Goal: Task Accomplishment & Management: Complete application form

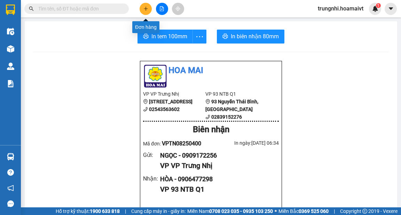
click at [147, 7] on icon "plus" at bounding box center [146, 8] width 5 height 5
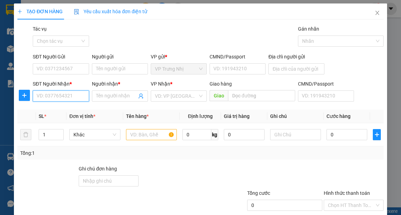
click at [39, 94] on input "SĐT Người Nhận *" at bounding box center [61, 96] width 56 height 11
type input "0919617679"
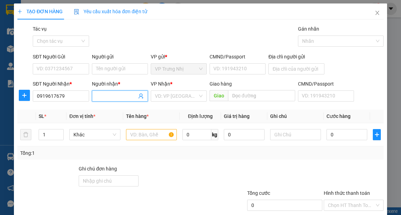
click at [98, 98] on input "Người nhận *" at bounding box center [116, 96] width 41 height 8
type input "hương"
click at [178, 95] on input "search" at bounding box center [176, 96] width 43 height 10
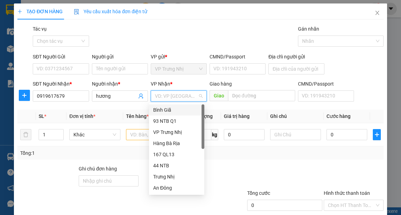
type input "9"
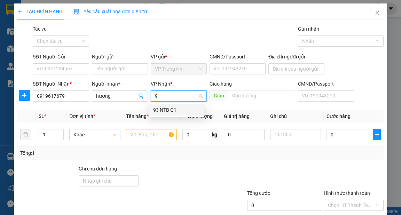
click at [168, 106] on div "93 NTB Q1" at bounding box center [176, 110] width 47 height 8
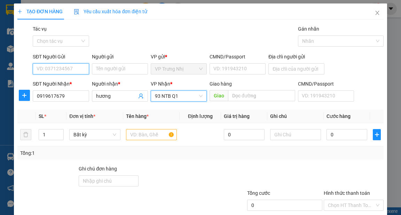
click at [57, 72] on input "SĐT Người Gửi" at bounding box center [61, 68] width 56 height 11
type input "0368812388"
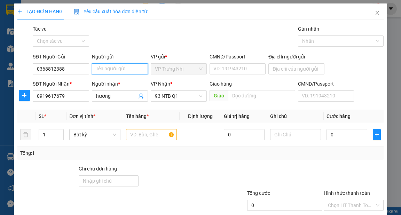
click at [103, 70] on input "Người gửi" at bounding box center [120, 68] width 56 height 11
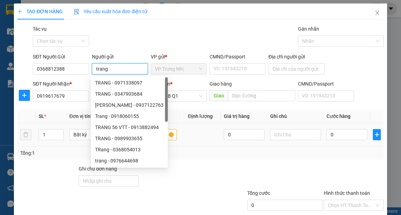
type input "trang"
click at [334, 141] on div "0" at bounding box center [347, 135] width 41 height 14
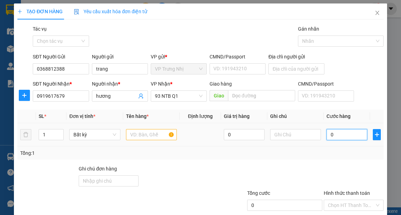
click at [335, 138] on input "0" at bounding box center [347, 134] width 41 height 11
type input "3"
type input "30"
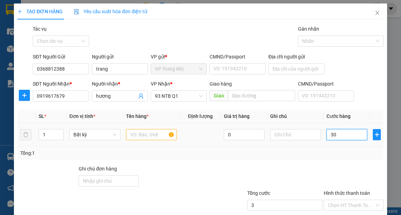
type input "30"
type input "30.000"
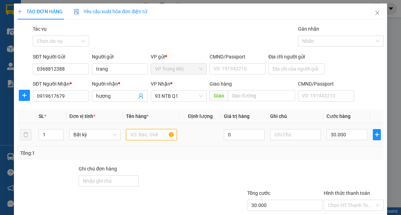
click at [142, 135] on input "text" at bounding box center [151, 134] width 51 height 11
type input "hôp"
click at [326, 154] on div "Tổng: 1" at bounding box center [200, 153] width 361 height 8
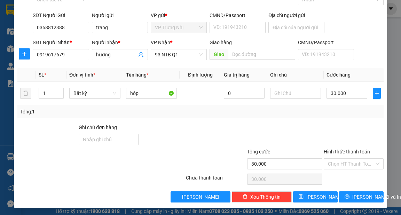
scroll to position [42, 0]
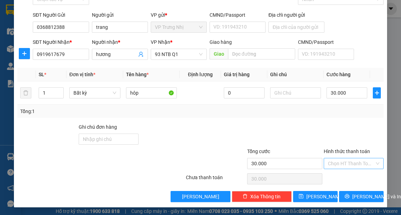
click at [347, 160] on input "Hình thức thanh toán" at bounding box center [351, 163] width 47 height 10
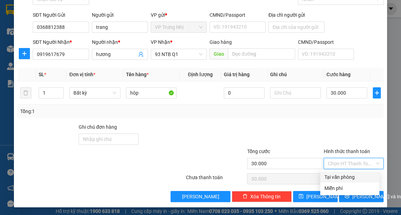
click at [340, 177] on div "Tại văn phòng" at bounding box center [350, 177] width 51 height 8
type input "0"
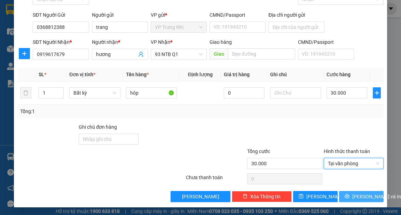
click at [353, 193] on span "[PERSON_NAME] và In" at bounding box center [376, 197] width 49 height 8
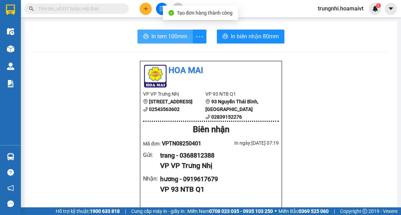
click at [169, 37] on span "In tem 100mm" at bounding box center [170, 36] width 36 height 9
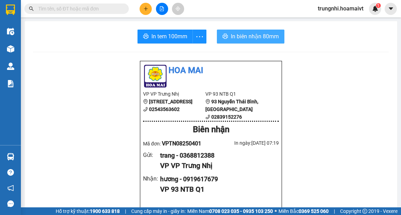
click at [251, 35] on span "In biên nhận 80mm" at bounding box center [255, 36] width 48 height 9
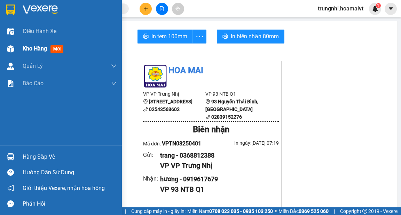
click at [33, 47] on span "Kho hàng" at bounding box center [35, 48] width 24 height 7
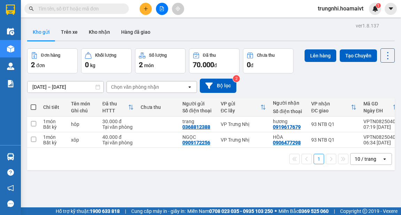
click at [371, 162] on div "10 / trang" at bounding box center [366, 159] width 22 height 7
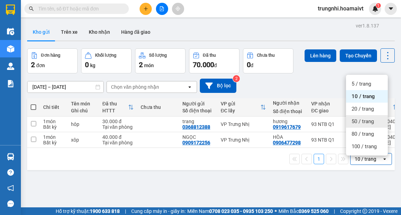
click at [362, 121] on span "50 / trang" at bounding box center [363, 121] width 22 height 7
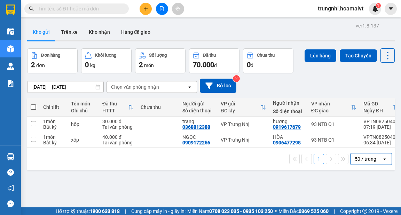
click at [33, 109] on span at bounding box center [34, 107] width 6 height 6
click at [33, 104] on input "checkbox" at bounding box center [33, 104] width 0 height 0
checkbox input "true"
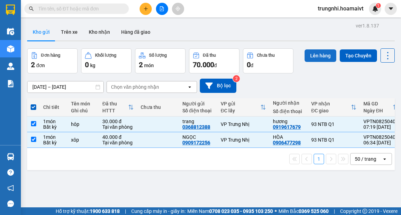
click at [309, 60] on button "Lên hàng" at bounding box center [321, 55] width 32 height 13
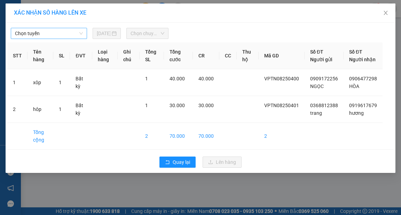
click at [40, 29] on span "Chọn tuyến" at bounding box center [49, 33] width 68 height 10
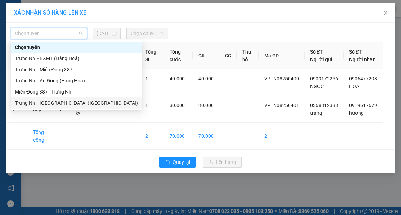
click at [46, 102] on div "Trưng Nhị - [GEOGRAPHIC_DATA] ([GEOGRAPHIC_DATA])" at bounding box center [76, 103] width 123 height 8
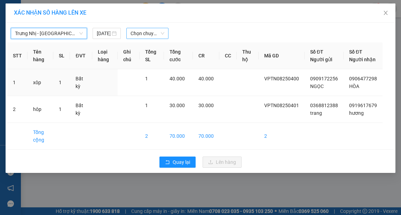
click at [143, 34] on span "Chọn chuyến" at bounding box center [148, 33] width 34 height 10
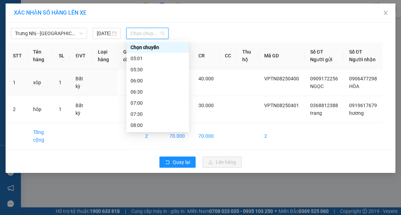
type input "7"
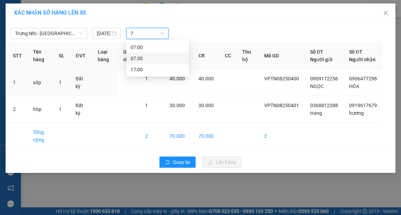
click at [141, 55] on div "07:30" at bounding box center [158, 59] width 54 height 8
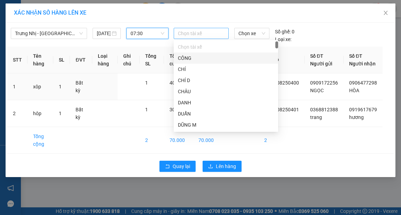
click at [197, 36] on div at bounding box center [202, 33] width 52 height 8
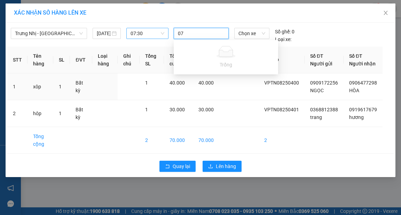
type input "0"
type input "phuoc"
click at [199, 46] on div "PHƯỚC A" at bounding box center [226, 47] width 96 height 8
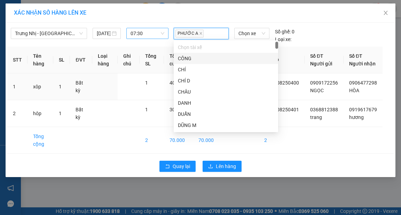
click at [257, 39] on div "Chọn xe" at bounding box center [252, 35] width 40 height 15
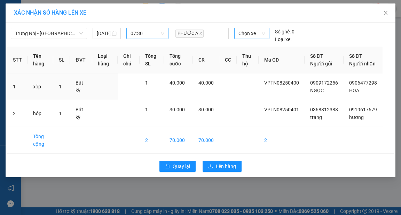
click at [257, 34] on span "Chọn xe" at bounding box center [252, 33] width 26 height 10
type input "0795"
click at [257, 44] on div "72F-007.95" at bounding box center [252, 48] width 26 height 8
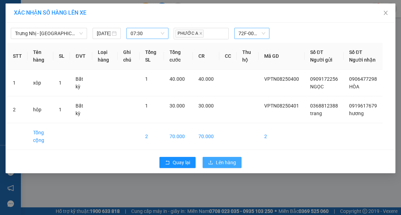
click at [227, 166] on span "Lên hàng" at bounding box center [226, 163] width 20 height 8
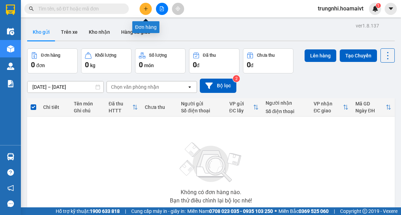
click at [144, 7] on icon "plus" at bounding box center [146, 8] width 5 height 5
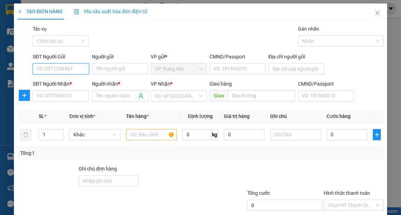
click at [67, 68] on input "SĐT Người Gửi" at bounding box center [61, 68] width 56 height 11
type input "0914408395"
click at [63, 79] on div "0914408395 - HUỆ" at bounding box center [60, 83] width 47 height 8
type input "HUỆ"
type input "0908765696"
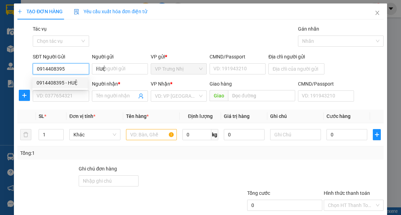
type input "NAM"
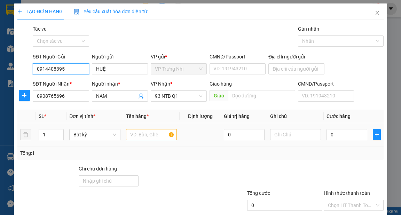
type input "0914408395"
click at [148, 134] on input "text" at bounding box center [151, 134] width 51 height 11
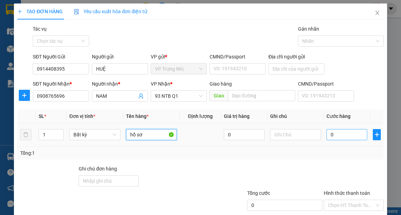
type input "hồ sơ"
click at [338, 140] on div "0" at bounding box center [347, 135] width 41 height 14
click at [339, 137] on input "0" at bounding box center [347, 134] width 41 height 11
type input "3"
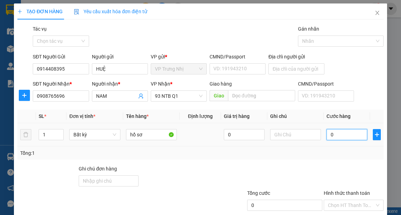
type input "3"
type input "30"
type input "30.000"
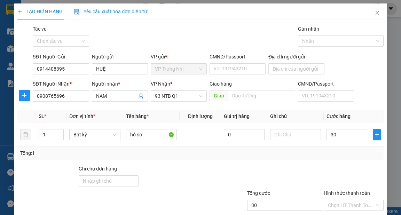
type input "30.000"
click at [340, 152] on div "Tổng: 1" at bounding box center [200, 153] width 361 height 8
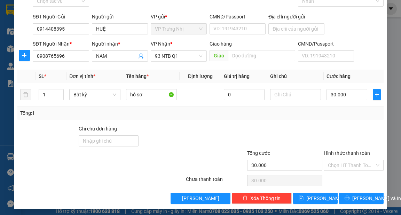
scroll to position [42, 0]
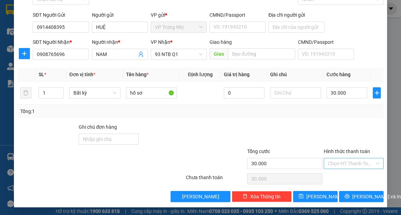
click at [341, 166] on input "Hình thức thanh toán" at bounding box center [351, 163] width 47 height 10
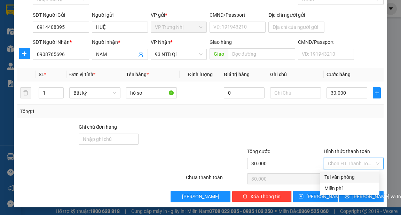
click at [339, 175] on div "Tại văn phòng" at bounding box center [350, 177] width 51 height 8
type input "0"
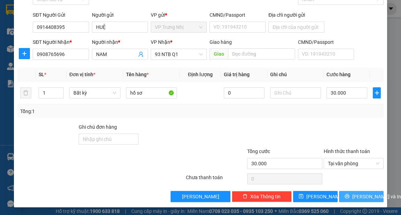
click at [354, 199] on span "[PERSON_NAME] và In" at bounding box center [376, 197] width 49 height 8
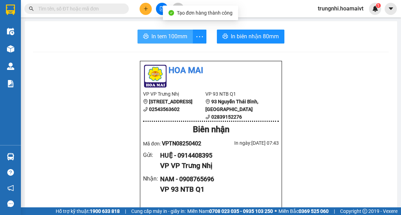
click at [144, 33] on button "In tem 100mm" at bounding box center [165, 37] width 55 height 14
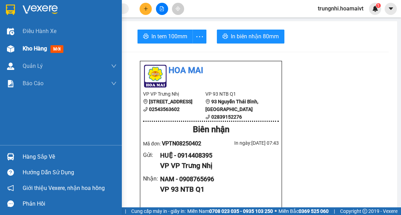
click at [57, 46] on span "mới" at bounding box center [57, 49] width 13 height 8
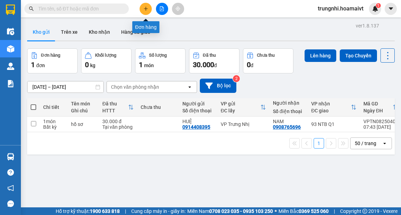
click at [145, 7] on icon "plus" at bounding box center [146, 8] width 5 height 5
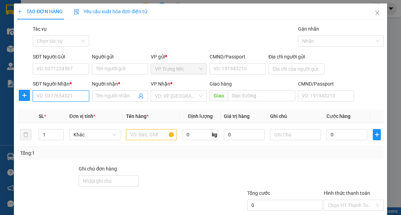
click at [62, 93] on input "SĐT Người Nhận *" at bounding box center [61, 96] width 56 height 11
click at [72, 93] on input "SĐT Người Nhận *" at bounding box center [61, 96] width 56 height 11
click at [72, 94] on input "SĐT Người Nhận *" at bounding box center [61, 96] width 56 height 11
type input "0903745561"
click at [71, 110] on div "0903745561 - HUY" at bounding box center [60, 110] width 47 height 8
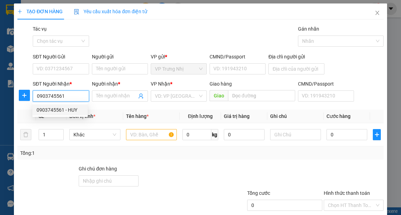
type input "HUY"
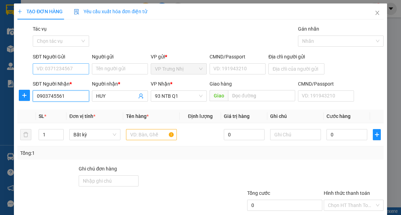
type input "0903745561"
click at [73, 69] on input "SĐT Người Gửi" at bounding box center [61, 68] width 56 height 11
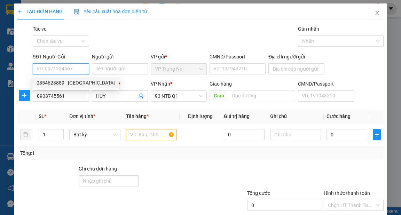
click at [76, 85] on div "0854623889 - NGA" at bounding box center [76, 83] width 78 height 8
type input "0854623889"
type input "NGA"
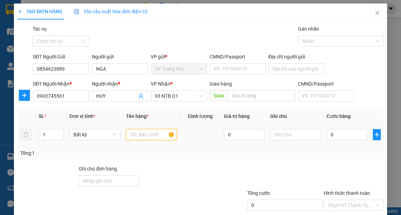
drag, startPoint x: 141, startPoint y: 137, endPoint x: 154, endPoint y: 143, distance: 14.0
click at [143, 137] on input "text" at bounding box center [151, 134] width 51 height 11
type input "gói"
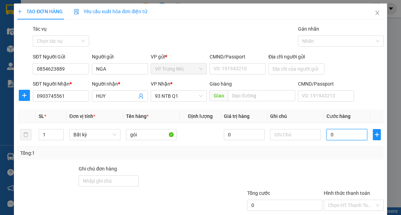
type input "3"
type input "30"
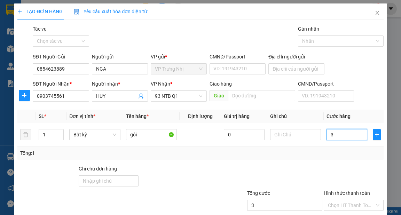
type input "30"
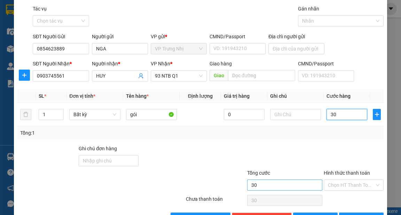
scroll to position [42, 0]
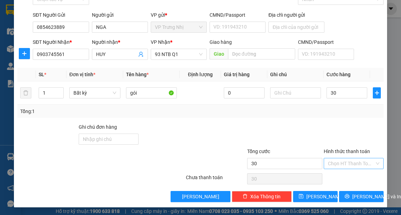
type input "30.000"
click at [358, 166] on input "Hình thức thanh toán" at bounding box center [351, 163] width 47 height 10
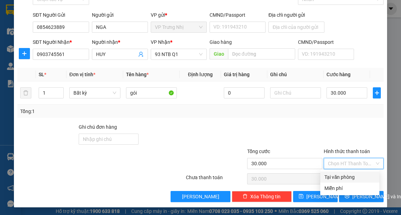
click at [358, 177] on div "Tại văn phòng" at bounding box center [350, 177] width 51 height 8
type input "0"
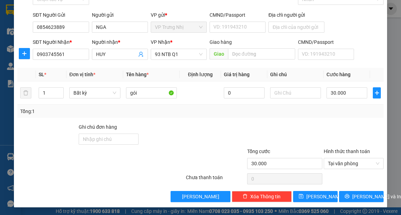
click at [370, 203] on div "TẠO ĐƠN HÀNG Yêu cầu xuất hóa đơn điện tử Transit Pickup Surcharge Ids Transit …" at bounding box center [200, 85] width 373 height 246
click at [369, 198] on span "[PERSON_NAME] và In" at bounding box center [376, 197] width 49 height 8
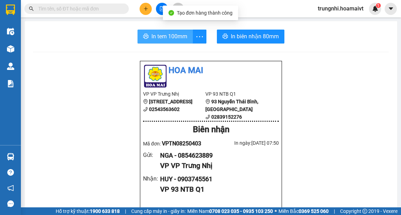
click at [169, 37] on span "In tem 100mm" at bounding box center [170, 36] width 36 height 9
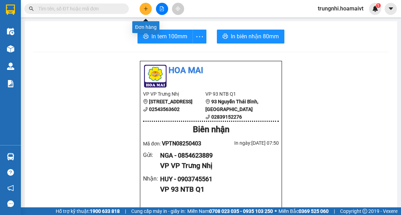
click at [149, 10] on button at bounding box center [146, 9] width 12 height 12
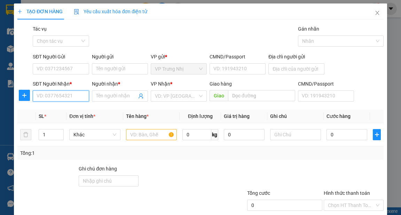
click at [56, 96] on input "SĐT Người Nhận *" at bounding box center [61, 96] width 56 height 11
type input "0903621256"
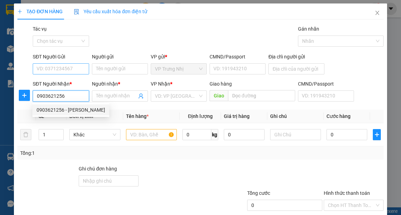
drag, startPoint x: 88, startPoint y: 110, endPoint x: 82, endPoint y: 72, distance: 38.0
click at [88, 110] on div "0903621256 - MINH THAO" at bounding box center [71, 110] width 69 height 8
type input "MINH THAO"
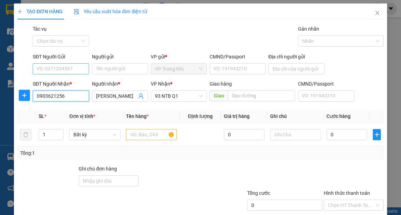
type input "0903621256"
click at [80, 68] on input "SĐT Người Gửi" at bounding box center [61, 68] width 56 height 11
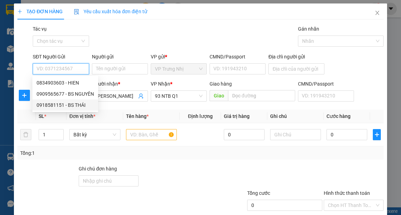
drag, startPoint x: 83, startPoint y: 104, endPoint x: 89, endPoint y: 106, distance: 6.4
click at [84, 104] on div "0918581151 - BS THÁI" at bounding box center [65, 105] width 57 height 8
type input "0918581151"
type input "BS THÁI"
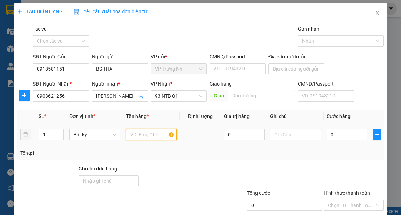
drag, startPoint x: 152, startPoint y: 135, endPoint x: 155, endPoint y: 69, distance: 66.9
click at [152, 135] on input "text" at bounding box center [151, 134] width 51 height 11
type input "GÓI NHỎ"
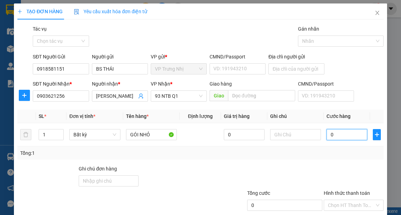
type input "3"
type input "30"
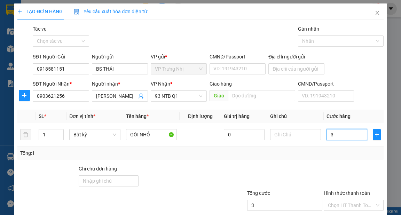
type input "30"
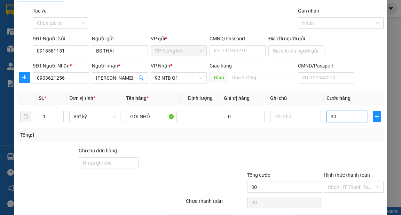
scroll to position [42, 0]
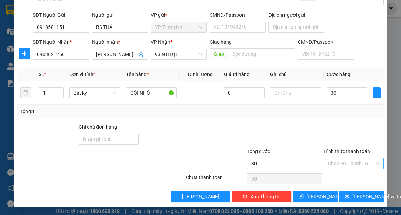
type input "30.000"
click at [351, 163] on input "Hình thức thanh toán" at bounding box center [351, 163] width 47 height 10
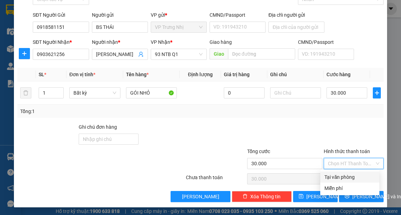
click at [351, 180] on div "Tại văn phòng" at bounding box center [350, 177] width 51 height 8
type input "0"
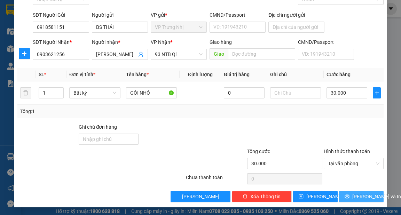
click at [365, 196] on span "[PERSON_NAME] và In" at bounding box center [376, 197] width 49 height 8
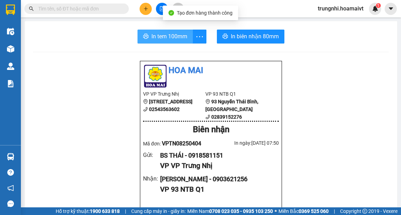
drag, startPoint x: 167, startPoint y: 42, endPoint x: 174, endPoint y: 40, distance: 7.1
click at [168, 42] on button "In tem 100mm" at bounding box center [165, 37] width 55 height 14
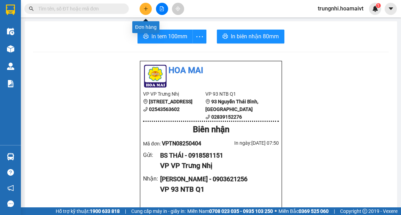
click at [146, 9] on icon "plus" at bounding box center [146, 8] width 5 height 5
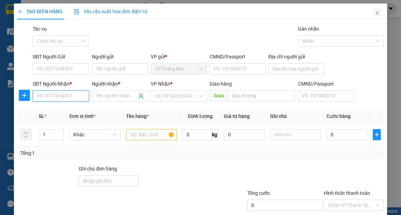
click at [64, 97] on input "SĐT Người Nhận *" at bounding box center [61, 96] width 56 height 11
type input "0906329459"
click at [71, 107] on div "0906329459 - HAN" at bounding box center [60, 110] width 47 height 8
type input "HAN"
type input "0906329459"
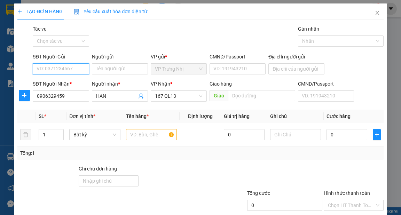
click at [60, 68] on input "SĐT Người Gửi" at bounding box center [61, 68] width 56 height 11
click at [74, 83] on div "0933616635 - BÌNH" at bounding box center [60, 83] width 47 height 8
type input "0933616635"
type input "BÌNH"
click at [133, 132] on input "text" at bounding box center [151, 134] width 51 height 11
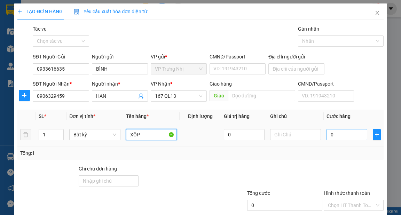
type input "XÔP"
click at [338, 135] on input "0" at bounding box center [347, 134] width 41 height 11
type input "50"
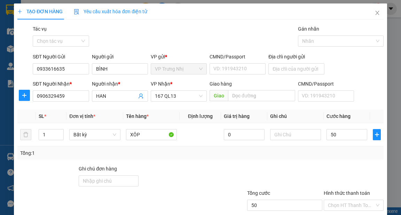
type input "50.000"
click at [332, 157] on div "Tổng: 1" at bounding box center [200, 153] width 366 height 13
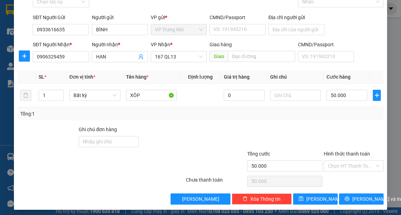
scroll to position [42, 0]
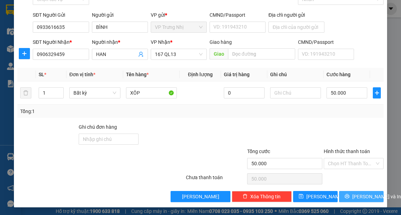
click at [357, 193] on span "[PERSON_NAME] và In" at bounding box center [376, 197] width 49 height 8
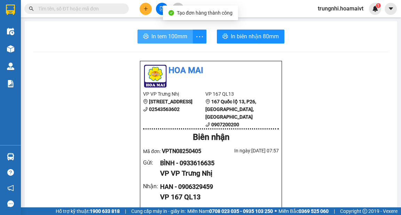
click at [147, 39] on button "In tem 100mm" at bounding box center [165, 37] width 55 height 14
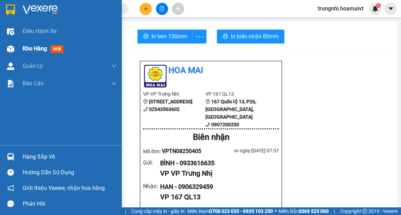
click at [41, 50] on span "Kho hàng" at bounding box center [35, 48] width 24 height 7
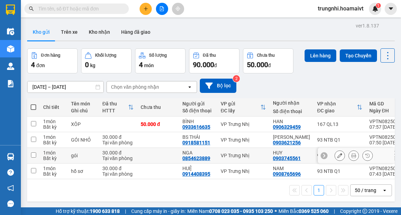
click at [35, 155] on input "checkbox" at bounding box center [33, 155] width 5 height 5
checkbox input "true"
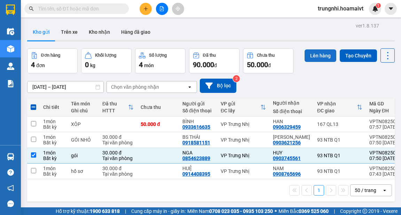
click at [320, 57] on button "Lên hàng" at bounding box center [321, 55] width 32 height 13
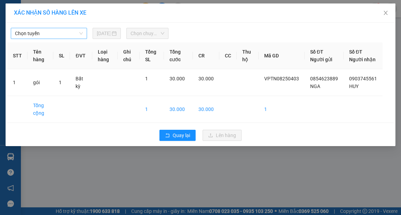
click at [46, 38] on span "Chọn tuyến" at bounding box center [49, 33] width 68 height 10
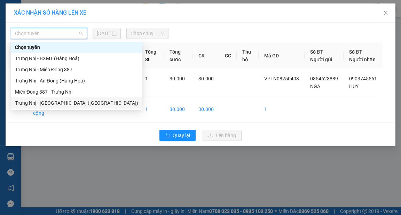
click at [37, 103] on div "Trưng Nhị - Sài Gòn (Hàng Hoá)" at bounding box center [76, 103] width 123 height 8
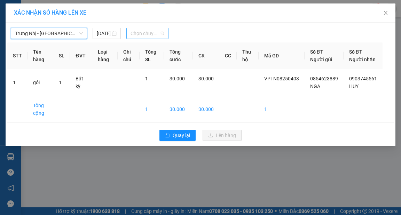
click at [153, 34] on span "Chọn chuyến" at bounding box center [148, 33] width 34 height 10
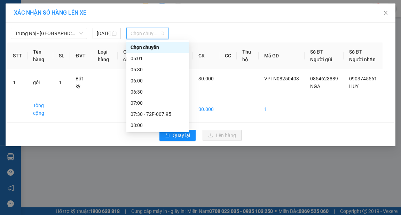
type input "8"
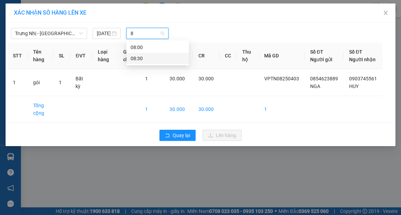
drag, startPoint x: 140, startPoint y: 57, endPoint x: 153, endPoint y: 56, distance: 13.3
click at [140, 57] on div "08:30" at bounding box center [158, 59] width 54 height 8
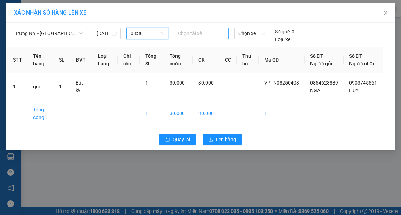
click at [195, 32] on div at bounding box center [202, 33] width 52 height 8
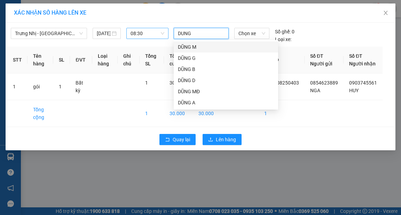
type input "DUNG M"
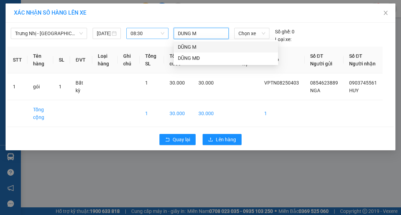
click at [198, 47] on div "DŨNG M" at bounding box center [226, 47] width 96 height 8
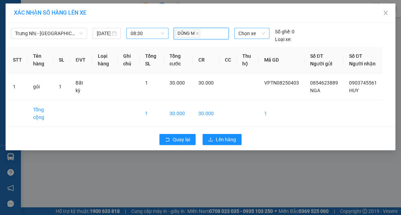
click at [254, 35] on span "Chọn xe" at bounding box center [252, 33] width 26 height 10
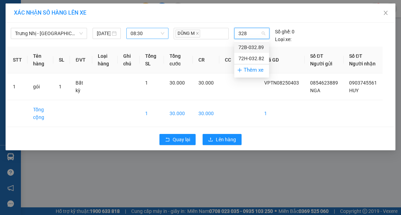
type input "3282"
drag, startPoint x: 251, startPoint y: 45, endPoint x: 225, endPoint y: 125, distance: 84.6
click at [251, 46] on div "72H-032.82" at bounding box center [252, 48] width 26 height 8
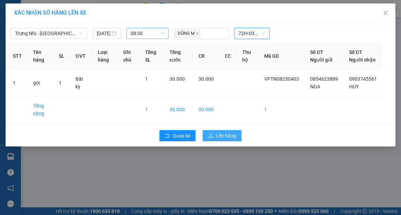
click at [215, 141] on button "Lên hàng" at bounding box center [222, 135] width 39 height 11
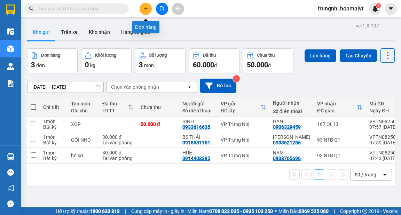
click at [140, 8] on button at bounding box center [146, 9] width 12 height 12
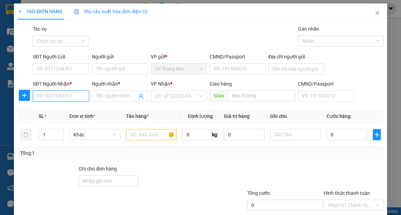
click at [56, 99] on input "SĐT Người Nhận *" at bounding box center [61, 96] width 56 height 11
type input "0909632759"
click at [74, 109] on div "0909632759 - TÂM" at bounding box center [60, 110] width 47 height 8
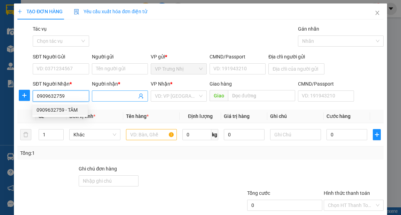
type input "TÂM"
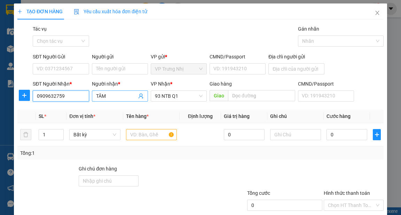
type input "0909632759"
click at [114, 97] on input "TÂM" at bounding box center [116, 96] width 41 height 8
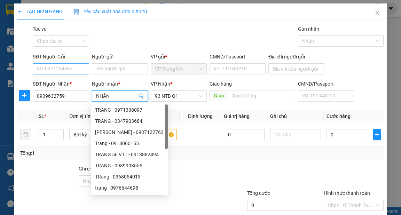
type input "NHÂN"
click at [56, 72] on input "SĐT Người Gửi" at bounding box center [61, 68] width 56 height 11
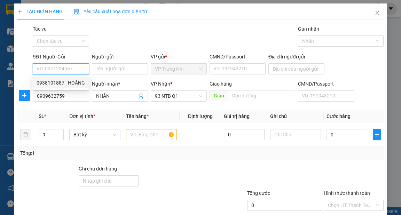
click at [74, 83] on div "0938101887 - HOÀNG" at bounding box center [61, 83] width 48 height 8
type input "0938101887"
type input "HOÀNG"
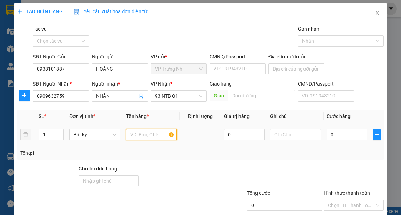
click at [159, 139] on input "text" at bounding box center [151, 134] width 51 height 11
type input "THUNG"
click at [344, 137] on input "0" at bounding box center [347, 134] width 41 height 11
type input "30"
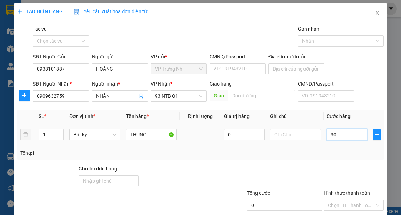
type input "30"
type input "30.000"
click at [337, 154] on div "Tổng: 1" at bounding box center [200, 153] width 361 height 8
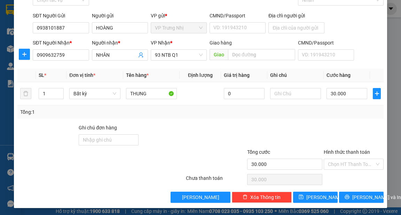
scroll to position [42, 0]
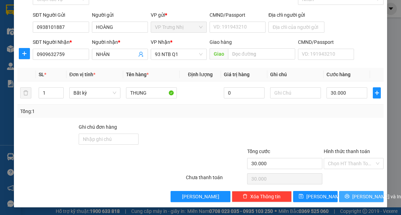
click at [357, 197] on span "[PERSON_NAME] và In" at bounding box center [376, 197] width 49 height 8
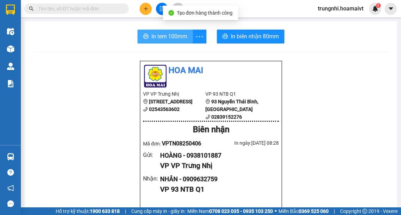
click at [167, 39] on span "In tem 100mm" at bounding box center [170, 36] width 36 height 9
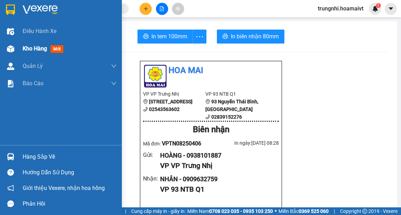
click at [39, 49] on span "Kho hàng" at bounding box center [35, 48] width 24 height 7
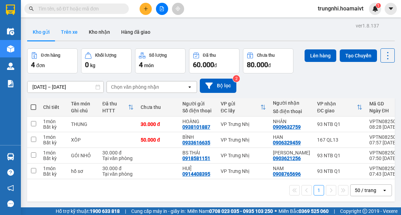
click at [71, 32] on button "Trên xe" at bounding box center [69, 32] width 28 height 17
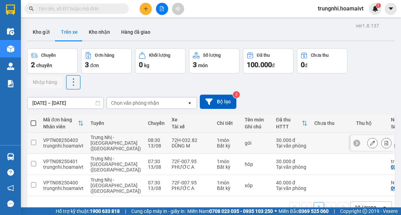
click at [374, 142] on div at bounding box center [379, 143] width 24 height 10
click at [371, 142] on icon at bounding box center [372, 143] width 5 height 5
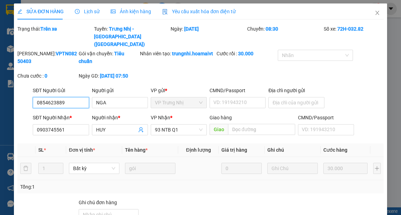
type input "0854623889"
type input "NGA"
type input "0903745561"
type input "HUY"
type input "30.000"
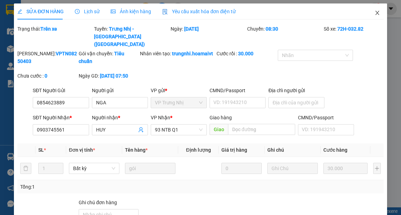
click at [375, 15] on icon "close" at bounding box center [378, 13] width 6 height 6
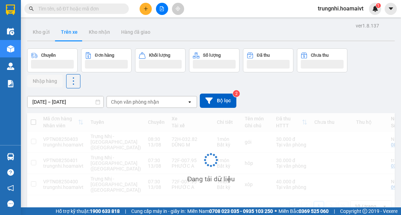
click at [67, 10] on input "text" at bounding box center [79, 9] width 82 height 8
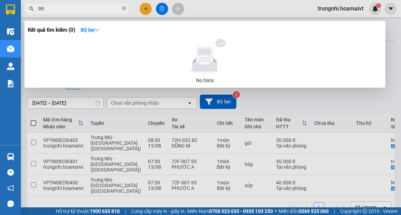
type input "0"
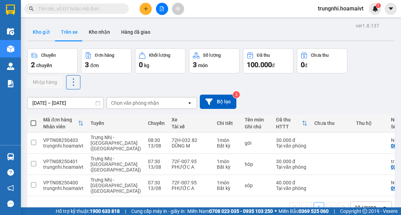
click at [36, 27] on button "Kho gửi" at bounding box center [41, 32] width 28 height 17
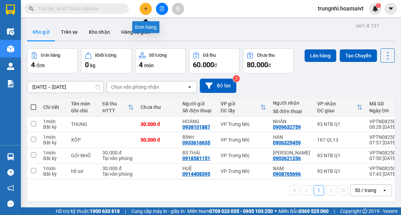
click at [149, 10] on button at bounding box center [146, 9] width 12 height 12
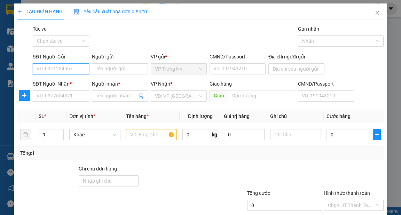
click at [67, 69] on input "SĐT Người Gửi" at bounding box center [61, 68] width 56 height 11
type input "0938371262"
click at [68, 82] on div "0938371262 - MAI" at bounding box center [60, 83] width 47 height 8
type input "MAI"
type input "0907018531"
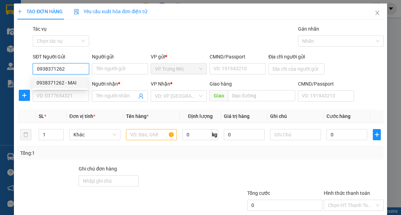
type input "QUANG"
type input "079080002927"
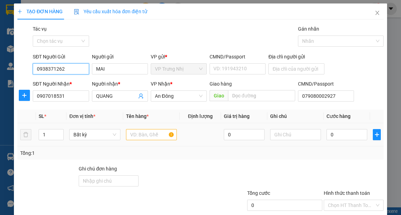
type input "0938371262"
click at [142, 127] on td at bounding box center [151, 134] width 57 height 23
click at [140, 135] on input "text" at bounding box center [151, 134] width 51 height 11
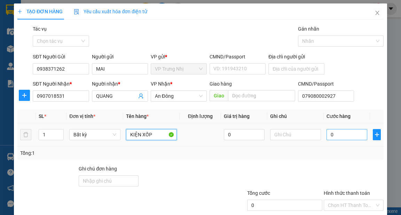
type input "KIỆN XỐP"
click at [345, 133] on input "0" at bounding box center [347, 134] width 41 height 11
type input "6"
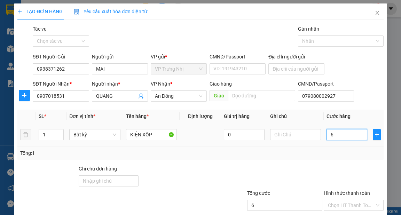
type input "60"
type input "60.000"
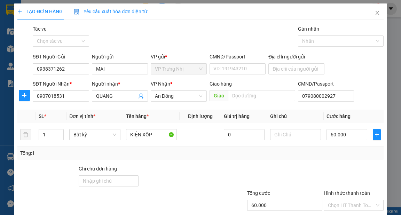
click at [343, 149] on div "Tổng: 1" at bounding box center [200, 153] width 366 height 13
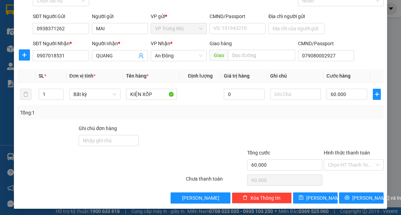
scroll to position [42, 0]
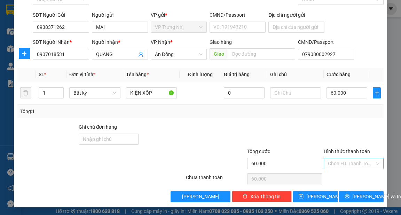
click at [348, 168] on input "Hình thức thanh toán" at bounding box center [351, 163] width 47 height 10
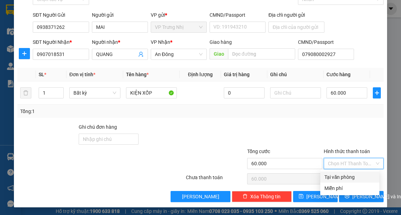
click at [341, 175] on div "Tại văn phòng" at bounding box center [350, 177] width 51 height 8
type input "0"
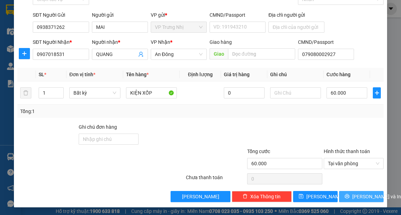
click at [357, 195] on span "[PERSON_NAME] và In" at bounding box center [376, 197] width 49 height 8
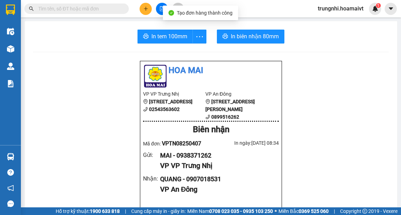
click at [165, 41] on button "In tem 100mm" at bounding box center [165, 37] width 55 height 14
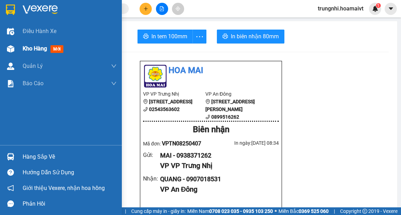
click at [46, 50] on span "Kho hàng" at bounding box center [35, 48] width 24 height 7
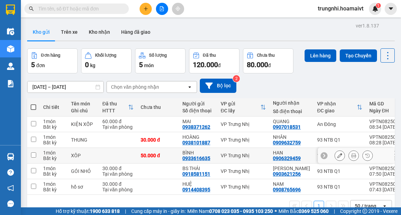
click at [35, 155] on input "checkbox" at bounding box center [33, 155] width 5 height 5
checkbox input "true"
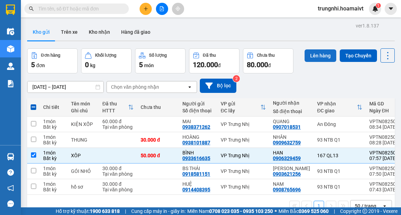
click at [315, 57] on button "Lên hàng" at bounding box center [321, 55] width 32 height 13
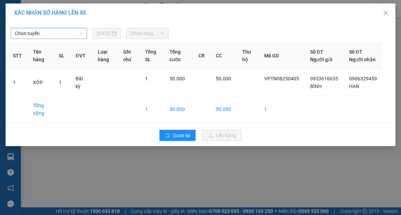
click at [48, 35] on span "Chọn tuyến" at bounding box center [49, 33] width 68 height 10
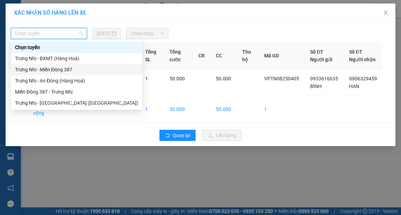
click at [52, 68] on div "Trưng Nhị - Miền Đông 387" at bounding box center [76, 70] width 123 height 8
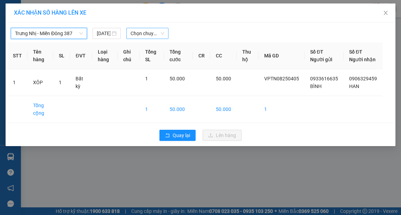
click at [145, 32] on span "Chọn chuyến" at bounding box center [148, 33] width 34 height 10
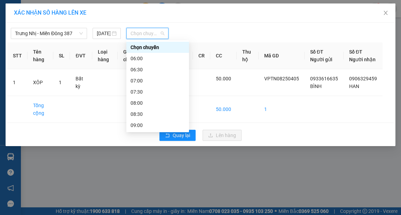
type input "8"
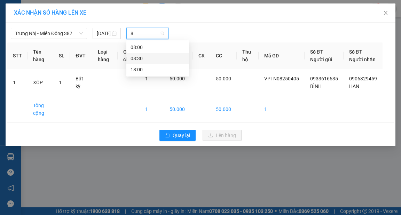
click at [144, 57] on div "08:30" at bounding box center [158, 59] width 54 height 8
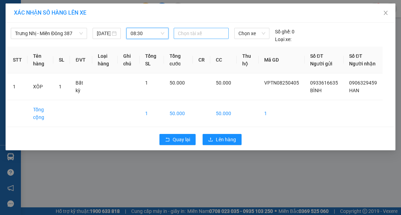
click at [192, 35] on div at bounding box center [202, 33] width 52 height 8
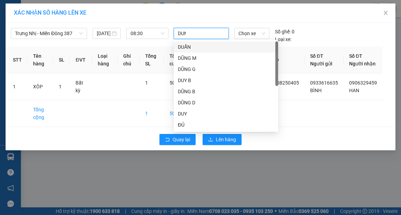
type input "DUNG"
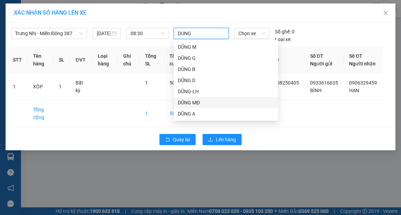
click at [199, 102] on div "DŨNG MĐ" at bounding box center [226, 103] width 96 height 8
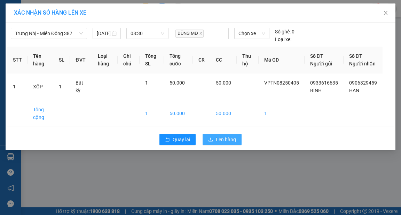
click at [226, 144] on span "Lên hàng" at bounding box center [226, 140] width 20 height 8
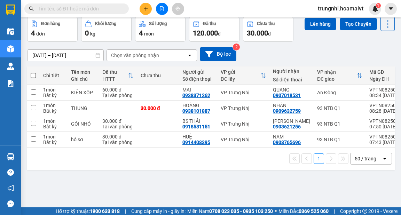
scroll to position [32, 0]
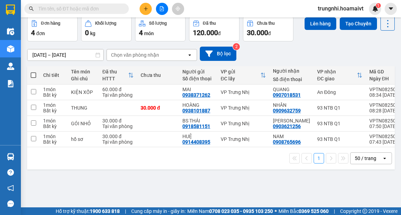
click at [142, 9] on button at bounding box center [146, 9] width 12 height 12
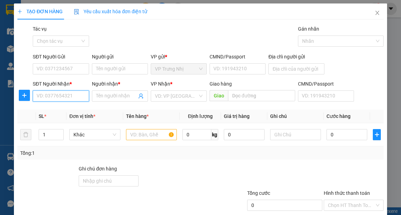
click at [70, 93] on input "SĐT Người Nhận *" at bounding box center [61, 96] width 56 height 11
type input "0823281245"
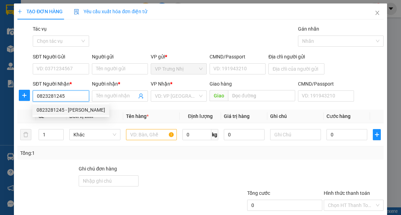
click at [77, 107] on div "0823281245 - VÂN" at bounding box center [71, 110] width 69 height 8
type input "VÂN"
type input "0823281245"
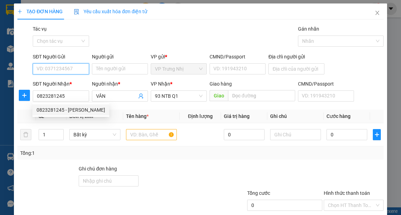
click at [76, 72] on input "SĐT Người Gửi" at bounding box center [61, 68] width 56 height 11
click at [77, 70] on input "SĐT Người Gửi" at bounding box center [61, 68] width 56 height 11
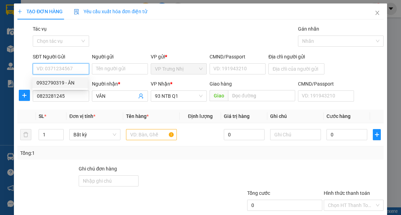
click at [77, 82] on div "0932790319 - ÂN" at bounding box center [60, 83] width 47 height 8
type input "0932790319"
type input "ÂN"
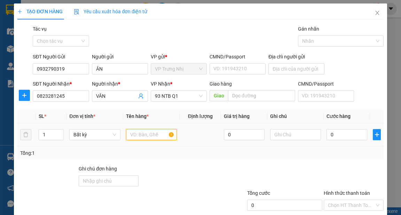
click at [152, 132] on input "text" at bounding box center [151, 134] width 51 height 11
type input "XỐP"
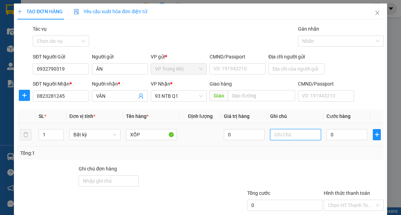
click at [299, 139] on input "text" at bounding box center [295, 134] width 51 height 11
type input "STN CHƯA PHÍ"
click at [343, 136] on input "0" at bounding box center [347, 134] width 41 height 11
type input "3"
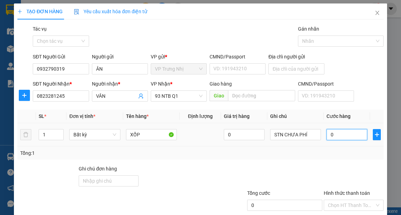
type input "3"
type input "30"
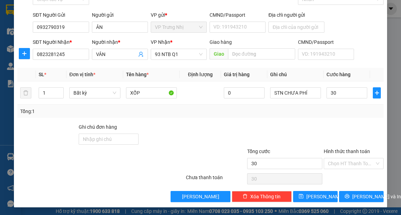
type input "30.000"
click at [326, 119] on div "Transit Pickup Surcharge Ids Transit Deliver Surcharge Ids Transit Deliver Surc…" at bounding box center [200, 92] width 366 height 219
click at [362, 194] on span "[PERSON_NAME] và In" at bounding box center [376, 197] width 49 height 8
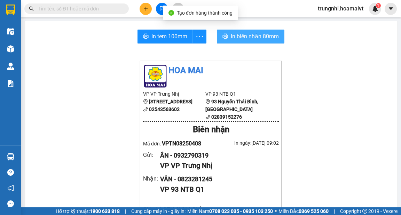
click at [270, 38] on span "In biên nhận 80mm" at bounding box center [255, 36] width 48 height 9
click at [165, 37] on div "In tem 100mm" at bounding box center [172, 37] width 69 height 14
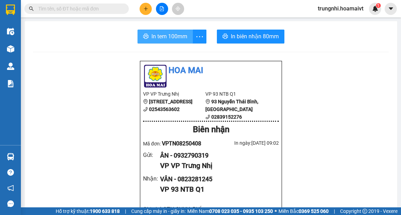
click at [167, 36] on span "In tem 100mm" at bounding box center [170, 36] width 36 height 9
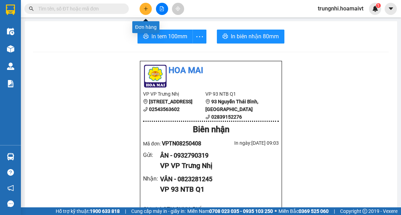
click at [144, 6] on button at bounding box center [146, 9] width 12 height 12
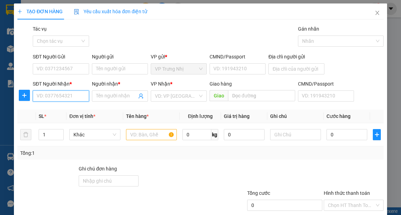
click at [61, 96] on input "SĐT Người Nhận *" at bounding box center [61, 96] width 56 height 11
type input "0918829683"
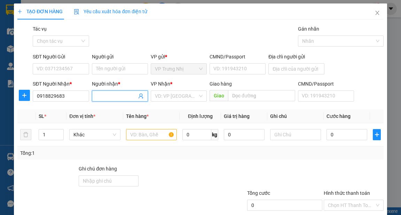
click at [105, 98] on input "Người nhận *" at bounding box center [116, 96] width 41 height 8
type input "HẰNG"
click at [63, 71] on input "SĐT Người Gửi" at bounding box center [61, 68] width 56 height 11
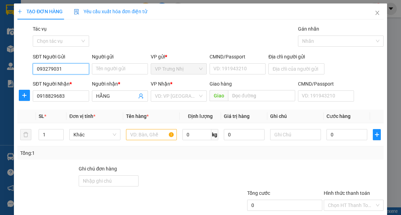
type input "0932790319"
click at [70, 83] on div "0932790319 - ÂN" at bounding box center [60, 83] width 47 height 8
type input "ÂN"
click at [170, 101] on div "VD: VP [GEOGRAPHIC_DATA]" at bounding box center [179, 96] width 56 height 11
type input "0932790319"
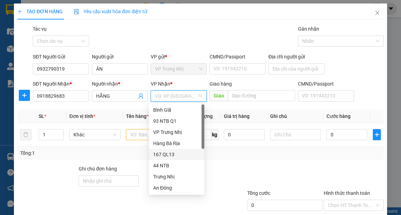
click at [164, 155] on div "167 QL13" at bounding box center [176, 155] width 47 height 8
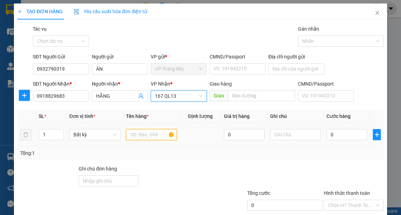
click at [144, 134] on input "text" at bounding box center [151, 134] width 51 height 11
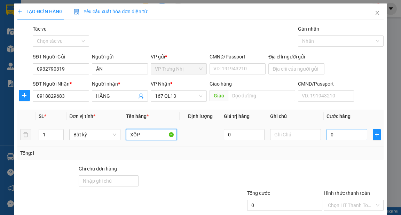
type input "XỐP"
click at [332, 135] on input "0" at bounding box center [347, 134] width 41 height 11
type input "5"
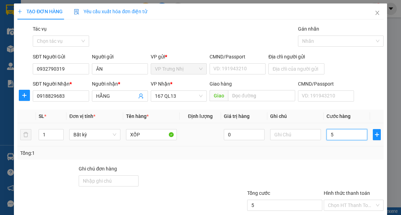
type input "50"
type input "50.000"
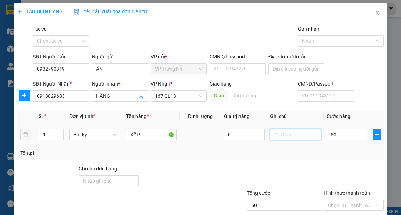
type input "50.000"
click at [300, 138] on input "text" at bounding box center [295, 134] width 51 height 11
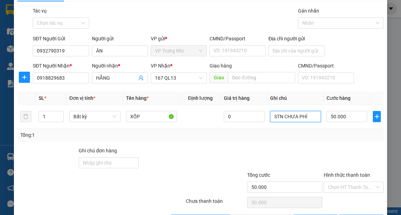
scroll to position [28, 0]
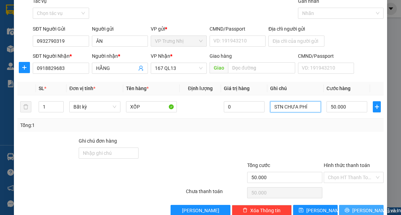
type input "STN CHƯA PHÍ"
click at [358, 207] on span "[PERSON_NAME] và In" at bounding box center [376, 211] width 49 height 8
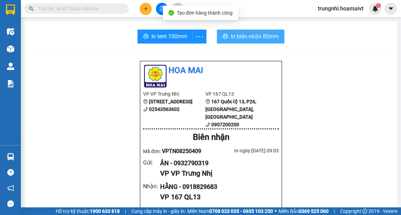
click at [251, 39] on span "In biên nhận 80mm" at bounding box center [255, 36] width 48 height 9
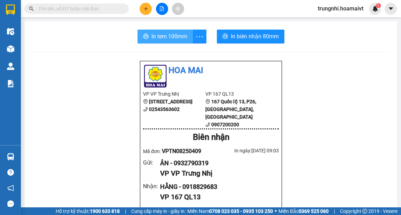
click at [160, 39] on span "In tem 100mm" at bounding box center [170, 36] width 36 height 9
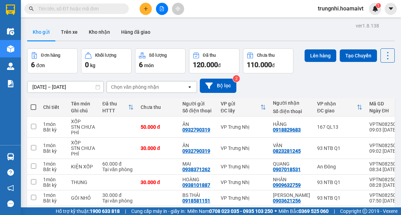
click at [55, 8] on input "text" at bounding box center [79, 9] width 82 height 8
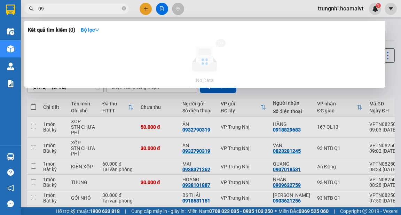
type input "0"
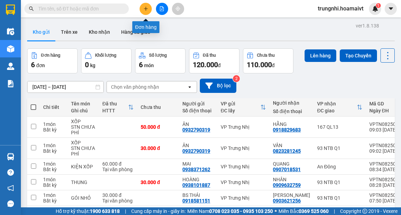
click at [145, 7] on icon "plus" at bounding box center [146, 8] width 5 height 5
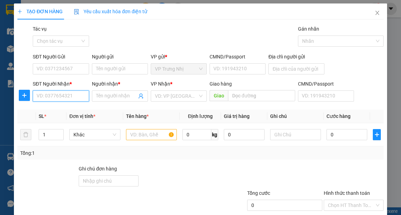
click at [52, 99] on input "SĐT Người Nhận *" at bounding box center [61, 96] width 56 height 11
click at [375, 11] on icon "close" at bounding box center [378, 13] width 6 height 6
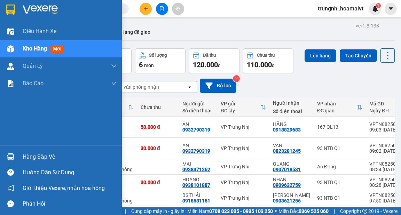
drag, startPoint x: 13, startPoint y: 50, endPoint x: 34, endPoint y: 50, distance: 20.9
click at [13, 50] on img at bounding box center [10, 48] width 7 height 7
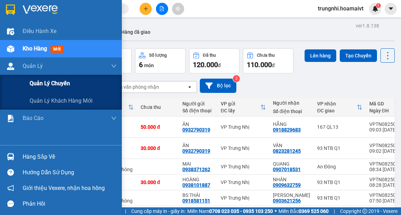
drag, startPoint x: 46, startPoint y: 84, endPoint x: 107, endPoint y: 85, distance: 61.7
click at [47, 84] on span "Quản lý chuyến" at bounding box center [50, 83] width 40 height 9
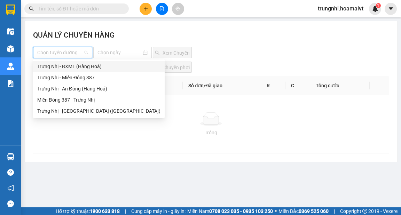
click at [56, 52] on input "search" at bounding box center [60, 52] width 46 height 10
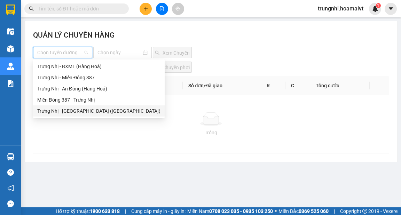
drag, startPoint x: 71, startPoint y: 111, endPoint x: 72, endPoint y: 100, distance: 10.5
click at [71, 111] on div "Trưng Nhị - [GEOGRAPHIC_DATA] ([GEOGRAPHIC_DATA])" at bounding box center [98, 111] width 123 height 8
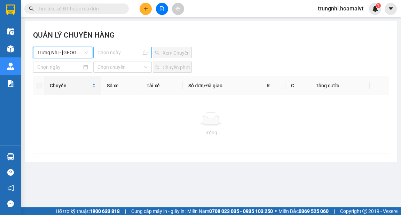
click at [139, 52] on input at bounding box center [120, 53] width 44 height 8
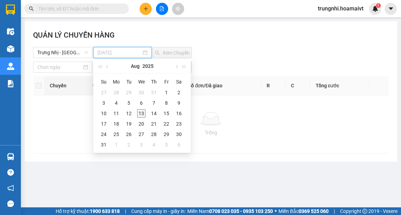
type input "13-08-2025"
click at [140, 116] on div "13" at bounding box center [141, 113] width 8 height 8
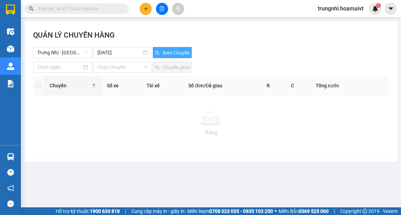
click at [180, 53] on span "Xem Chuyến" at bounding box center [176, 53] width 27 height 8
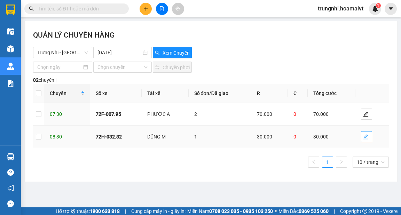
click at [369, 138] on span "edit" at bounding box center [367, 137] width 10 height 6
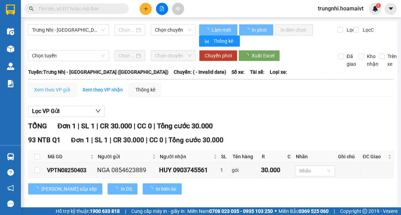
type input "[DATE]"
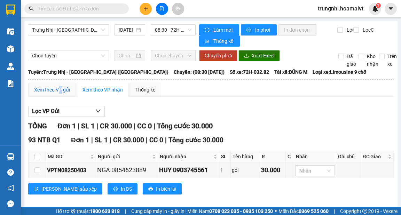
drag, startPoint x: 59, startPoint y: 90, endPoint x: 84, endPoint y: 100, distance: 26.8
click at [61, 92] on div "Xem theo VP gửi" at bounding box center [52, 90] width 36 height 8
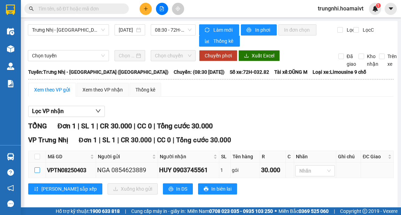
click at [36, 173] on label at bounding box center [37, 170] width 6 height 8
click at [36, 173] on input "checkbox" at bounding box center [37, 171] width 6 height 6
checkbox input "true"
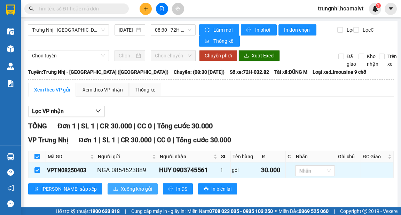
click at [121, 191] on span "Xuống kho gửi" at bounding box center [136, 189] width 31 height 8
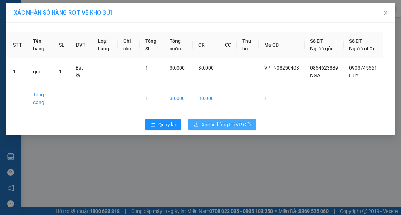
click at [222, 129] on span "Xuống hàng tại VP Gửi" at bounding box center [226, 125] width 49 height 8
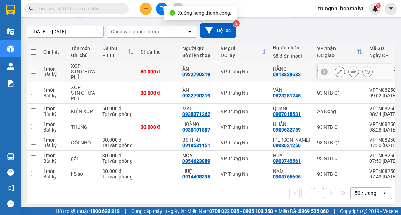
scroll to position [56, 0]
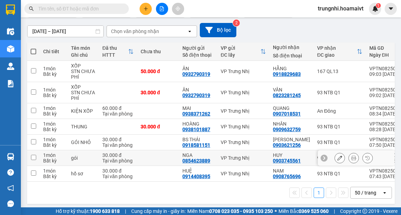
click at [339, 158] on button at bounding box center [340, 158] width 10 height 12
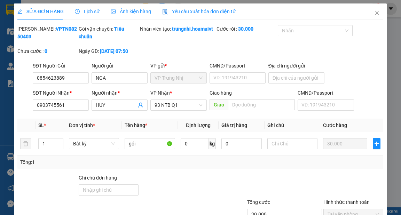
type input "0854623889"
type input "NGA"
type input "0903745561"
type input "HUY"
type input "30.000"
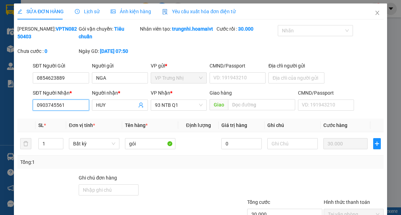
click at [69, 111] on input "0903745561" at bounding box center [61, 105] width 56 height 11
click at [374, 10] on span "Close" at bounding box center [378, 13] width 20 height 20
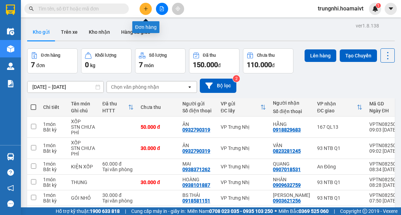
click at [145, 6] on icon "plus" at bounding box center [146, 8] width 5 height 5
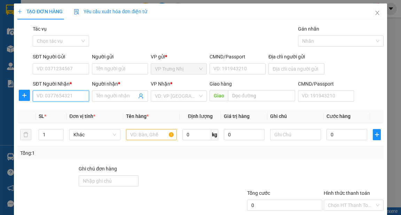
click at [67, 96] on input "SĐT Người Nhận *" at bounding box center [61, 96] width 56 height 11
paste input "0903745561"
type input "0903745561"
click at [76, 109] on div "0903745561 - HUY" at bounding box center [60, 110] width 47 height 8
type input "HUY"
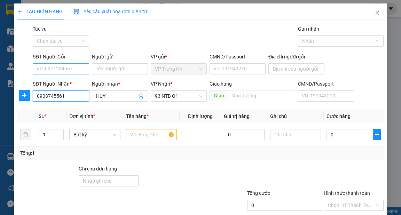
type input "0903745561"
click at [79, 69] on input "SĐT Người Gửi" at bounding box center [61, 68] width 56 height 11
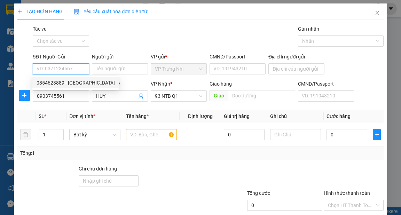
click at [77, 83] on div "0854623889 - NGA" at bounding box center [76, 83] width 78 height 8
type input "0854623889"
type input "NGA"
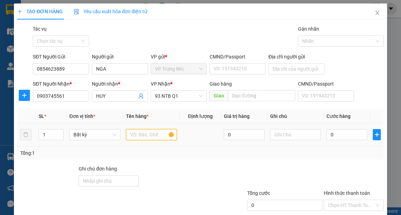
drag, startPoint x: 142, startPoint y: 133, endPoint x: 145, endPoint y: 131, distance: 3.9
click at [142, 134] on input "text" at bounding box center [151, 134] width 51 height 11
type input "GÓI BÁNH"
click at [340, 134] on input "0" at bounding box center [347, 134] width 41 height 11
type input "3"
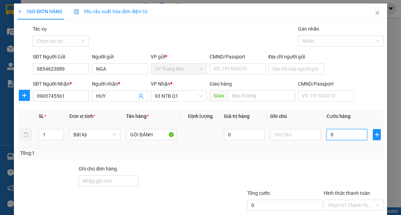
type input "3"
type input "30"
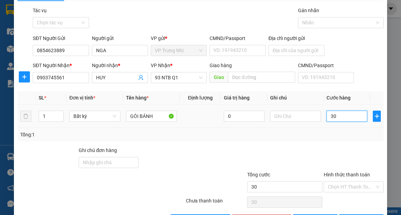
scroll to position [42, 0]
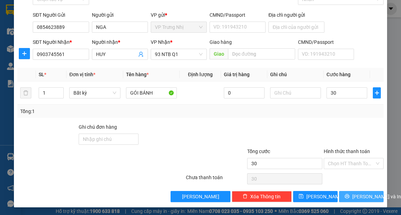
type input "30.000"
drag, startPoint x: 366, startPoint y: 198, endPoint x: 241, endPoint y: 127, distance: 143.6
click at [241, 127] on div "Transit Pickup Surcharge Ids Transit Deliver Surcharge Ids Transit Deliver Surc…" at bounding box center [200, 92] width 366 height 219
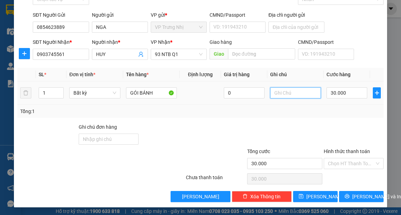
click at [278, 93] on input "text" at bounding box center [295, 92] width 51 height 11
type input "TEM SAI PHÍ"
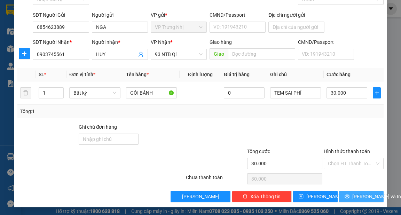
click at [352, 196] on button "[PERSON_NAME] và In" at bounding box center [361, 196] width 45 height 11
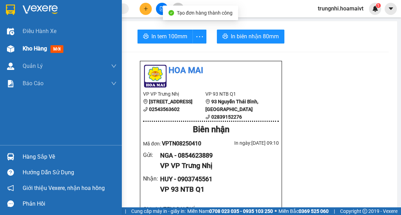
click at [17, 49] on div "Kho hàng mới" at bounding box center [61, 48] width 122 height 17
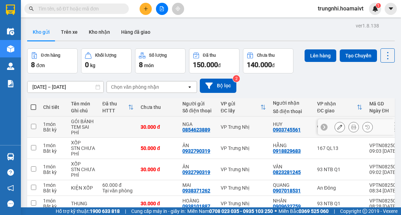
drag, startPoint x: 33, startPoint y: 125, endPoint x: 57, endPoint y: 126, distance: 24.7
click at [35, 125] on input "checkbox" at bounding box center [33, 126] width 5 height 5
checkbox input "true"
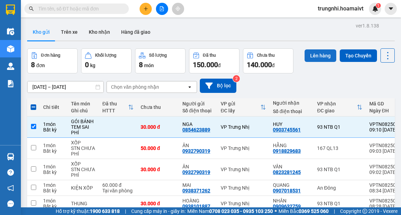
click at [326, 52] on button "Lên hàng" at bounding box center [321, 55] width 32 height 13
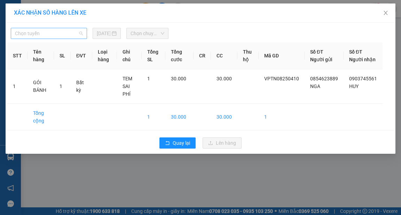
click at [65, 34] on span "Chọn tuyến" at bounding box center [49, 33] width 68 height 10
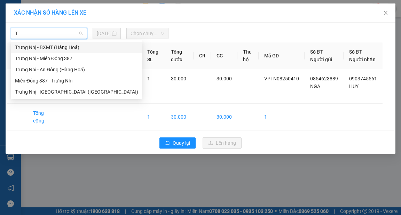
type input "TR"
click at [63, 93] on div "Trưng Nhị - [GEOGRAPHIC_DATA] ([GEOGRAPHIC_DATA])" at bounding box center [76, 92] width 123 height 8
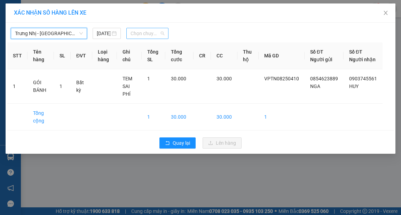
drag, startPoint x: 137, startPoint y: 32, endPoint x: 142, endPoint y: 35, distance: 5.8
click at [138, 34] on span "Chọn chuyến" at bounding box center [148, 33] width 34 height 10
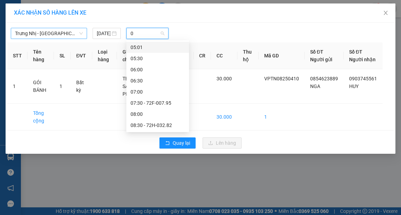
type input "08"
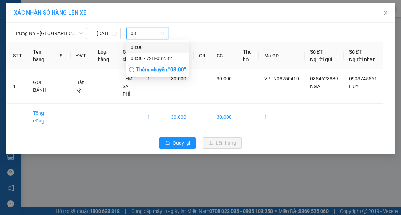
click at [158, 47] on div "08:00" at bounding box center [158, 48] width 54 height 8
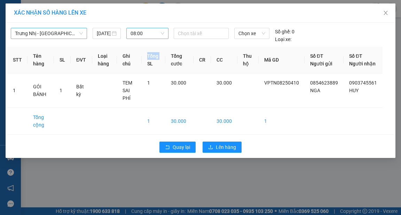
click at [158, 47] on th "Tổng SL" at bounding box center [154, 60] width 24 height 27
click at [151, 33] on span "08:00" at bounding box center [148, 33] width 34 height 10
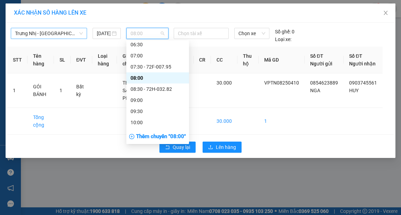
scroll to position [84, 0]
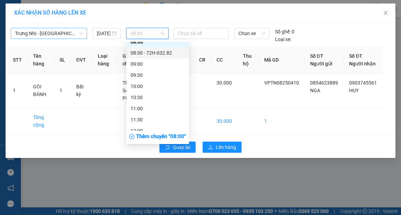
click at [156, 53] on div "08:30 - 72H-032.82" at bounding box center [158, 53] width 54 height 8
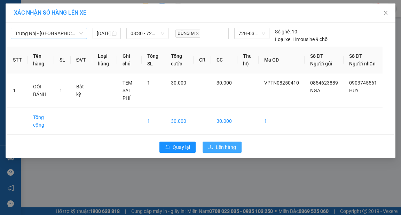
click at [225, 151] on span "Lên hàng" at bounding box center [226, 148] width 20 height 8
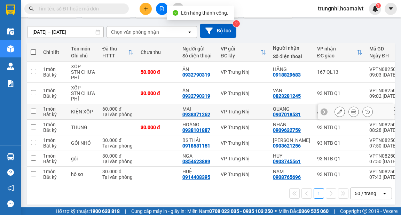
scroll to position [60, 0]
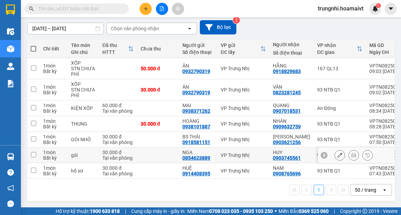
click at [29, 155] on td at bounding box center [33, 156] width 13 height 16
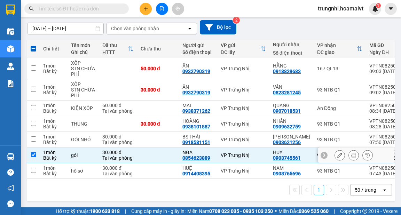
click at [36, 152] on input "checkbox" at bounding box center [33, 154] width 5 height 5
checkbox input "false"
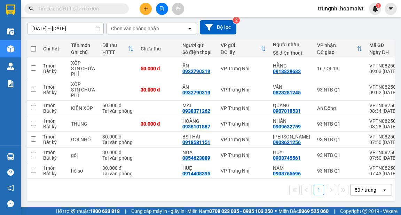
click at [143, 7] on button at bounding box center [146, 9] width 12 height 12
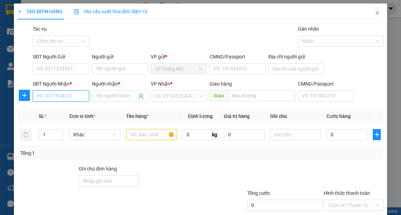
drag, startPoint x: 65, startPoint y: 94, endPoint x: 73, endPoint y: 97, distance: 8.4
click at [66, 94] on input "SĐT Người Nhận *" at bounding box center [61, 96] width 56 height 11
click at [55, 95] on input "SĐT Người Nhận *" at bounding box center [61, 96] width 56 height 11
click at [48, 96] on input "SĐT Người Nhận *" at bounding box center [61, 96] width 56 height 11
click at [54, 98] on input "SĐT Người Nhận *" at bounding box center [61, 96] width 56 height 11
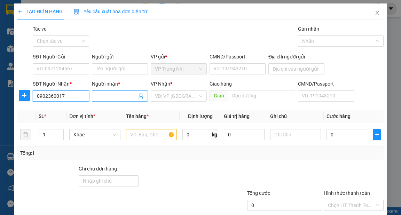
type input "0902360017"
click at [109, 94] on input "Người nhận *" at bounding box center [116, 96] width 41 height 8
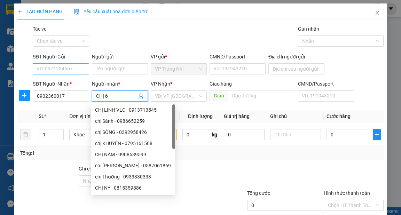
type input "CHỊ 6"
click at [61, 69] on input "SĐT Người Gửi" at bounding box center [61, 68] width 56 height 11
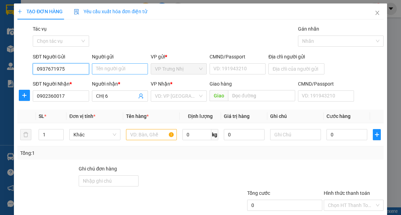
type input "0937671975"
click at [130, 67] on input "Người gửi" at bounding box center [120, 68] width 56 height 11
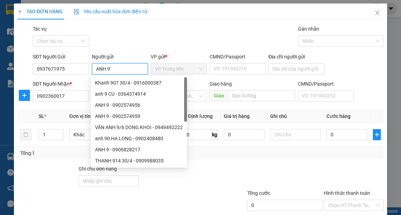
type input "ANH 9"
click at [188, 35] on div "Gói vận chuyển * Tiêu chuẩn Tác vụ Chọn tác vụ Gán nhãn Nhãn" at bounding box center [208, 37] width 354 height 24
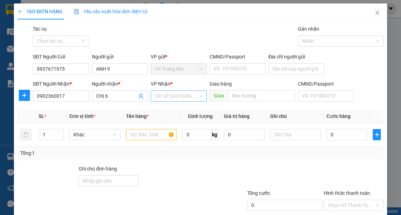
click at [195, 98] on div "VD: VP [GEOGRAPHIC_DATA]" at bounding box center [179, 96] width 56 height 11
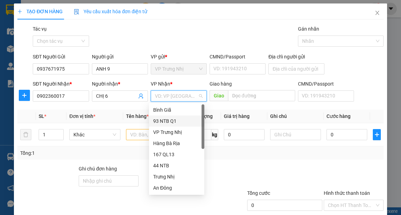
click at [175, 121] on div "93 NTB Q1" at bounding box center [176, 121] width 47 height 8
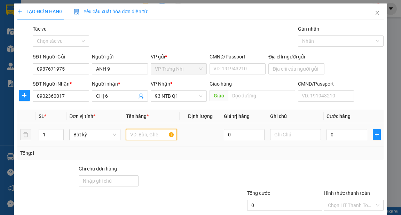
click at [158, 137] on input "text" at bounding box center [151, 134] width 51 height 11
type input "THÙNG"
click at [352, 135] on input "0" at bounding box center [347, 134] width 41 height 11
type input "3"
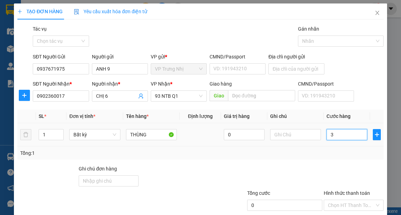
type input "3"
type input "30"
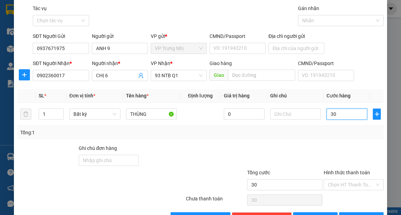
scroll to position [42, 0]
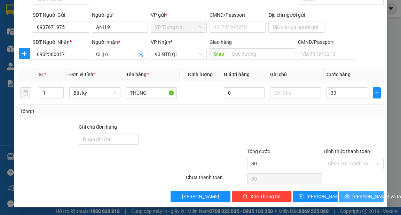
type input "30.000"
click at [356, 200] on span "[PERSON_NAME] và In" at bounding box center [376, 197] width 49 height 8
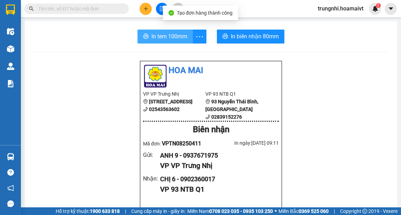
click at [179, 35] on span "In tem 100mm" at bounding box center [170, 36] width 36 height 9
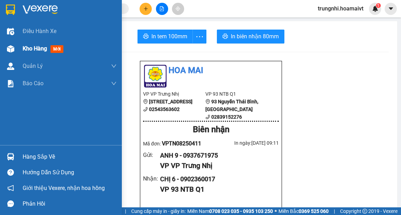
click at [11, 48] on img at bounding box center [10, 48] width 7 height 7
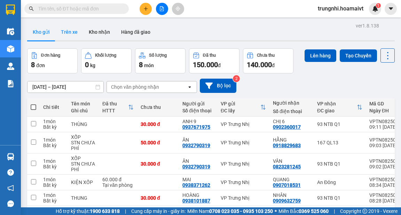
click at [72, 33] on button "Trên xe" at bounding box center [69, 32] width 28 height 17
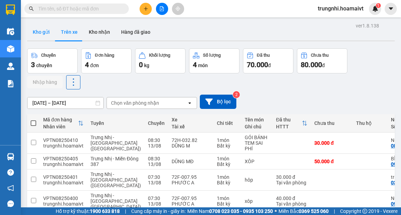
click at [46, 36] on button "Kho gửi" at bounding box center [41, 32] width 28 height 17
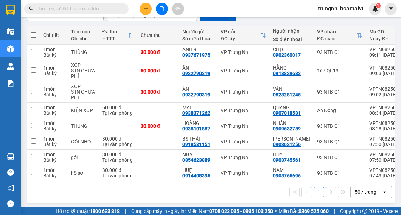
scroll to position [76, 0]
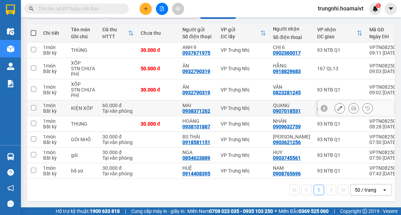
drag, startPoint x: 35, startPoint y: 106, endPoint x: 45, endPoint y: 106, distance: 10.1
click at [35, 106] on input "checkbox" at bounding box center [33, 107] width 5 height 5
checkbox input "true"
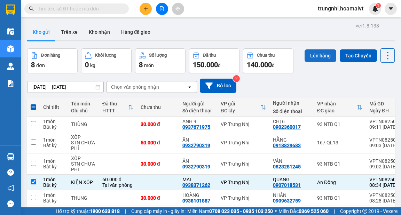
scroll to position [0, 0]
click at [317, 59] on button "Lên hàng" at bounding box center [321, 55] width 32 height 13
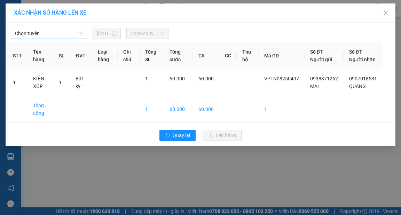
click at [31, 35] on span "Chọn tuyến" at bounding box center [49, 33] width 68 height 10
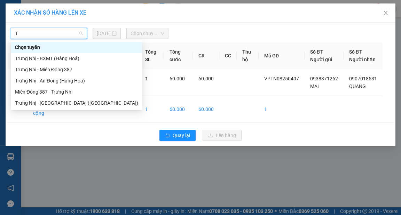
type input "TR"
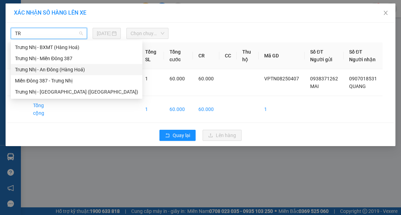
drag, startPoint x: 56, startPoint y: 69, endPoint x: 108, endPoint y: 61, distance: 52.8
click at [56, 69] on div "Trưng Nhị - An Đông (Hàng Hoá)" at bounding box center [76, 70] width 123 height 8
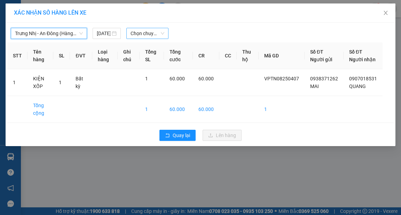
click at [141, 36] on span "Chọn chuyến" at bounding box center [148, 33] width 34 height 10
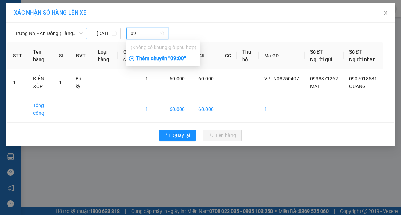
type input "09"
click at [183, 59] on div "Thêm chuyến " 09:00 "" at bounding box center [163, 59] width 74 height 12
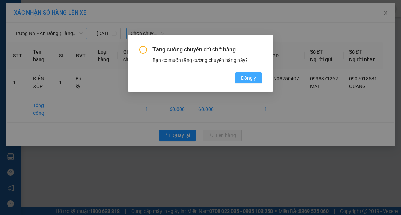
click at [245, 81] on span "Đồng ý" at bounding box center [248, 78] width 15 height 8
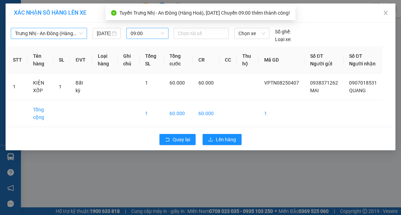
drag, startPoint x: 185, startPoint y: 36, endPoint x: 199, endPoint y: 39, distance: 14.4
click at [187, 36] on div at bounding box center [202, 33] width 52 height 8
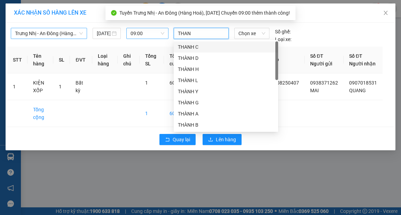
type input "THANH"
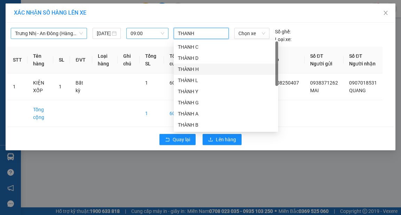
click at [201, 67] on div "THÀNH H" at bounding box center [226, 69] width 96 height 8
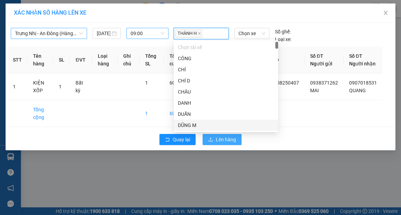
click at [220, 144] on span "Lên hàng" at bounding box center [226, 140] width 20 height 8
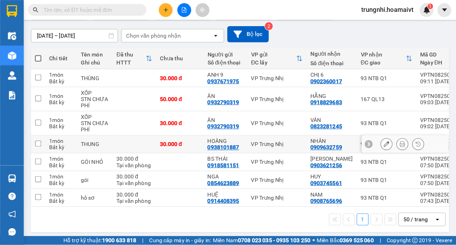
scroll to position [32, 0]
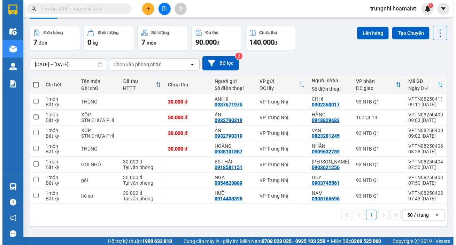
scroll to position [32, 0]
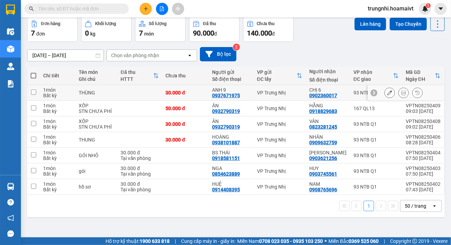
click at [34, 73] on span at bounding box center [34, 76] width 6 height 6
click at [33, 72] on input "checkbox" at bounding box center [33, 72] width 0 height 0
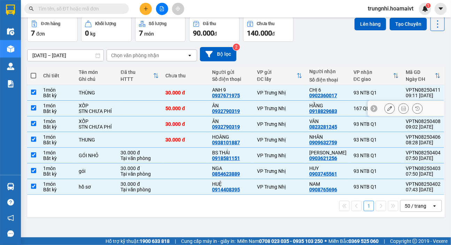
checkbox input "true"
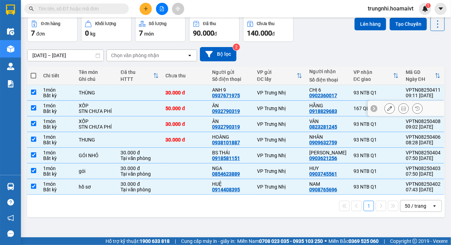
checkbox input "true"
click at [33, 109] on input "checkbox" at bounding box center [33, 107] width 5 height 5
checkbox input "false"
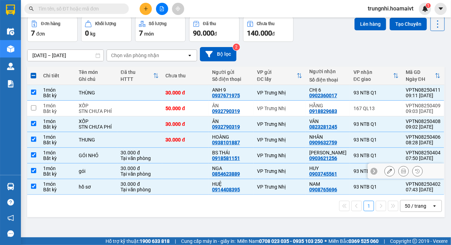
click at [32, 169] on input "checkbox" at bounding box center [33, 170] width 5 height 5
checkbox input "false"
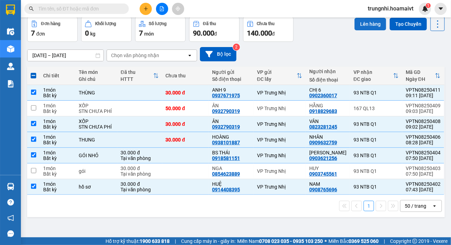
click at [364, 24] on button "Lên hàng" at bounding box center [371, 24] width 32 height 13
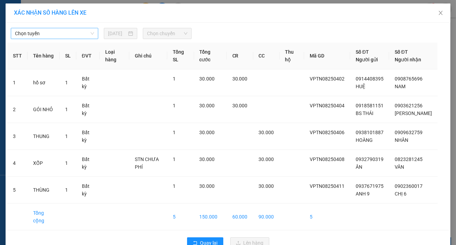
click at [37, 32] on span "Chọn tuyến" at bounding box center [54, 33] width 79 height 10
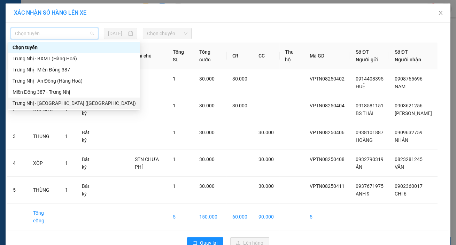
click at [36, 101] on div "Trưng Nhị - [GEOGRAPHIC_DATA] ([GEOGRAPHIC_DATA])" at bounding box center [74, 103] width 123 height 8
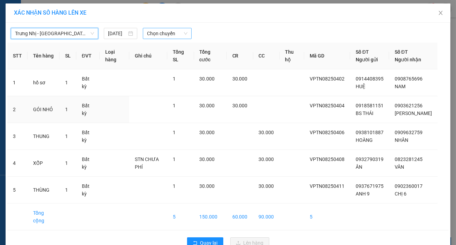
click at [154, 34] on span "Chọn chuyến" at bounding box center [167, 33] width 40 height 10
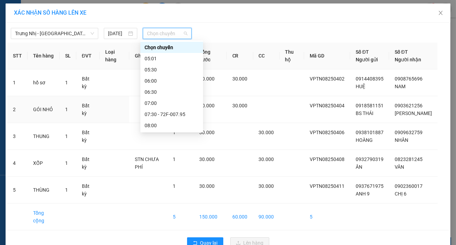
type input "1"
type input "9"
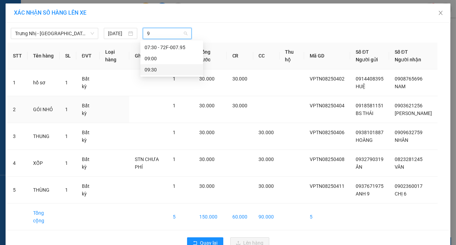
click at [154, 68] on div "09:30" at bounding box center [172, 70] width 54 height 8
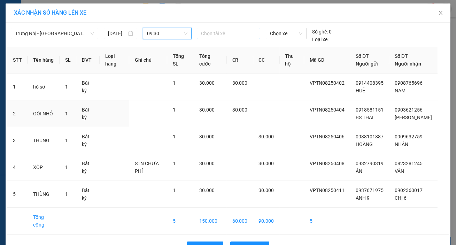
click at [220, 33] on div at bounding box center [229, 33] width 60 height 8
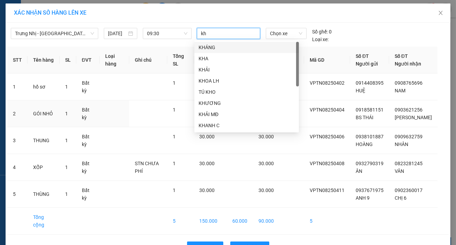
type input "kho"
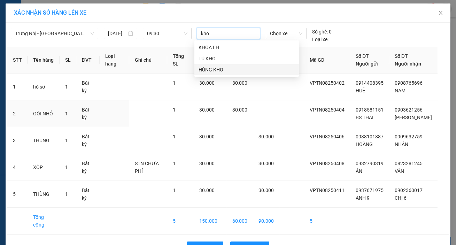
click at [211, 69] on div "HÙNG KHO" at bounding box center [247, 70] width 96 height 8
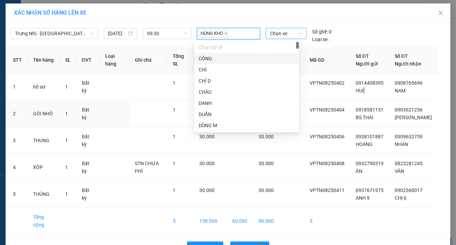
click at [279, 37] on span "Chọn xe" at bounding box center [286, 33] width 32 height 10
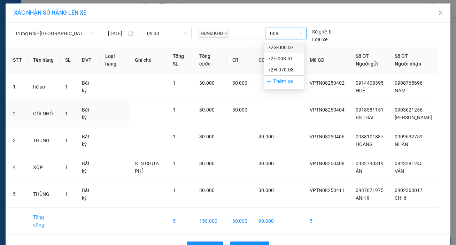
type input "0087"
click at [278, 47] on div "72G-000.87" at bounding box center [284, 48] width 32 height 8
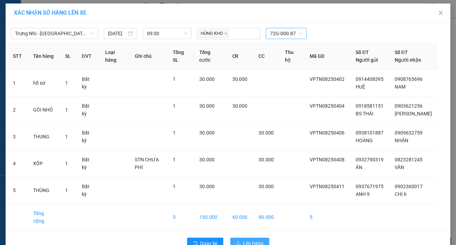
click at [238, 238] on button "Lên hàng" at bounding box center [249, 243] width 39 height 11
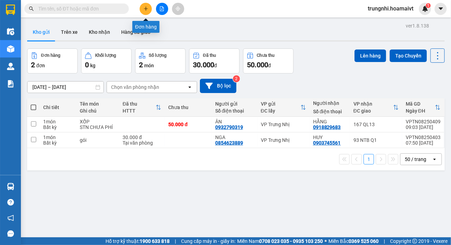
click at [146, 9] on icon "plus" at bounding box center [146, 9] width 0 height 4
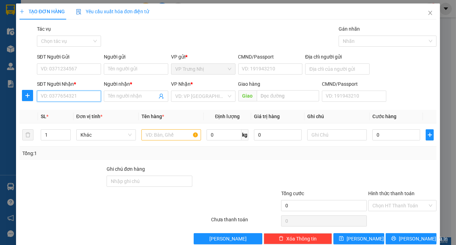
click at [68, 98] on input "SĐT Người Nhận *" at bounding box center [69, 96] width 64 height 11
type input "0938184103"
click at [90, 105] on div "0938184103 - THƠM" at bounding box center [69, 109] width 64 height 11
type input "THƠM"
type input "0938184103"
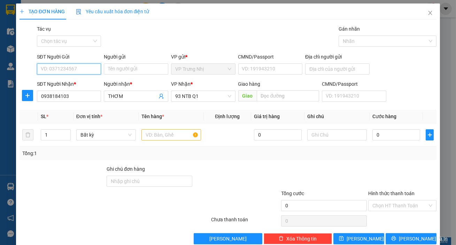
click at [72, 70] on input "SĐT Người Gửi" at bounding box center [69, 68] width 64 height 11
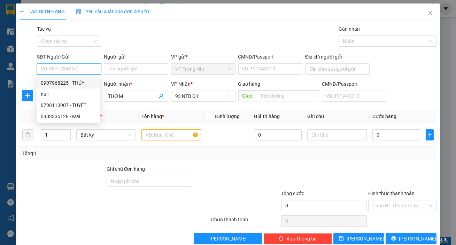
click at [79, 80] on div "0907968225 - THÚY" at bounding box center [68, 83] width 55 height 8
type input "0907968225"
type input "THÚY"
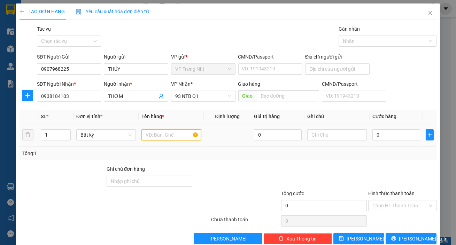
click at [158, 139] on input "text" at bounding box center [171, 134] width 60 height 11
type input "b"
type input "cục bịch"
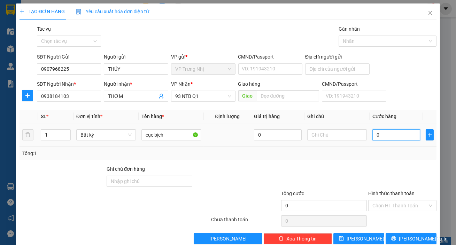
click at [375, 131] on input "0" at bounding box center [396, 134] width 48 height 11
type input "3"
type input "30"
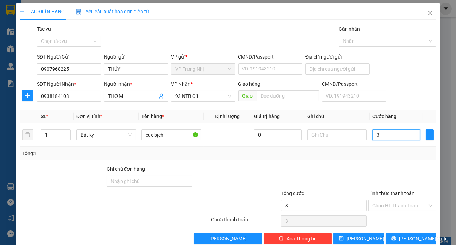
type input "30"
type input "30.000"
click at [376, 150] on div "Tổng: 1" at bounding box center [227, 153] width 411 height 8
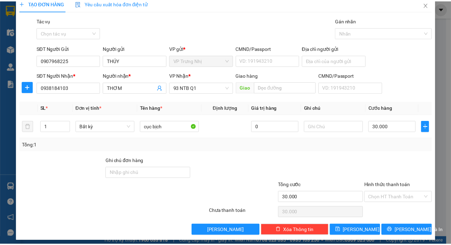
scroll to position [13, 0]
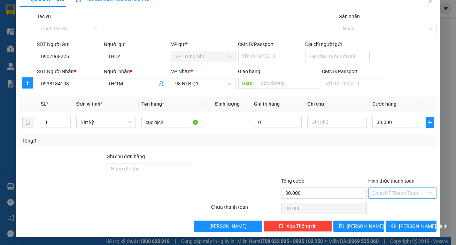
click at [385, 194] on input "Hình thức thanh toán" at bounding box center [399, 193] width 55 height 10
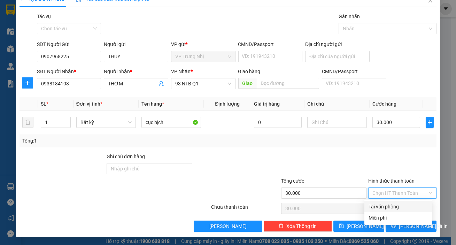
click at [385, 210] on div "Tại văn phòng" at bounding box center [398, 206] width 68 height 11
type input "0"
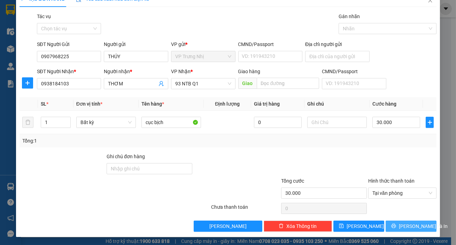
click at [410, 225] on span "[PERSON_NAME] và In" at bounding box center [423, 226] width 49 height 8
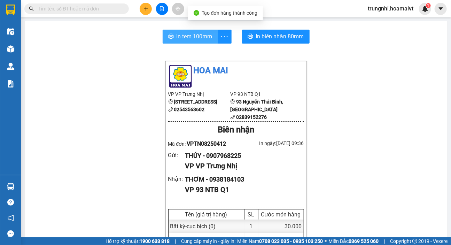
click at [172, 35] on button "In tem 100mm" at bounding box center [190, 37] width 55 height 14
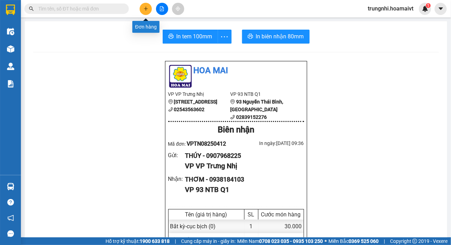
click at [142, 8] on button at bounding box center [146, 9] width 12 height 12
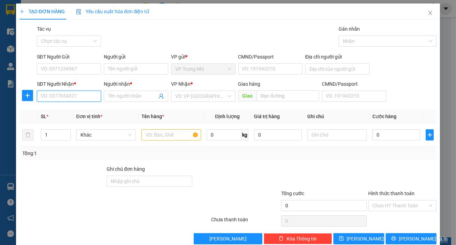
click at [47, 95] on input "SĐT Người Nhận *" at bounding box center [69, 96] width 64 height 11
click at [52, 94] on input "SĐT Người Nhận *" at bounding box center [69, 96] width 64 height 11
click at [66, 67] on input "SĐT Người Gửi" at bounding box center [69, 68] width 64 height 11
click at [65, 69] on input "0384616681" at bounding box center [69, 68] width 64 height 11
click at [73, 69] on input "0384616681" at bounding box center [69, 68] width 64 height 11
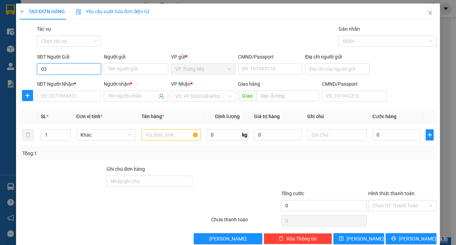
type input "0"
click at [185, 159] on div "Tổng: 1" at bounding box center [228, 153] width 417 height 13
click at [66, 92] on input "SĐT Người Nhận *" at bounding box center [69, 96] width 64 height 11
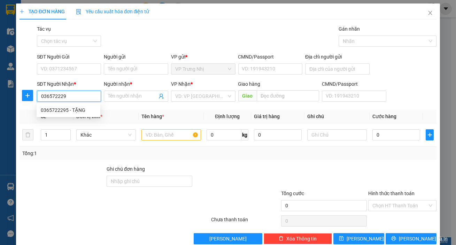
type input "0365722295"
click at [61, 107] on div "0365722295 - TẶNG" at bounding box center [68, 110] width 55 height 8
type input "TẶNG"
type input "052086010435"
type input "0365722295"
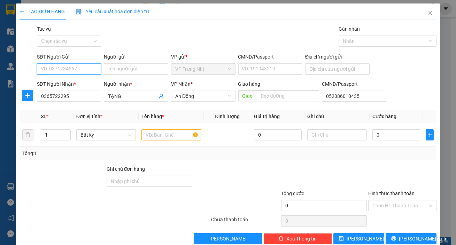
click at [80, 67] on input "SĐT Người Gửi" at bounding box center [69, 68] width 64 height 11
click at [85, 80] on div "0384626681 - TUYẾN" at bounding box center [68, 83] width 55 height 8
type input "0384626681"
type input "TUYẾN"
click at [164, 140] on input "text" at bounding box center [171, 134] width 60 height 11
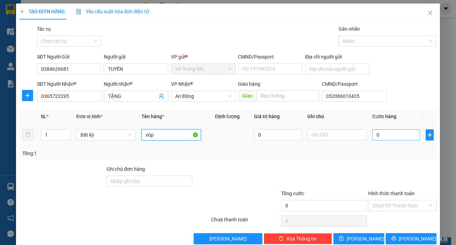
type input "xôp"
click at [384, 131] on input "0" at bounding box center [396, 134] width 48 height 11
type input "3"
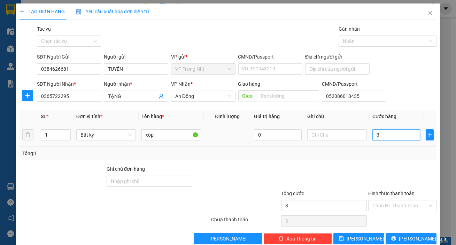
type input "30"
type input "30.000"
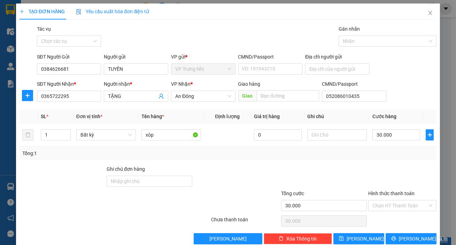
click at [373, 151] on div "Tổng: 1" at bounding box center [227, 153] width 411 height 8
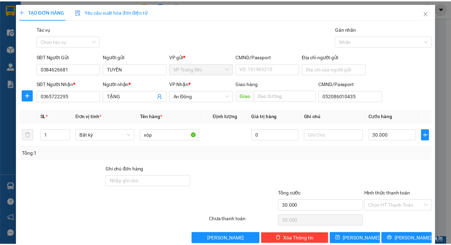
scroll to position [13, 0]
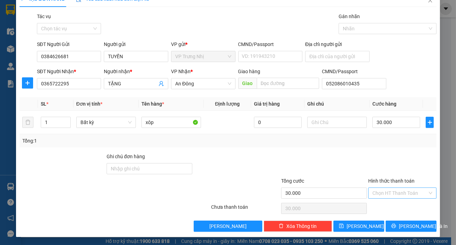
click at [390, 193] on input "Hình thức thanh toán" at bounding box center [399, 193] width 55 height 10
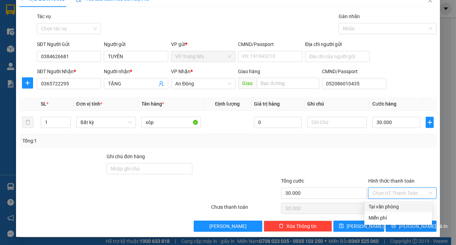
click at [393, 207] on div "Tại văn phòng" at bounding box center [398, 207] width 59 height 8
type input "0"
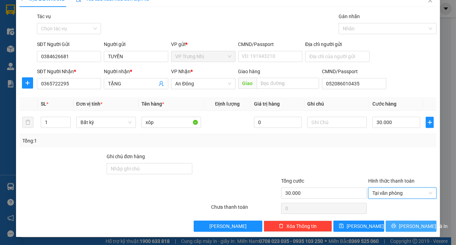
click at [406, 223] on span "[PERSON_NAME] và In" at bounding box center [423, 226] width 49 height 8
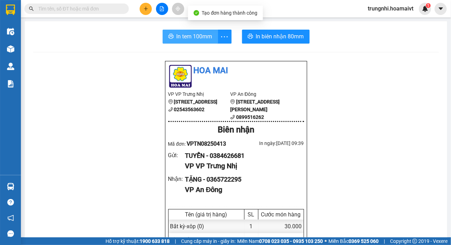
click at [167, 31] on button "In tem 100mm" at bounding box center [190, 37] width 55 height 14
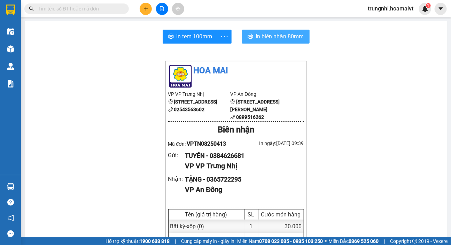
click at [263, 38] on span "In biên nhận 80mm" at bounding box center [280, 36] width 48 height 9
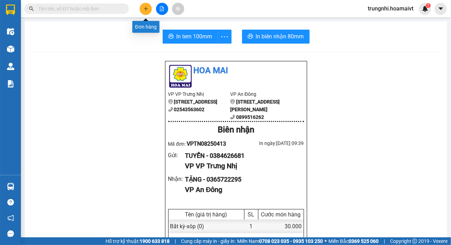
click at [144, 7] on icon "plus" at bounding box center [146, 8] width 5 height 5
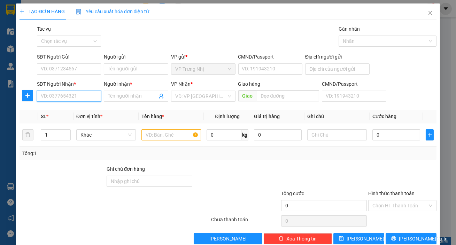
click at [49, 95] on input "SĐT Người Nhận *" at bounding box center [69, 96] width 64 height 11
type input "0385134375"
click at [125, 97] on input "Người nhận *" at bounding box center [132, 96] width 49 height 8
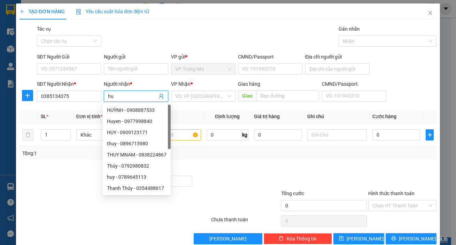
type input "h"
type input "HUY"
click at [183, 96] on input "search" at bounding box center [200, 96] width 51 height 10
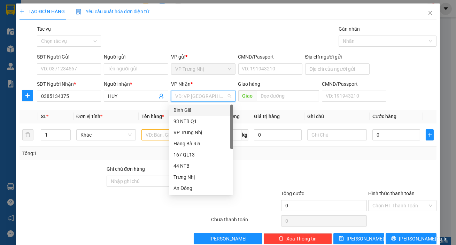
type input "9"
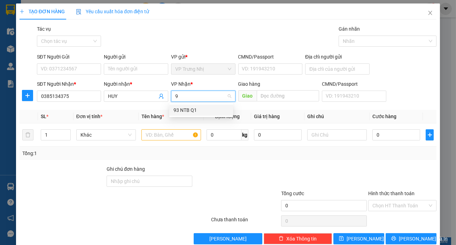
click at [183, 110] on div "93 NTB Q1" at bounding box center [200, 110] width 55 height 8
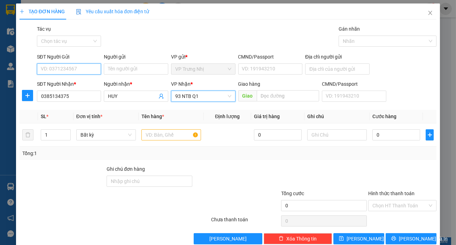
click at [61, 70] on input "SĐT Người Gửi" at bounding box center [69, 68] width 64 height 11
type input "0763363536"
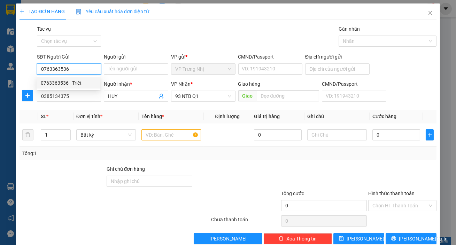
click at [83, 84] on div "0763363536 - Triết" at bounding box center [68, 83] width 55 height 8
type input "Triết"
type input "0763363536"
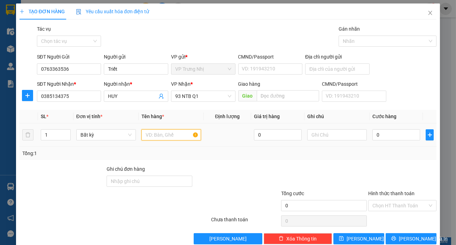
click at [161, 135] on input "text" at bounding box center [171, 134] width 60 height 11
type input "GÓI GIẤY"
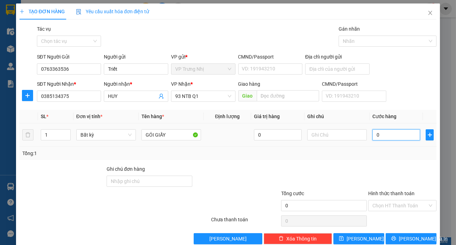
click at [388, 139] on input "0" at bounding box center [396, 134] width 48 height 11
type input "3"
type input "30"
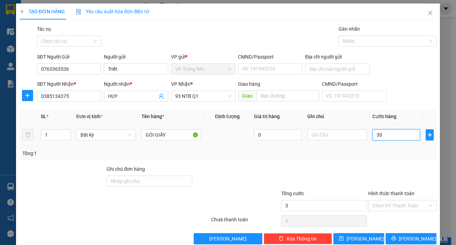
type input "30"
type input "30.000"
click at [385, 160] on div "Tổng: 1" at bounding box center [228, 153] width 417 height 13
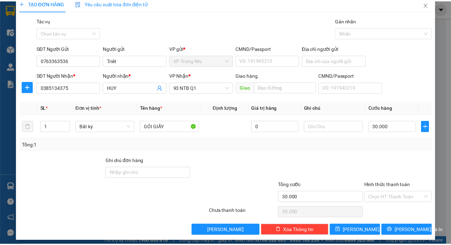
scroll to position [13, 0]
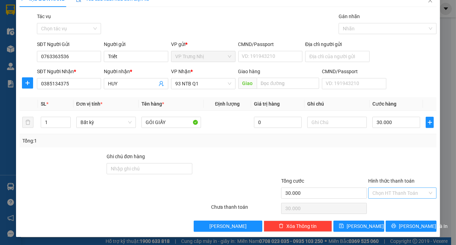
click at [387, 192] on input "Hình thức thanh toán" at bounding box center [399, 193] width 55 height 10
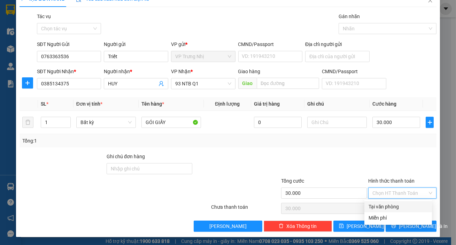
click at [383, 206] on div "Tại văn phòng" at bounding box center [398, 207] width 59 height 8
type input "0"
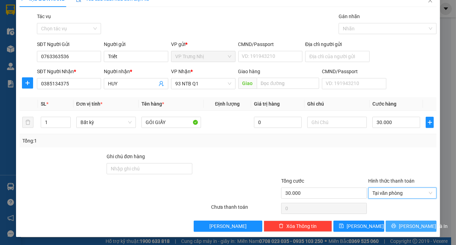
click at [398, 220] on button "[PERSON_NAME] và In" at bounding box center [411, 225] width 51 height 11
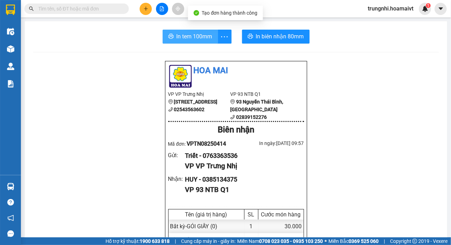
click at [179, 41] on button "In tem 100mm" at bounding box center [190, 37] width 55 height 14
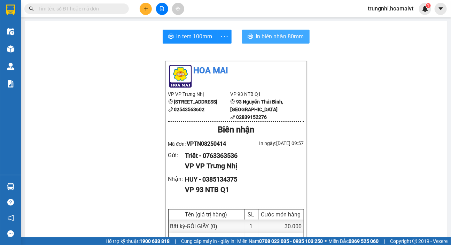
click at [279, 42] on button "In biên nhận 80mm" at bounding box center [276, 37] width 68 height 14
click at [145, 8] on icon "plus" at bounding box center [146, 8] width 4 height 0
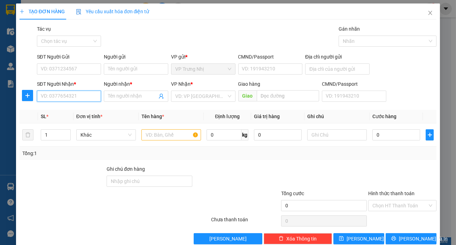
click at [60, 93] on input "SĐT Người Nhận *" at bounding box center [69, 96] width 64 height 11
type input "0909010949"
click at [115, 95] on input "Người nhận *" at bounding box center [132, 96] width 49 height 8
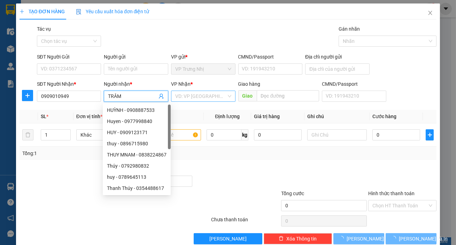
type input "TRÂM"
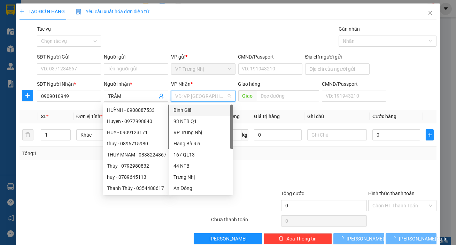
click at [197, 97] on input "search" at bounding box center [200, 96] width 51 height 10
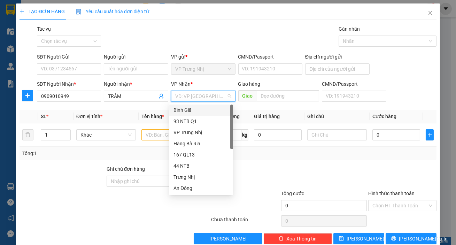
type input "9"
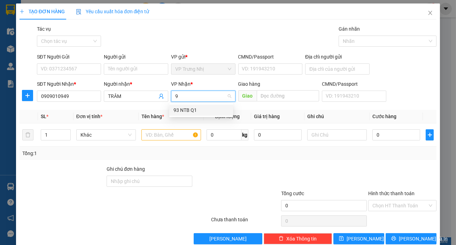
click at [183, 111] on div "93 NTB Q1" at bounding box center [200, 110] width 55 height 8
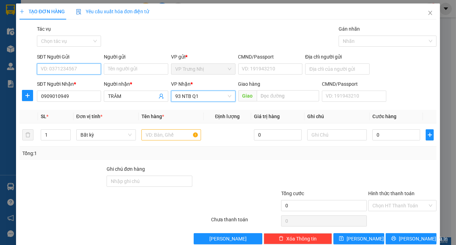
click at [73, 66] on input "SĐT Người Gửi" at bounding box center [69, 68] width 64 height 11
type input "0918279045"
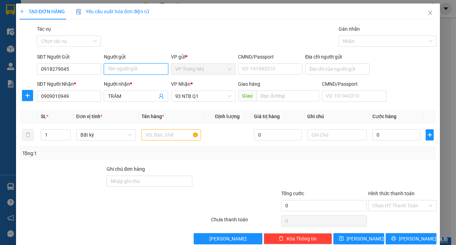
click at [110, 69] on input "Người gửi" at bounding box center [136, 68] width 64 height 11
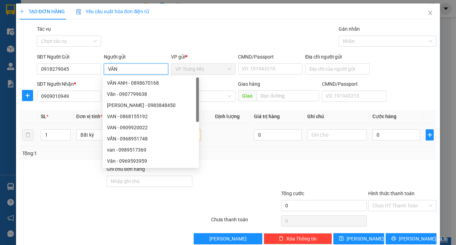
type input "VÂN"
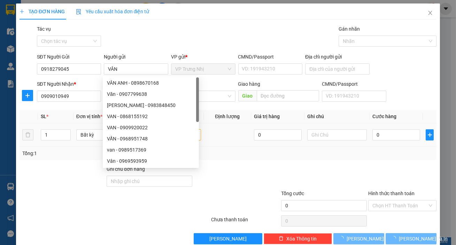
click at [375, 129] on div "0" at bounding box center [396, 135] width 48 height 14
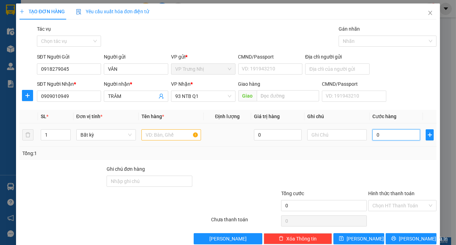
click at [377, 132] on input "0" at bounding box center [396, 134] width 48 height 11
type input "3"
type input "30"
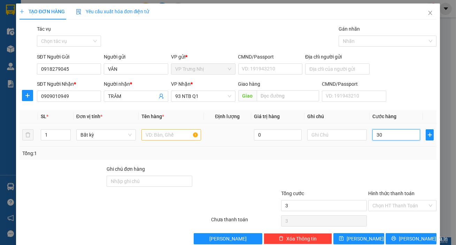
type input "30"
type input "30.000"
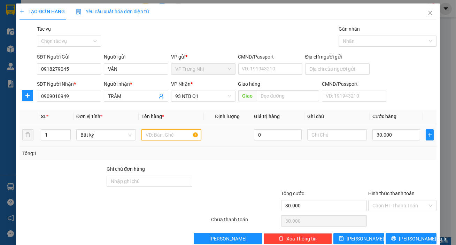
click at [162, 138] on input "text" at bounding box center [171, 134] width 60 height 11
type input "HỘP"
click at [362, 146] on td at bounding box center [336, 134] width 65 height 23
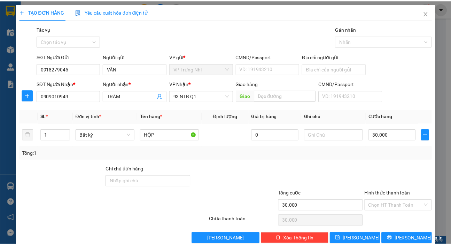
scroll to position [13, 0]
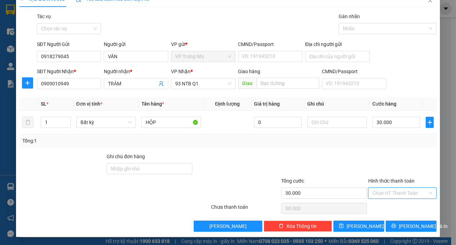
click at [392, 195] on input "Hình thức thanh toán" at bounding box center [399, 193] width 55 height 10
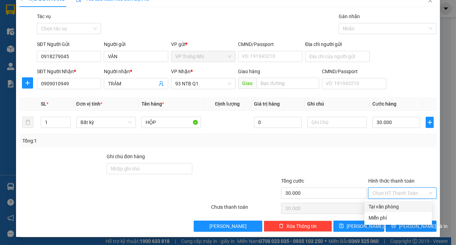
click at [390, 206] on div "Tại văn phòng" at bounding box center [398, 207] width 59 height 8
type input "0"
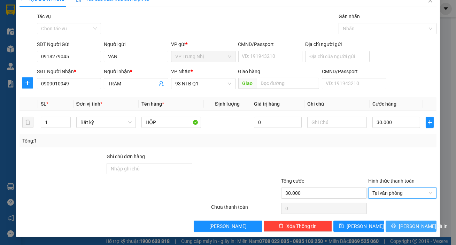
click at [400, 224] on button "[PERSON_NAME] và In" at bounding box center [411, 225] width 51 height 11
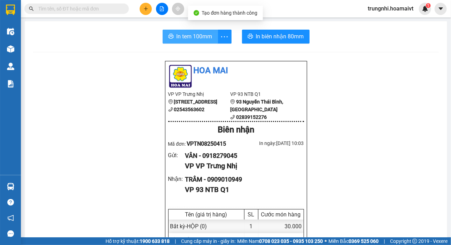
click at [164, 34] on button "In tem 100mm" at bounding box center [190, 37] width 55 height 14
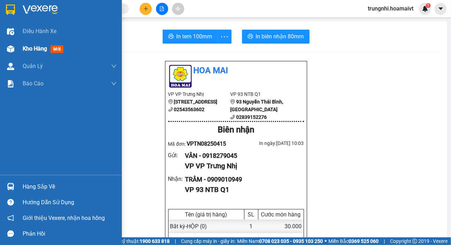
click at [38, 49] on span "Kho hàng" at bounding box center [35, 48] width 24 height 7
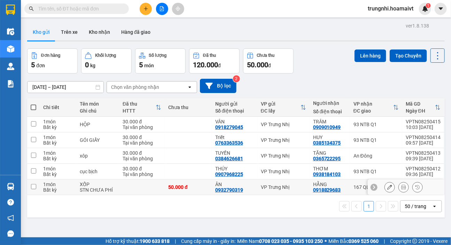
click at [33, 188] on input "checkbox" at bounding box center [33, 186] width 5 height 5
checkbox input "true"
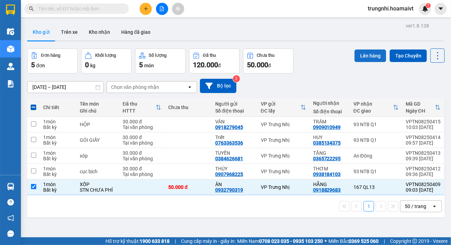
click at [372, 56] on button "Lên hàng" at bounding box center [371, 55] width 32 height 13
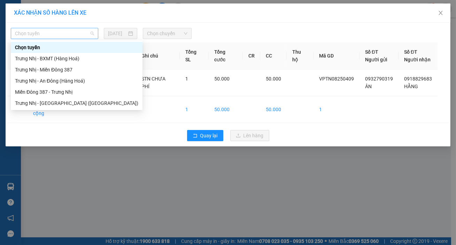
click at [61, 32] on span "Chọn tuyến" at bounding box center [54, 33] width 79 height 10
type input "TR"
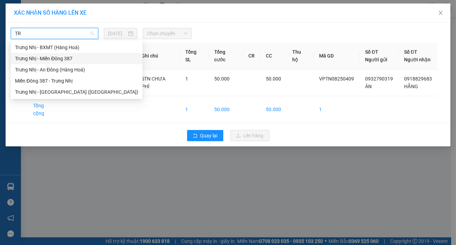
click at [60, 56] on div "Trưng Nhị - Miền Đông 387" at bounding box center [76, 59] width 123 height 8
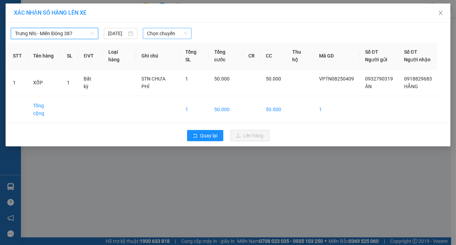
click at [153, 31] on span "Chọn chuyến" at bounding box center [167, 33] width 40 height 10
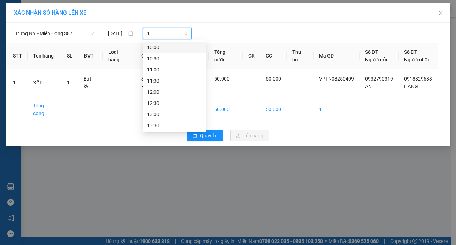
type input "10"
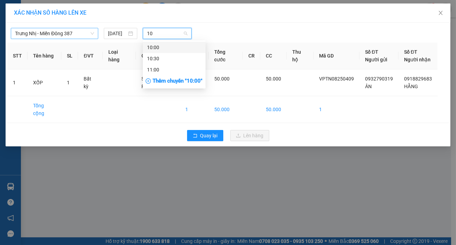
click at [183, 48] on div "10:00" at bounding box center [174, 48] width 54 height 8
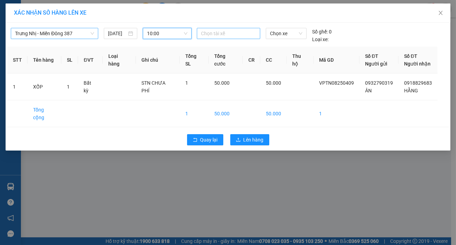
click at [219, 36] on div at bounding box center [229, 33] width 60 height 8
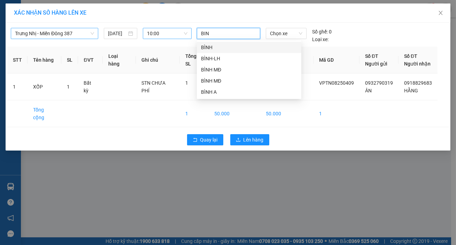
type input "BINH"
click at [215, 47] on div "BÌNH" at bounding box center [249, 48] width 96 height 8
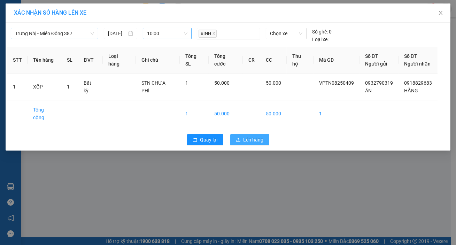
click at [257, 136] on span "Lên hàng" at bounding box center [253, 140] width 20 height 8
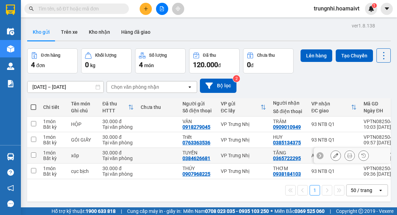
click at [33, 155] on input "checkbox" at bounding box center [33, 155] width 5 height 5
checkbox input "true"
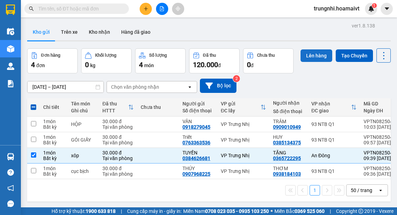
click at [319, 54] on button "Lên hàng" at bounding box center [317, 55] width 32 height 13
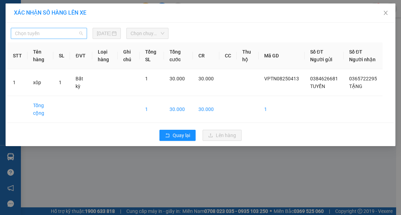
click at [50, 32] on span "Chọn tuyến" at bounding box center [49, 33] width 68 height 10
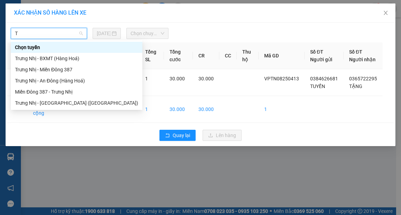
type input "TR"
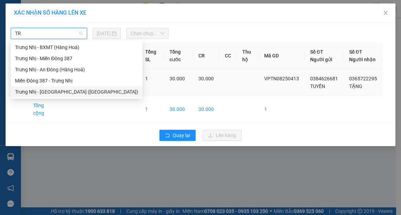
click at [61, 94] on div "Trưng Nhị - Sài Gòn (Hàng Hoá)" at bounding box center [76, 92] width 123 height 8
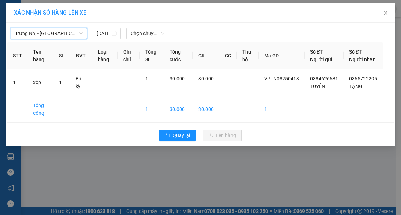
type input "TR"
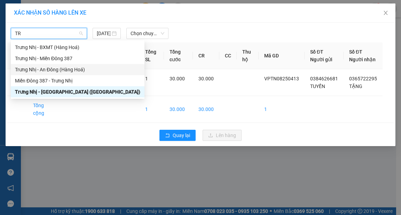
click at [52, 68] on div "Trưng Nhị - An Đông (Hàng Hoá)" at bounding box center [77, 70] width 125 height 8
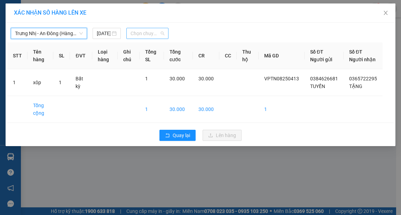
click at [140, 35] on span "Chọn chuyến" at bounding box center [148, 33] width 34 height 10
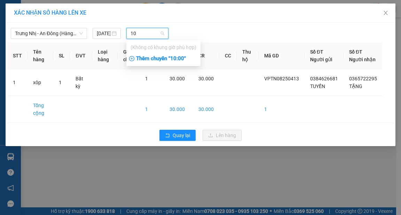
type input "10"
click at [184, 57] on div "Thêm chuyến " 10:00 "" at bounding box center [163, 59] width 74 height 12
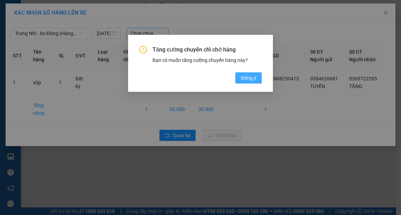
click at [252, 79] on span "Đồng ý" at bounding box center [248, 78] width 15 height 8
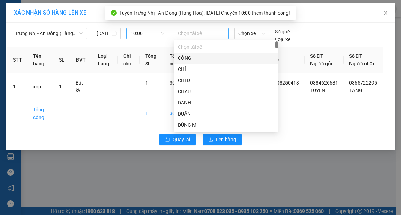
click at [193, 35] on div at bounding box center [202, 33] width 52 height 8
type input "TU"
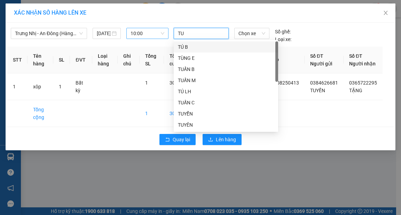
click at [205, 43] on div "TÚ B" at bounding box center [226, 47] width 96 height 8
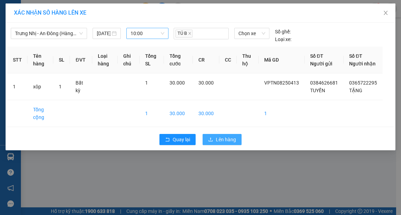
click at [225, 144] on span "Lên hàng" at bounding box center [226, 140] width 20 height 8
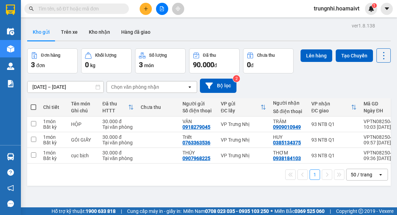
click at [33, 109] on span at bounding box center [34, 107] width 6 height 6
click at [33, 104] on input "checkbox" at bounding box center [33, 104] width 0 height 0
checkbox input "true"
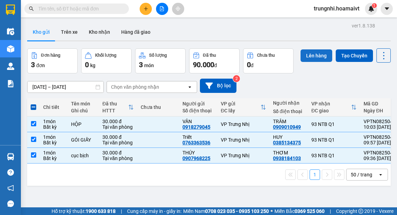
click at [307, 56] on button "Lên hàng" at bounding box center [317, 55] width 32 height 13
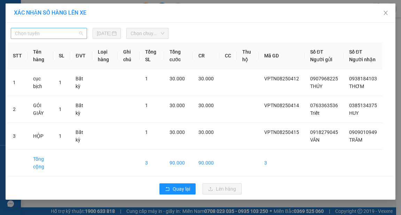
click at [62, 35] on span "Chọn tuyến" at bounding box center [49, 33] width 68 height 10
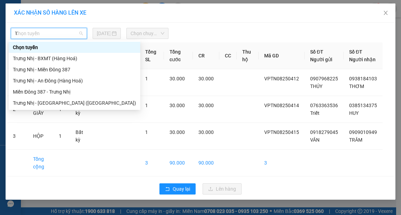
type input "TR"
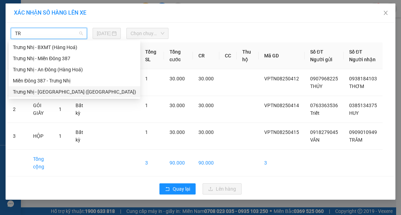
click at [63, 94] on div "Trưng Nhị - Sài Gòn (Hàng Hoá)" at bounding box center [74, 92] width 123 height 8
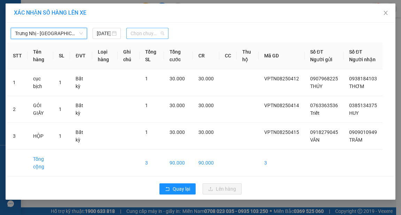
click at [151, 36] on span "Chọn chuyến" at bounding box center [148, 33] width 34 height 10
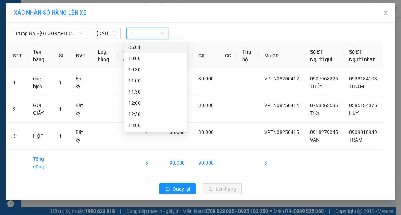
type input "10"
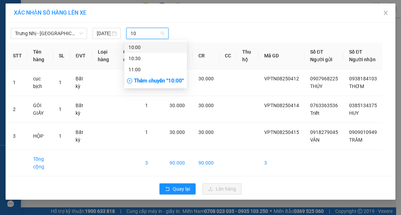
click at [160, 48] on div "10:00" at bounding box center [156, 48] width 54 height 8
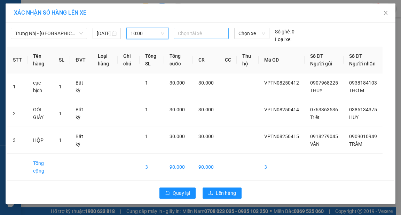
click at [191, 34] on div at bounding box center [202, 33] width 52 height 8
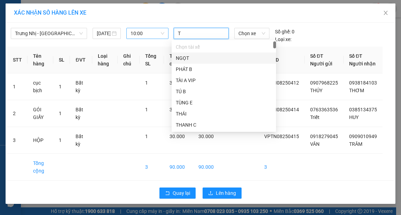
type input "TU"
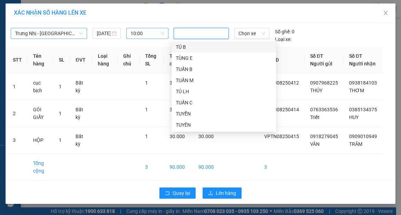
click at [71, 35] on span "Trưng Nhị - Sài Gòn (Hàng Hoá)" at bounding box center [49, 33] width 68 height 10
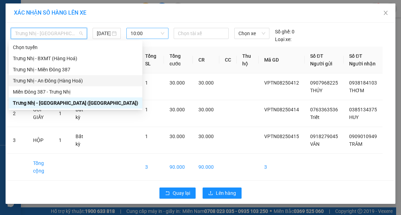
drag, startPoint x: 61, startPoint y: 67, endPoint x: 60, endPoint y: 80, distance: 13.3
click at [60, 80] on div "Chọn tuyến Trưng Nhị - BXMT (Hàng Hoá) Trưng Nhị - Miền Đông 387 Trưng Nhị …" at bounding box center [76, 75] width 134 height 67
click at [60, 79] on div "Trưng Nhị - An Đông (Hàng Hoá)" at bounding box center [75, 81] width 125 height 8
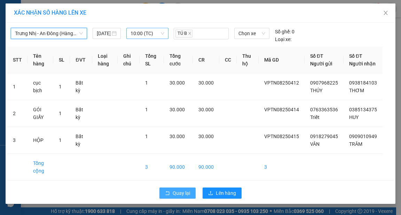
click at [173, 197] on span "Quay lại" at bounding box center [181, 193] width 17 height 8
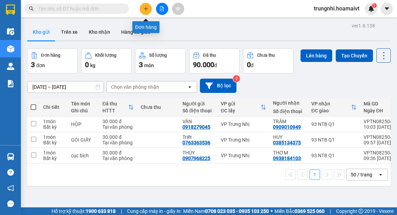
click at [145, 11] on button at bounding box center [146, 9] width 12 height 12
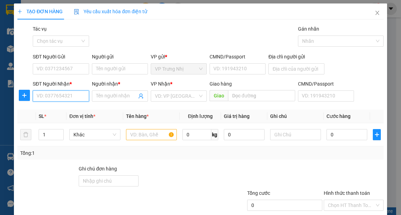
click at [53, 97] on input "SĐT Người Nhận *" at bounding box center [61, 96] width 56 height 11
type input "0963381313"
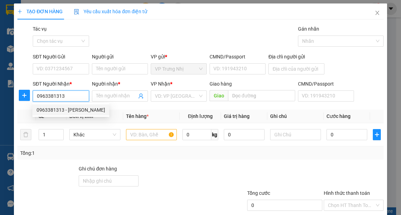
click at [56, 113] on div "0963381313 - Lưu" at bounding box center [71, 110] width 69 height 8
type input "[PERSON_NAME]"
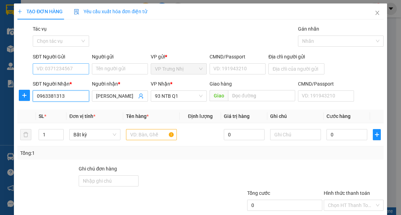
type input "0963381313"
click at [71, 68] on input "SĐT Người Gửi" at bounding box center [61, 68] width 56 height 11
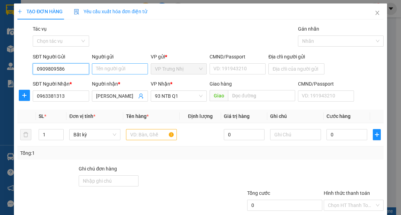
type input "0909809586"
click at [111, 71] on input "Người gửi" at bounding box center [120, 68] width 56 height 11
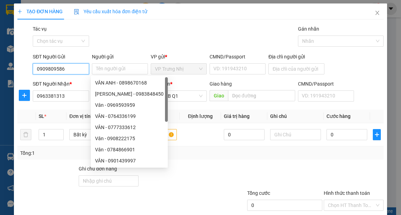
click at [76, 70] on input "0909809586" at bounding box center [61, 68] width 56 height 11
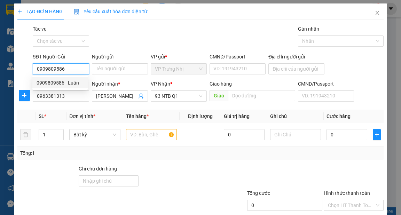
click at [73, 82] on div "0909809586 - Luân" at bounding box center [60, 83] width 47 height 8
type input "Luân"
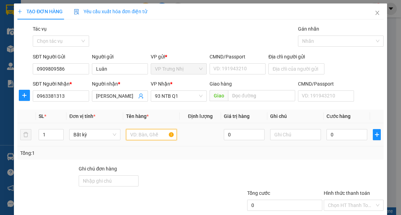
click at [146, 133] on input "text" at bounding box center [151, 134] width 51 height 11
type input "THUNG"
click at [342, 140] on div "0" at bounding box center [347, 135] width 41 height 14
click at [337, 135] on input "0" at bounding box center [347, 134] width 41 height 11
type input "3"
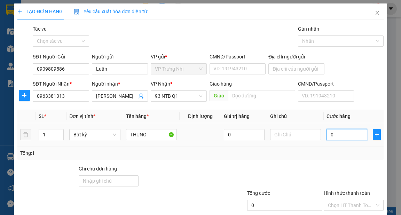
type input "3"
type input "30"
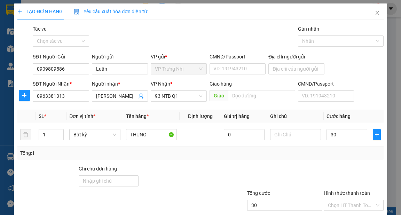
type input "30.000"
click at [329, 157] on div "Tổng: 1" at bounding box center [200, 153] width 366 height 13
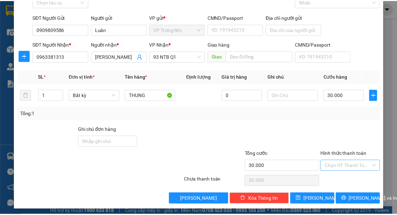
scroll to position [42, 0]
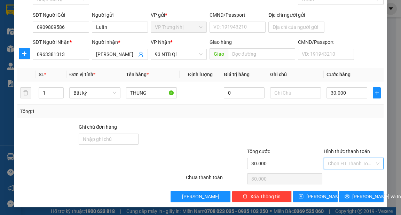
click at [344, 164] on input "Hình thức thanh toán" at bounding box center [351, 163] width 47 height 10
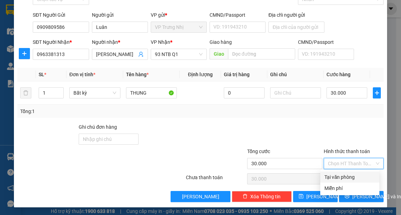
click at [338, 176] on div "Tại văn phòng" at bounding box center [350, 177] width 51 height 8
type input "0"
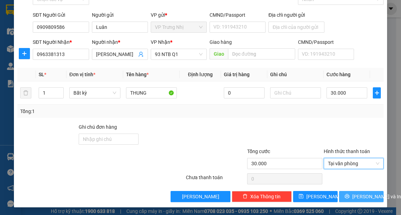
click at [347, 195] on icon "printer" at bounding box center [347, 196] width 5 height 5
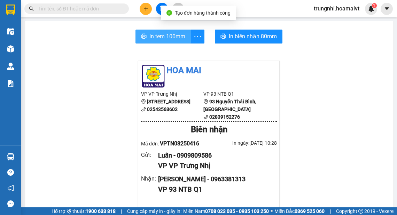
click at [135, 30] on button "In tem 100mm" at bounding box center [162, 37] width 55 height 14
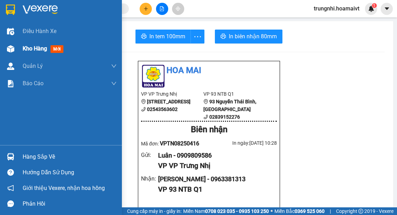
click at [35, 51] on span "Kho hàng" at bounding box center [35, 48] width 24 height 7
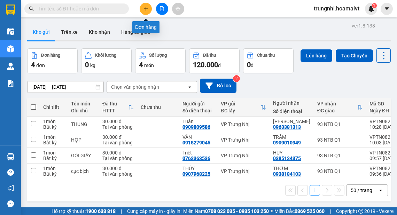
click at [146, 9] on icon "plus" at bounding box center [146, 8] width 5 height 5
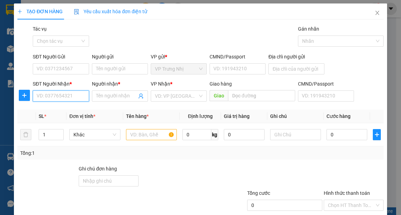
click at [54, 98] on input "SĐT Người Nhận *" at bounding box center [61, 96] width 56 height 11
type input "0909245669"
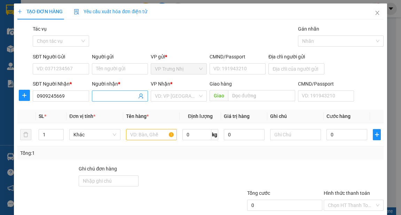
click at [105, 99] on input "Người nhận *" at bounding box center [116, 96] width 41 height 8
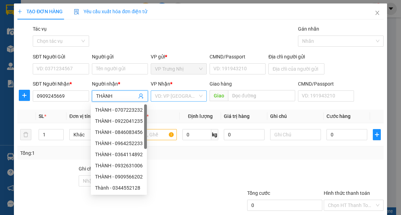
type input "THÀNH"
click at [175, 98] on input "search" at bounding box center [176, 96] width 43 height 10
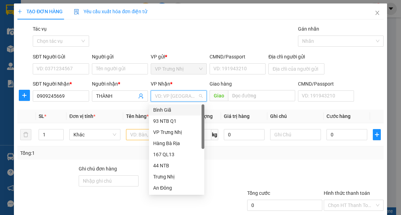
type input "9"
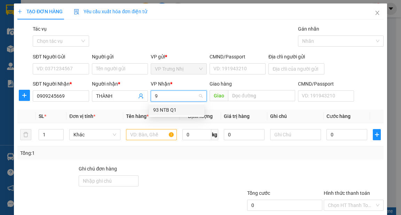
click at [163, 113] on div "93 NTB Q1" at bounding box center [176, 110] width 47 height 8
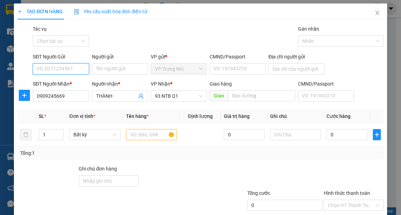
click at [65, 70] on input "SĐT Người Gửi" at bounding box center [61, 68] width 56 height 11
type input "0903374547"
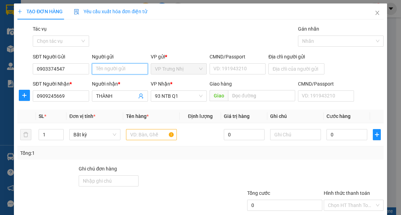
click at [102, 69] on input "Người gửi" at bounding box center [120, 68] width 56 height 11
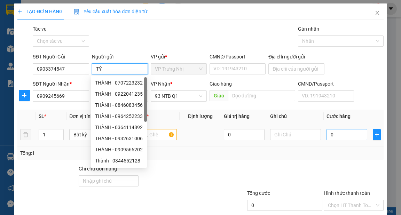
type input "TỶ"
click at [343, 135] on input "0" at bounding box center [347, 134] width 41 height 11
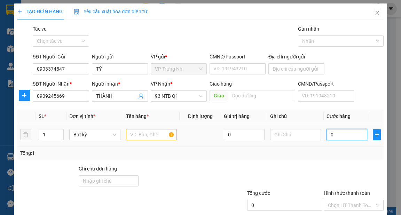
type input "3"
type input "30"
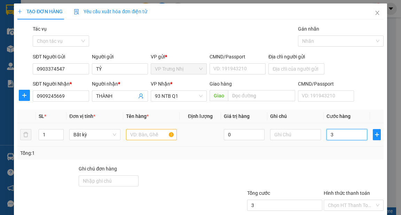
type input "30"
type input "30.000"
click at [144, 135] on input "text" at bounding box center [151, 134] width 51 height 11
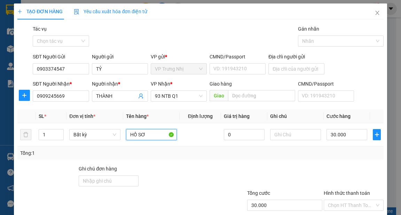
type input "HỒ SƠ"
click at [314, 153] on div "Tổng: 1" at bounding box center [200, 153] width 361 height 8
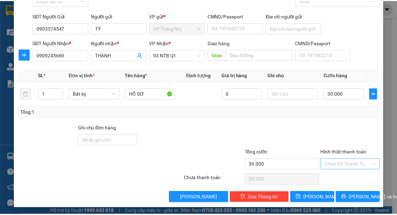
scroll to position [42, 0]
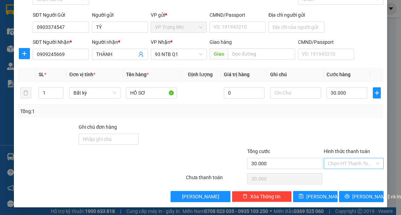
drag, startPoint x: 349, startPoint y: 162, endPoint x: 346, endPoint y: 166, distance: 4.7
click at [348, 162] on input "Hình thức thanh toán" at bounding box center [351, 163] width 47 height 10
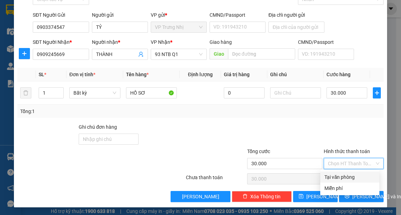
click at [338, 180] on div "Tại văn phòng" at bounding box center [350, 177] width 51 height 8
type input "0"
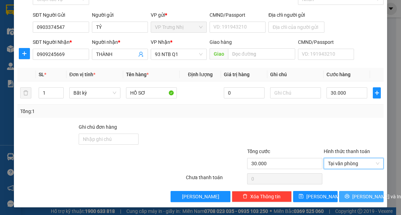
click at [354, 196] on span "[PERSON_NAME] và In" at bounding box center [376, 197] width 49 height 8
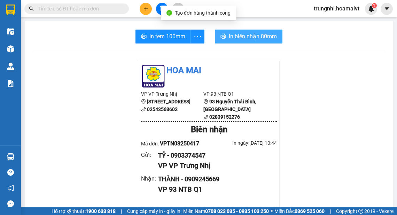
click at [250, 36] on span "In biên nhận 80mm" at bounding box center [253, 36] width 48 height 9
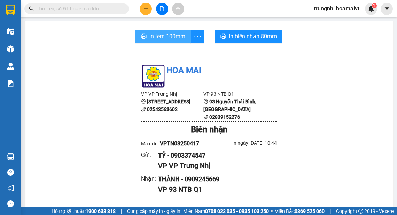
click at [152, 37] on span "In tem 100mm" at bounding box center [167, 36] width 36 height 9
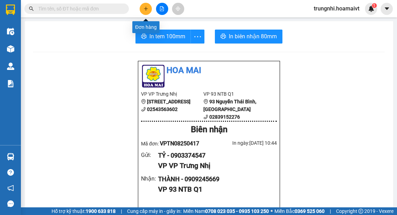
click at [145, 9] on icon "plus" at bounding box center [146, 8] width 5 height 5
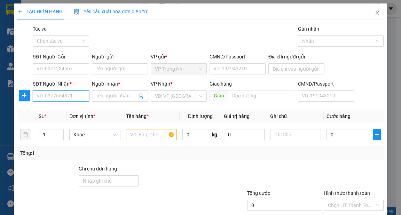
click at [57, 95] on input "SĐT Người Nhận *" at bounding box center [61, 96] width 56 height 11
type input "0931708899"
click at [68, 111] on div "0931708899 - ĐỆ" at bounding box center [60, 110] width 47 height 8
type input "ĐỆ"
type input "0931708899"
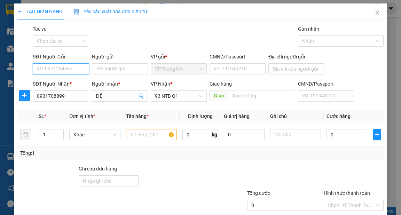
click at [67, 69] on input "SĐT Người Gửi" at bounding box center [61, 68] width 56 height 11
click at [71, 83] on div "0933866936 - tri" at bounding box center [60, 83] width 47 height 8
type input "0933866936"
type input "tri"
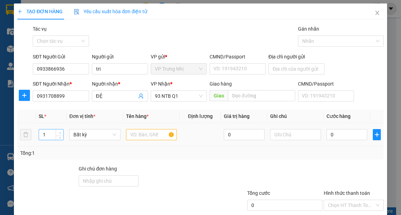
type input "2"
click at [61, 130] on span "Increase Value" at bounding box center [60, 133] width 8 height 6
click at [131, 136] on input "text" at bounding box center [151, 134] width 51 height 11
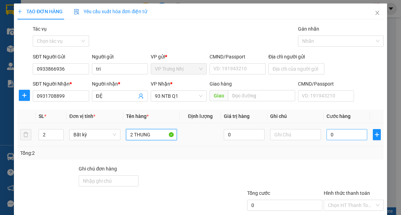
type input "2 THUNG"
click at [344, 137] on input "0" at bounding box center [347, 134] width 41 height 11
type input "8"
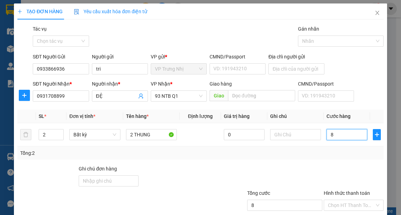
type input "80"
type input "80.000"
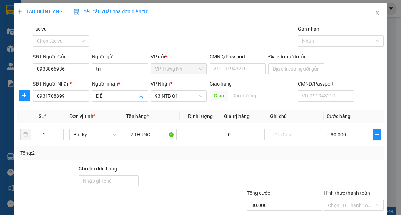
click at [337, 159] on div "Tổng: 2" at bounding box center [200, 153] width 366 height 13
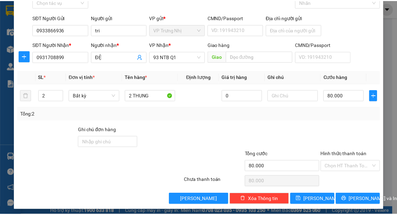
scroll to position [42, 0]
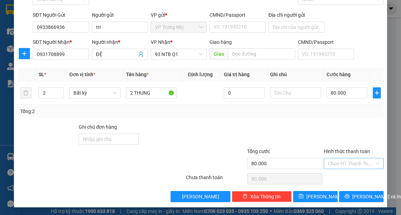
click at [332, 164] on input "Hình thức thanh toán" at bounding box center [351, 163] width 47 height 10
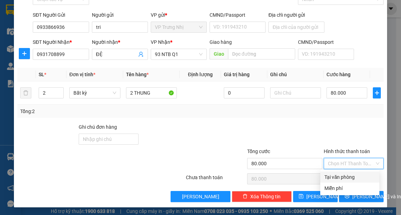
click at [335, 176] on div "Tại văn phòng" at bounding box center [350, 177] width 51 height 8
type input "0"
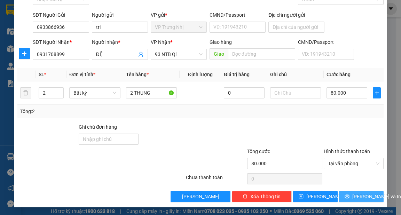
click at [355, 199] on span "[PERSON_NAME] và In" at bounding box center [376, 197] width 49 height 8
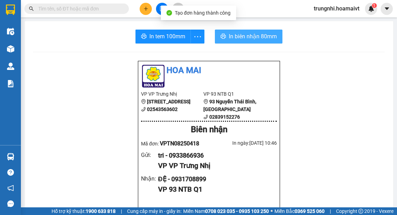
click at [272, 41] on button "In biên nhận 80mm" at bounding box center [249, 37] width 68 height 14
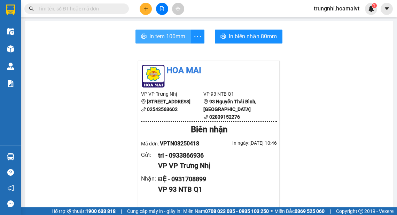
click at [149, 35] on span "In tem 100mm" at bounding box center [167, 36] width 36 height 9
click at [142, 8] on button at bounding box center [146, 9] width 12 height 12
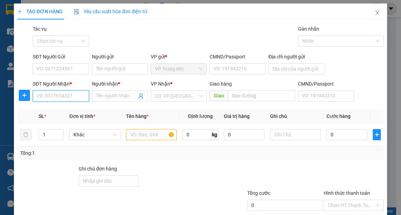
click at [42, 95] on input "SĐT Người Nhận *" at bounding box center [61, 96] width 56 height 11
type input "0909636293"
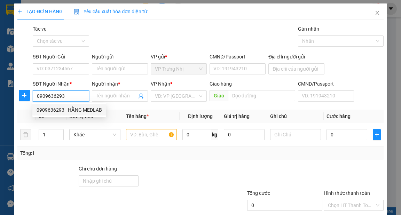
click at [84, 106] on div "0909636293 - HẰNG MEDLAB" at bounding box center [69, 110] width 65 height 8
type input "HẰNG MEDLAB"
type input "079082038507"
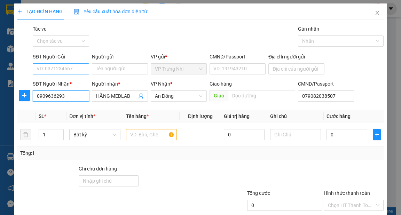
type input "0909636293"
click at [63, 73] on input "SĐT Người Gửi" at bounding box center [61, 68] width 56 height 11
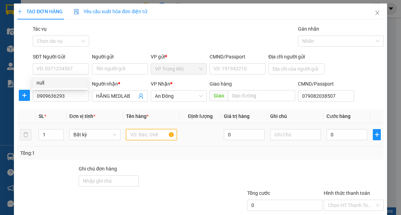
click at [149, 131] on input "text" at bounding box center [151, 134] width 51 height 11
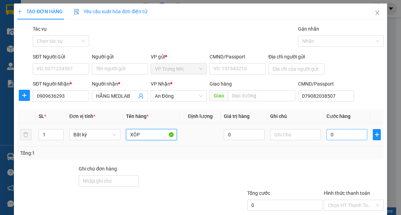
type input "XÔP"
click at [337, 132] on input "0" at bounding box center [347, 134] width 41 height 11
type input "3"
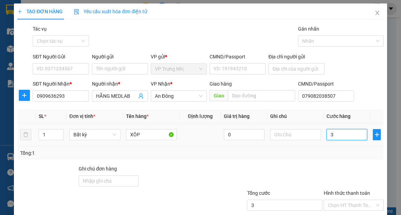
type input "30"
type input "30.000"
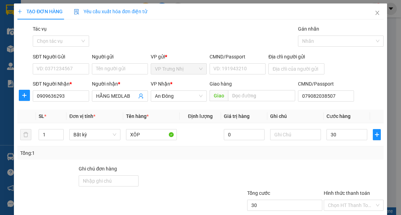
type input "30.000"
click at [332, 157] on div "Tổng: 1" at bounding box center [200, 153] width 366 height 13
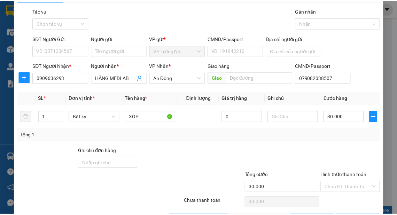
scroll to position [28, 0]
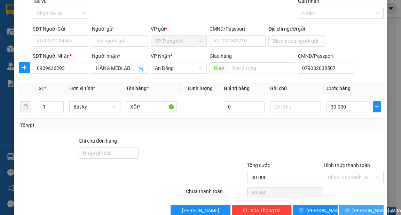
click at [354, 207] on span "[PERSON_NAME] và In" at bounding box center [376, 211] width 49 height 8
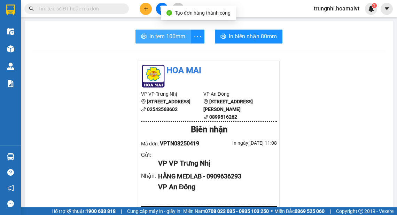
click at [158, 42] on button "In tem 100mm" at bounding box center [162, 37] width 55 height 14
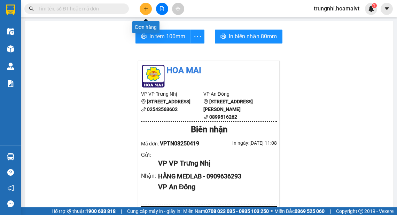
click at [145, 7] on icon "plus" at bounding box center [146, 8] width 5 height 5
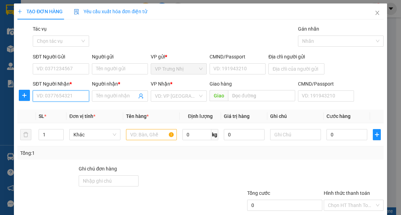
click at [45, 94] on input "SĐT Người Nhận *" at bounding box center [61, 96] width 56 height 11
type input "0937589170"
drag, startPoint x: 65, startPoint y: 109, endPoint x: 69, endPoint y: 95, distance: 14.4
click at [65, 109] on div "0937589170 - Tý" at bounding box center [60, 110] width 47 height 8
type input "Tý"
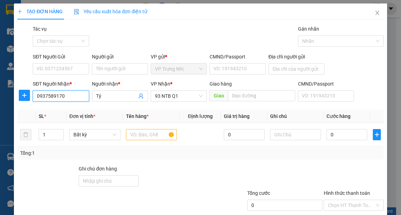
type input "0937589170"
click at [68, 62] on div "SĐT Người Gửi" at bounding box center [61, 58] width 56 height 10
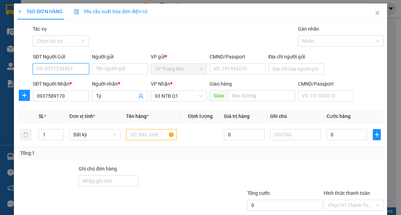
click at [61, 70] on input "SĐT Người Gửi" at bounding box center [61, 68] width 56 height 11
click at [75, 83] on div "0908036299 - cô Hiệp" at bounding box center [61, 83] width 48 height 8
type input "0908036299"
type input "cô Hiệp"
click at [133, 129] on div at bounding box center [151, 135] width 51 height 14
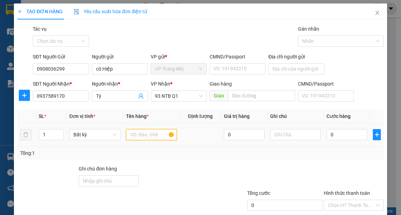
click at [136, 133] on input "text" at bounding box center [151, 134] width 51 height 11
type input "HÔP"
click at [343, 135] on input "0" at bounding box center [347, 134] width 41 height 11
click at [316, 161] on div "Transit Pickup Surcharge Ids Transit Deliver Surcharge Ids Transit Deliver Surc…" at bounding box center [200, 134] width 366 height 219
click at [335, 136] on input "0" at bounding box center [347, 134] width 41 height 11
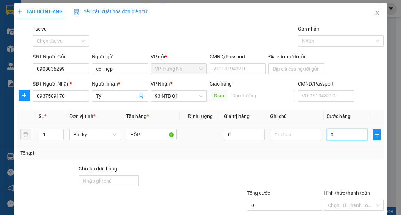
type input "03"
type input "3"
type input "030"
type input "30"
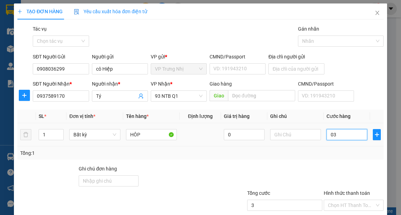
type input "30"
type input "30.000"
click at [336, 153] on div "Tổng: 1" at bounding box center [200, 153] width 361 height 8
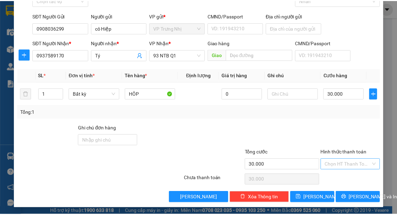
scroll to position [42, 0]
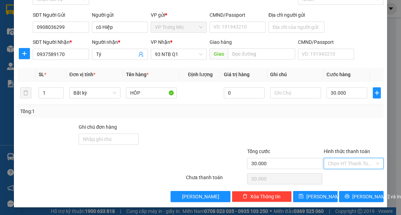
click at [339, 162] on input "Hình thức thanh toán" at bounding box center [351, 163] width 47 height 10
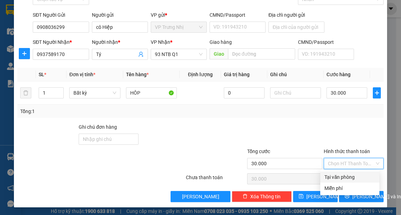
click at [343, 178] on div "Tại văn phòng" at bounding box center [350, 177] width 51 height 8
type input "0"
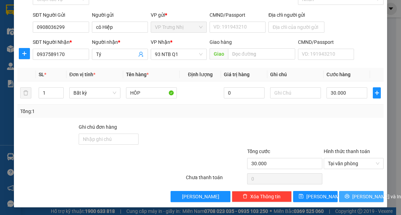
click at [353, 201] on button "[PERSON_NAME] và In" at bounding box center [361, 196] width 45 height 11
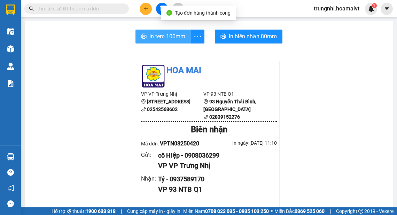
click at [149, 40] on span "In tem 100mm" at bounding box center [167, 36] width 36 height 9
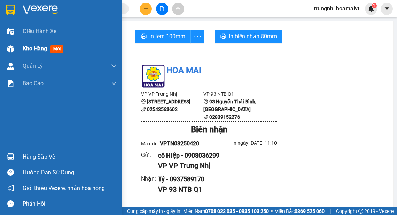
click at [32, 47] on span "Kho hàng" at bounding box center [35, 48] width 24 height 7
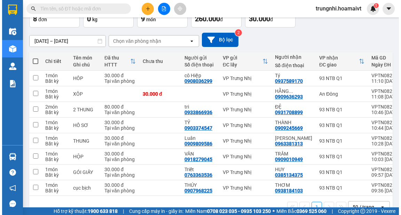
scroll to position [56, 0]
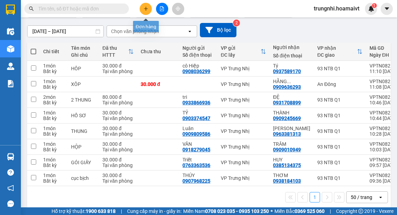
click at [149, 6] on button at bounding box center [146, 9] width 12 height 12
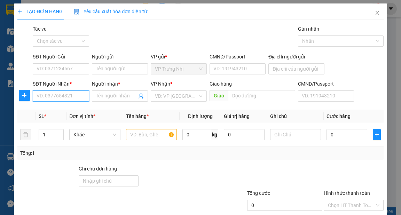
click at [48, 99] on input "SĐT Người Nhận *" at bounding box center [61, 96] width 56 height 11
type input "0918101214"
click at [64, 108] on div "0918101214 - VIET" at bounding box center [60, 110] width 47 height 8
type input "VIET"
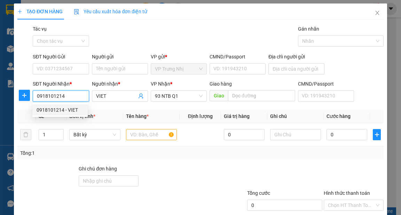
type input "0918101214"
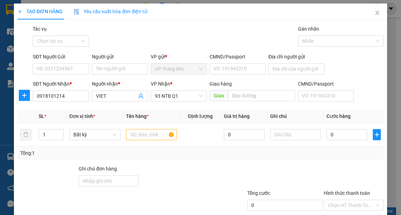
click at [67, 75] on div "SĐT Người Gửi VD: 0371234567" at bounding box center [61, 65] width 56 height 24
click at [68, 70] on input "SĐT Người Gửi" at bounding box center [61, 68] width 56 height 11
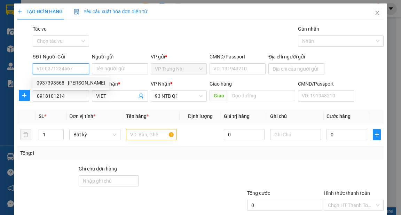
click at [80, 84] on div "0937393568 - HẢI NGỌC" at bounding box center [71, 83] width 69 height 8
type input "0937393568"
type input "HẢI NGỌC"
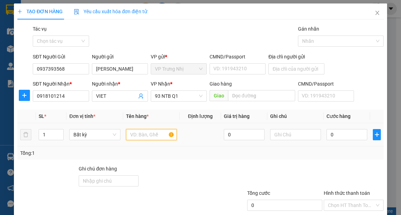
click at [138, 137] on input "text" at bounding box center [151, 134] width 51 height 11
type input "HỘP GIẤY"
click at [330, 137] on input "0" at bounding box center [347, 134] width 41 height 11
type input "3"
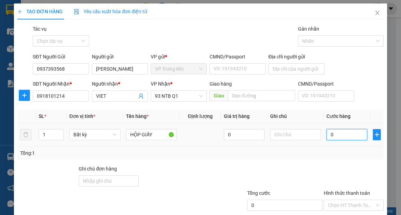
type input "3"
type input "30"
type input "30.000"
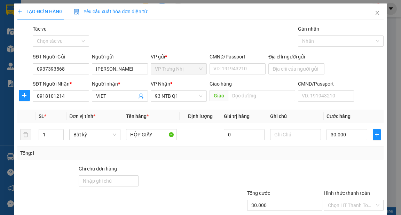
click at [338, 150] on div "Tổng: 1" at bounding box center [200, 153] width 361 height 8
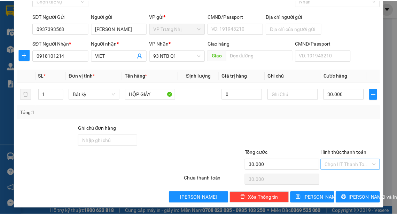
scroll to position [42, 0]
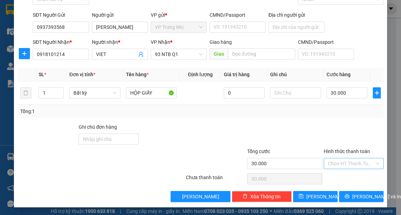
click at [341, 168] on input "Hình thức thanh toán" at bounding box center [351, 163] width 47 height 10
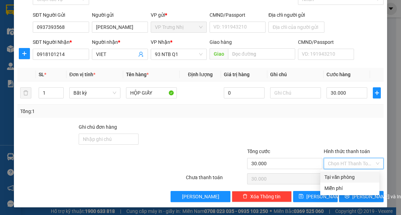
click at [337, 174] on div "Tại văn phòng" at bounding box center [350, 177] width 51 height 8
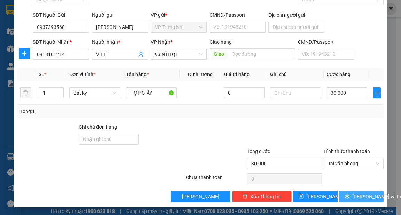
click at [349, 193] on button "[PERSON_NAME] và In" at bounding box center [361, 196] width 45 height 11
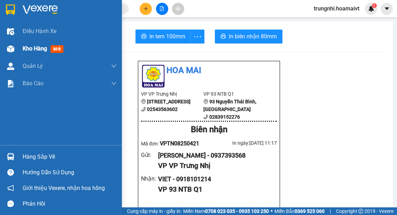
click at [52, 48] on span "mới" at bounding box center [57, 49] width 13 height 8
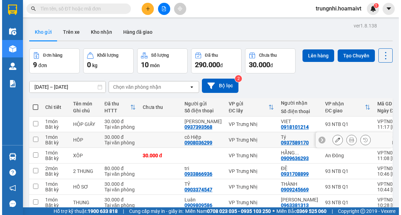
scroll to position [28, 0]
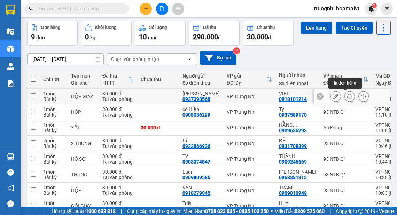
click at [333, 96] on icon at bounding box center [335, 96] width 5 height 5
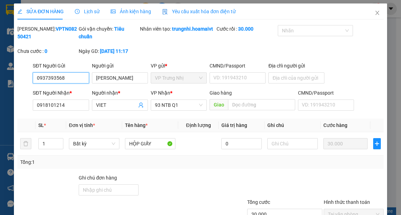
click at [71, 84] on input "0937393568" at bounding box center [61, 77] width 56 height 11
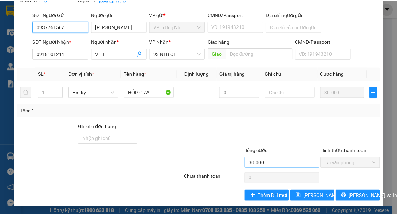
scroll to position [56, 0]
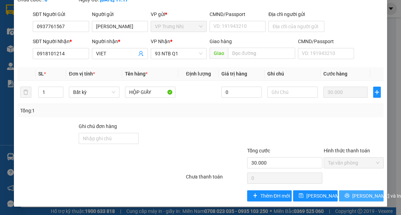
click at [353, 200] on span "[PERSON_NAME] và In" at bounding box center [376, 196] width 49 height 8
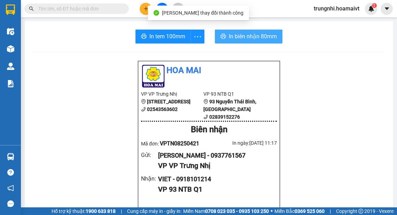
click at [263, 37] on span "In biên nhận 80mm" at bounding box center [253, 36] width 48 height 9
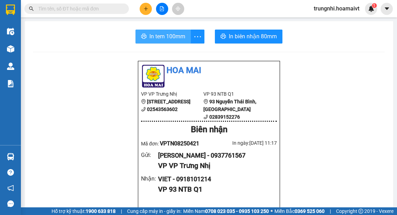
click at [152, 40] on span "In tem 100mm" at bounding box center [167, 36] width 36 height 9
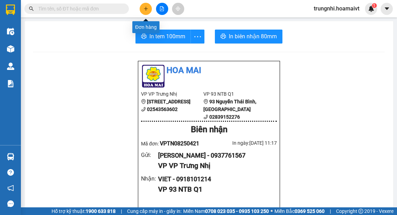
click at [142, 13] on button at bounding box center [146, 9] width 12 height 12
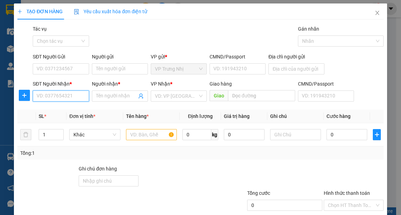
click at [60, 96] on input "SĐT Người Nhận *" at bounding box center [61, 96] width 56 height 11
click at [81, 92] on input "SĐT Người Nhận *" at bounding box center [61, 96] width 56 height 11
click at [77, 98] on input "SĐT Người Nhận *" at bounding box center [61, 96] width 56 height 11
click at [74, 96] on input "SĐT Người Nhận *" at bounding box center [61, 96] width 56 height 11
click at [70, 96] on input "SĐT Người Nhận *" at bounding box center [61, 96] width 56 height 11
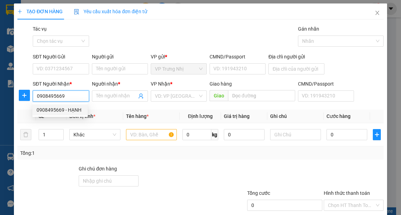
click at [74, 109] on div "0908495669 - HẠNH" at bounding box center [60, 110] width 47 height 8
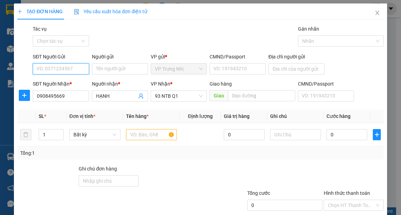
click at [65, 69] on input "SĐT Người Gửi" at bounding box center [61, 68] width 56 height 11
click at [80, 82] on div "0906334898 - thúy" at bounding box center [60, 83] width 47 height 8
click at [142, 132] on input "text" at bounding box center [151, 134] width 51 height 11
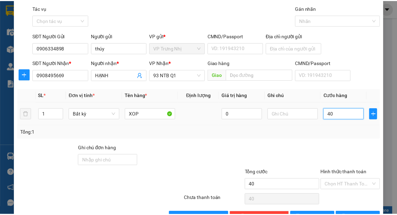
scroll to position [42, 0]
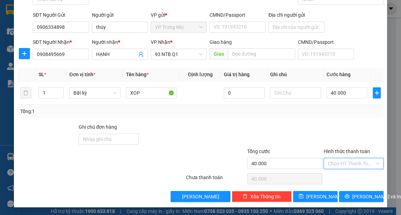
click at [353, 163] on input "Hình thức thanh toán" at bounding box center [351, 163] width 47 height 10
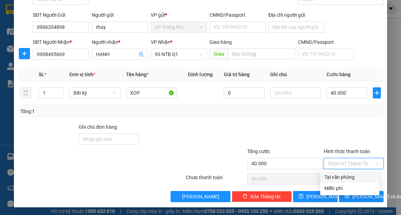
drag, startPoint x: 354, startPoint y: 177, endPoint x: 356, endPoint y: 181, distance: 4.8
click at [354, 178] on div "Tại văn phòng" at bounding box center [350, 177] width 51 height 8
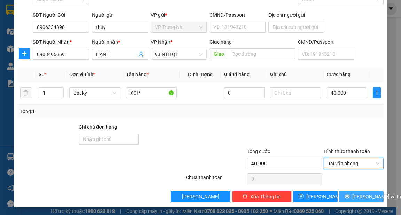
click at [366, 199] on span "[PERSON_NAME] và In" at bounding box center [376, 197] width 49 height 8
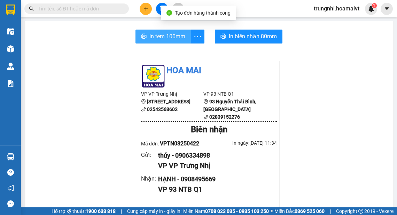
click at [149, 38] on span "In tem 100mm" at bounding box center [167, 36] width 36 height 9
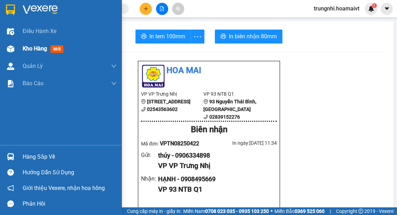
click at [13, 48] on img at bounding box center [10, 48] width 7 height 7
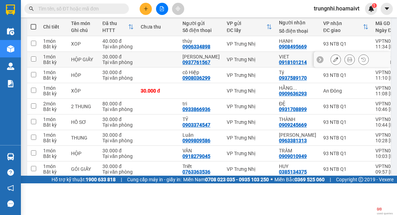
scroll to position [40, 0]
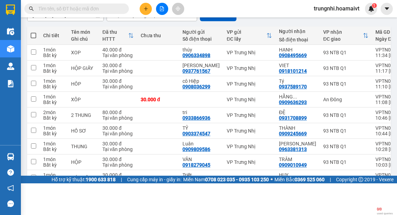
click at [35, 33] on span at bounding box center [34, 36] width 6 height 6
click at [33, 32] on input "checkbox" at bounding box center [33, 32] width 0 height 0
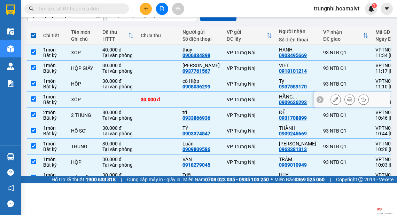
click at [35, 96] on input "checkbox" at bounding box center [33, 98] width 5 height 5
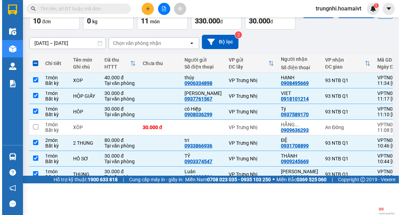
scroll to position [0, 0]
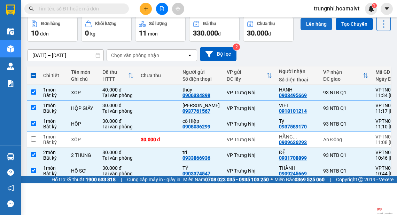
click at [310, 24] on button "Lên hàng" at bounding box center [317, 24] width 32 height 13
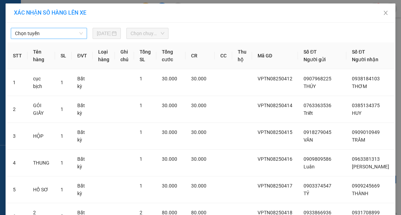
click at [47, 38] on span "Chọn tuyến" at bounding box center [49, 33] width 68 height 10
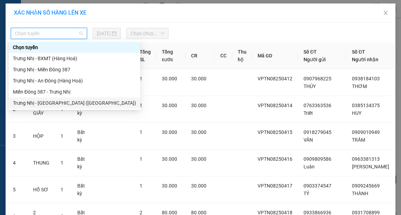
click at [39, 103] on div "Trưng Nhị - Sài Gòn (Hàng Hoá)" at bounding box center [74, 103] width 123 height 8
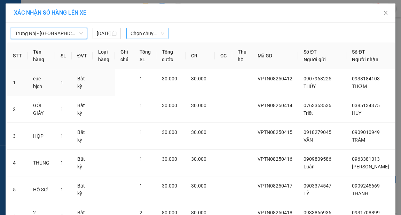
click at [142, 35] on span "Chọn chuyến" at bounding box center [148, 33] width 34 height 10
click at [145, 33] on span "Chọn chuyến" at bounding box center [148, 33] width 34 height 10
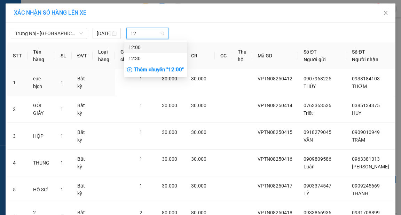
click at [148, 47] on div "12:00" at bounding box center [156, 48] width 54 height 8
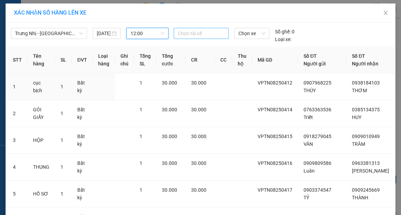
click at [185, 34] on div at bounding box center [202, 33] width 52 height 8
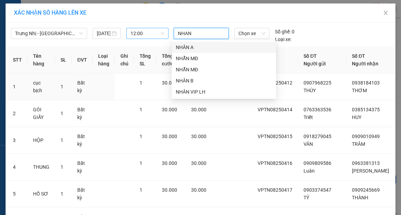
click at [204, 42] on div "NHÂN A" at bounding box center [224, 47] width 104 height 11
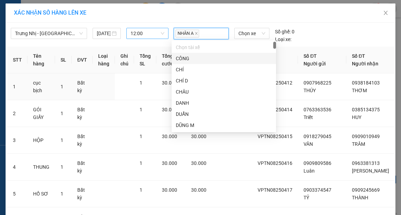
click at [330, 39] on div "NHÂN A Chọn xe Số ghế: 0 Loại xe:" at bounding box center [252, 35] width 162 height 15
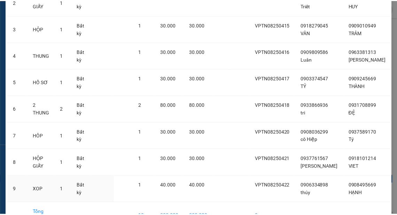
scroll to position [165, 0]
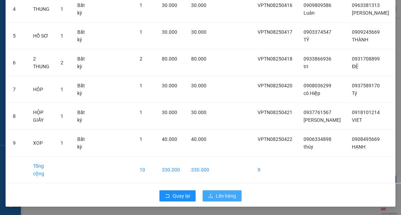
click at [226, 197] on span "Lên hàng" at bounding box center [226, 196] width 20 height 8
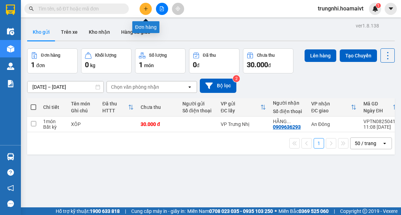
click at [144, 9] on icon "plus" at bounding box center [146, 8] width 5 height 5
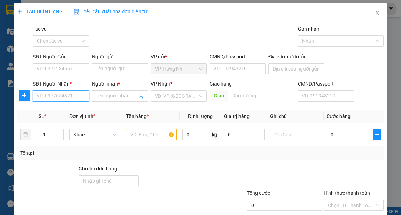
click at [49, 92] on input "SĐT Người Nhận *" at bounding box center [61, 96] width 56 height 11
type input "0878339424"
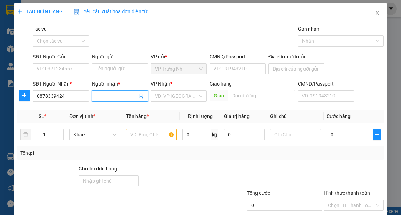
click at [101, 99] on input "Người nhận *" at bounding box center [116, 96] width 41 height 8
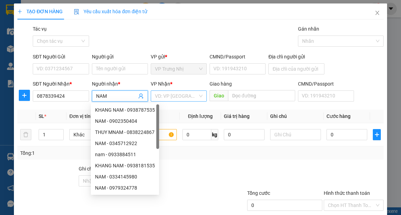
type input "NAM"
click at [172, 95] on input "search" at bounding box center [176, 96] width 43 height 10
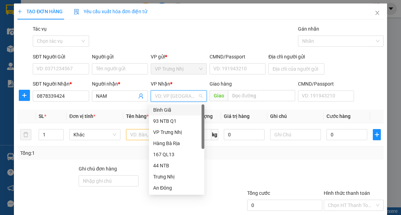
type input "9"
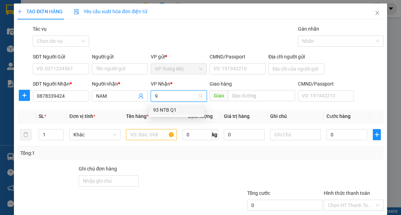
click at [159, 110] on div "93 NTB Q1" at bounding box center [176, 110] width 47 height 8
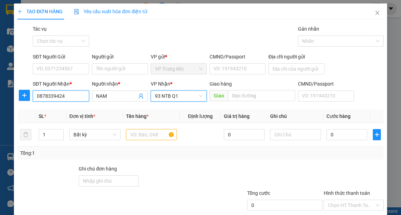
click at [76, 96] on input "0878339424" at bounding box center [61, 96] width 56 height 11
click at [52, 63] on div "SĐT Người Gửi" at bounding box center [61, 58] width 56 height 10
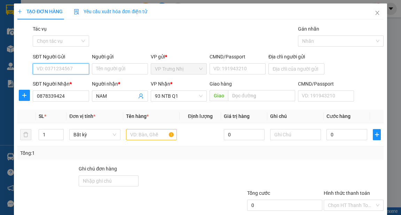
click at [60, 68] on input "SĐT Người Gửi" at bounding box center [61, 68] width 56 height 11
paste input "0878339424"
type input "0878339424"
click at [118, 76] on div "Người gửi Tên người gửi" at bounding box center [120, 65] width 56 height 24
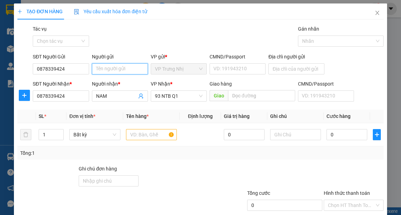
click at [119, 72] on input "Người gửi" at bounding box center [120, 68] width 56 height 11
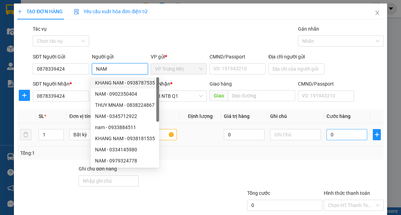
type input "NAM"
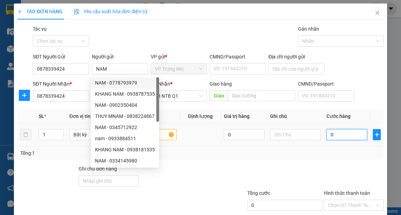
click at [336, 131] on input "0" at bounding box center [347, 134] width 41 height 11
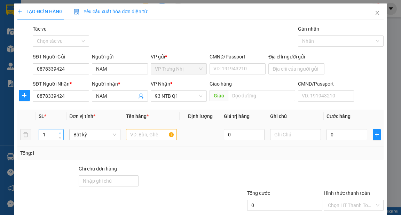
click at [58, 133] on div "1" at bounding box center [51, 135] width 25 height 14
click at [58, 133] on span "up" at bounding box center [60, 133] width 4 height 4
type input "4"
click at [58, 133] on span "up" at bounding box center [60, 133] width 4 height 4
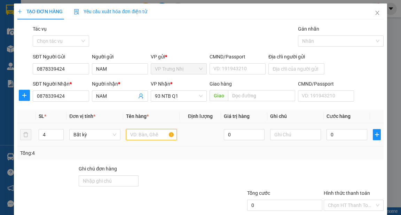
click at [152, 137] on input "text" at bounding box center [151, 134] width 51 height 11
type input "4 BALO"
click at [344, 134] on input "0" at bounding box center [347, 134] width 41 height 11
type input "8"
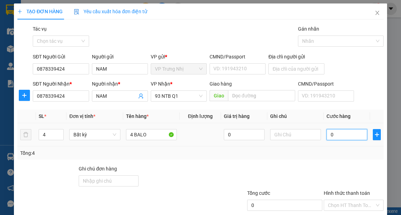
type input "8"
type input "80"
type input "80.000"
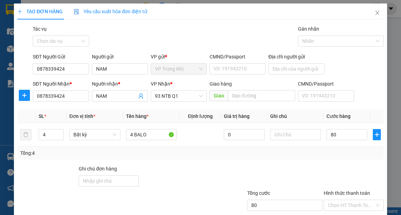
type input "80.000"
click at [340, 152] on div "Tổng: 4" at bounding box center [200, 153] width 361 height 8
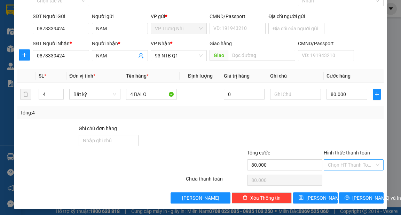
scroll to position [42, 0]
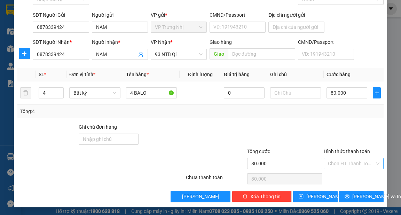
click at [348, 165] on input "Hình thức thanh toán" at bounding box center [351, 163] width 47 height 10
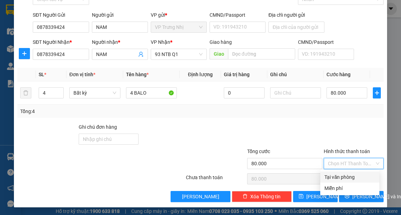
click at [341, 178] on div "Tại văn phòng" at bounding box center [350, 177] width 51 height 8
type input "0"
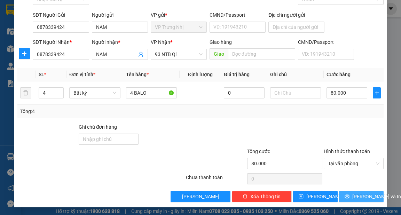
click at [356, 198] on span "[PERSON_NAME] và In" at bounding box center [376, 197] width 49 height 8
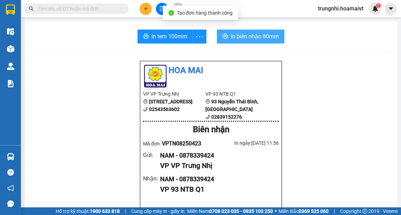
click at [265, 33] on span "In biên nhận 80mm" at bounding box center [255, 36] width 48 height 9
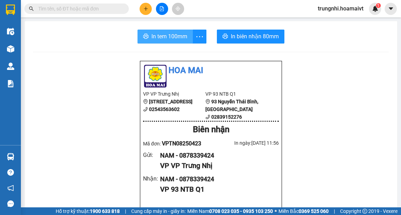
click at [157, 40] on span "In tem 100mm" at bounding box center [170, 36] width 36 height 9
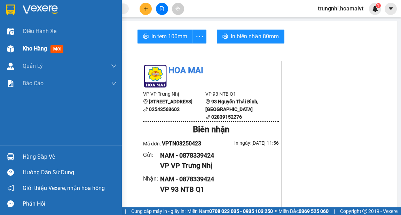
click at [32, 44] on div "Kho hàng mới" at bounding box center [45, 48] width 44 height 9
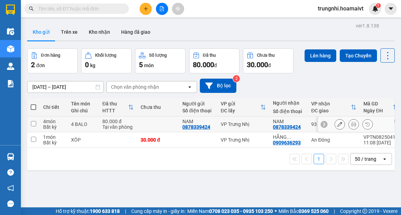
click at [32, 122] on input "checkbox" at bounding box center [33, 123] width 5 height 5
checkbox input "true"
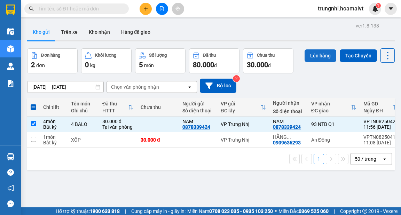
click at [312, 54] on button "Lên hàng" at bounding box center [321, 55] width 32 height 13
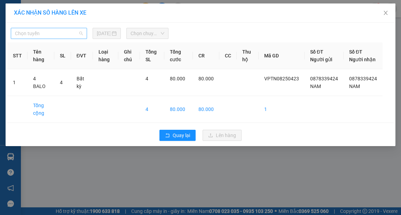
click at [37, 38] on span "Chọn tuyến" at bounding box center [49, 33] width 68 height 10
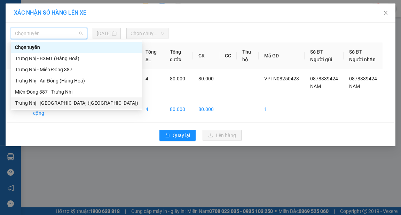
click at [40, 102] on div "Trưng Nhị - Sài Gòn (Hàng Hoá)" at bounding box center [76, 103] width 123 height 8
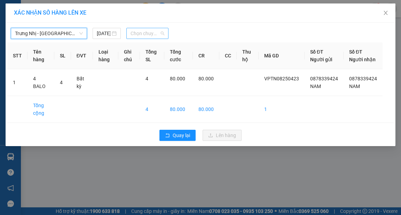
click at [146, 32] on span "Chọn chuyến" at bounding box center [148, 33] width 34 height 10
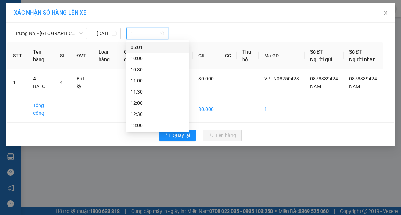
type input "12"
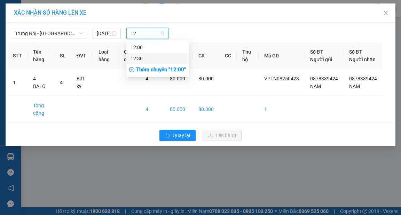
click at [147, 59] on div "12:30" at bounding box center [158, 59] width 54 height 8
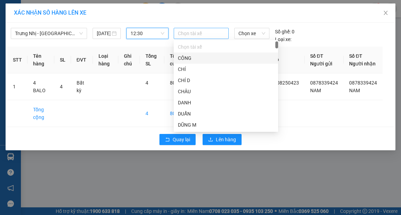
click at [208, 36] on div at bounding box center [202, 33] width 52 height 8
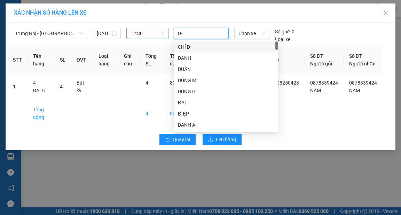
type input "D"
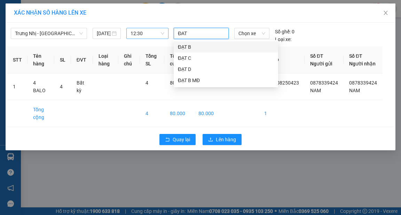
type input "ĐAT B"
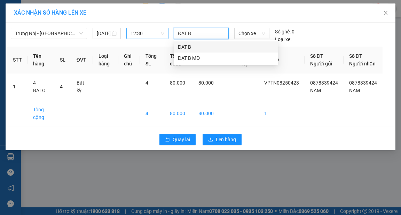
click at [195, 44] on div "ĐẠT B" at bounding box center [226, 47] width 96 height 8
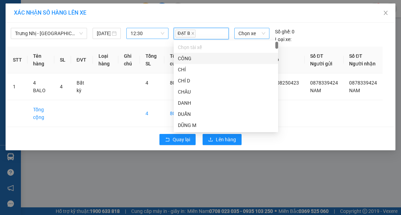
click at [246, 36] on span "Chọn xe" at bounding box center [252, 33] width 26 height 10
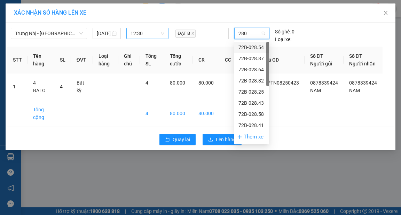
type input "2807"
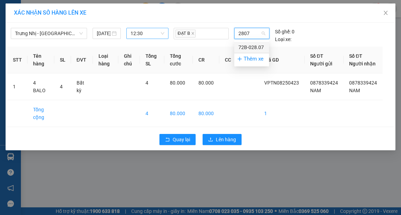
click at [249, 43] on div "72B-028.07" at bounding box center [251, 47] width 35 height 11
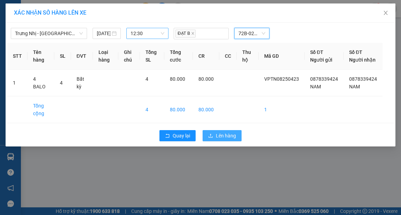
click at [225, 140] on span "Lên hàng" at bounding box center [226, 136] width 20 height 8
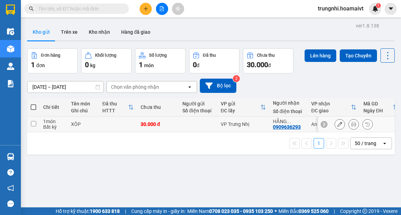
click at [33, 121] on input "checkbox" at bounding box center [33, 123] width 5 height 5
checkbox input "true"
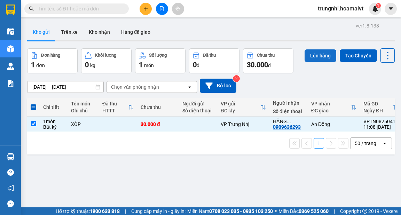
click at [321, 55] on button "Lên hàng" at bounding box center [321, 55] width 32 height 13
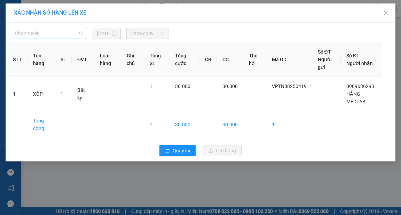
click at [39, 36] on span "Chọn tuyến" at bounding box center [49, 33] width 68 height 10
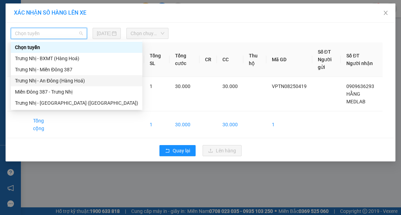
click at [40, 81] on div "Trưng Nhị - An Đông (Hàng Hoá)" at bounding box center [76, 81] width 123 height 8
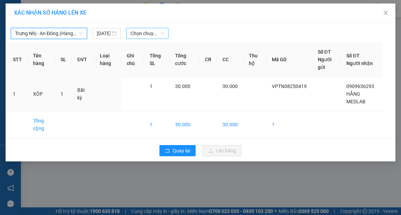
click at [143, 33] on span "Chọn chuyến" at bounding box center [148, 33] width 34 height 10
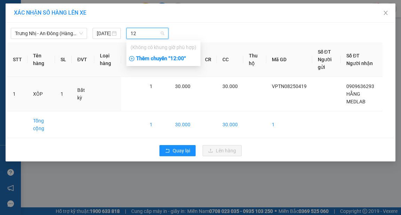
type input "12"
click at [154, 61] on div "Thêm chuyến " 12:00 "" at bounding box center [163, 59] width 74 height 12
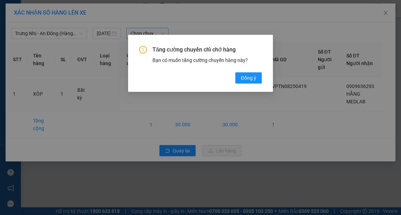
click at [243, 86] on div "Tăng cường chuyến chỉ chở hàng Bạn có muốn tăng cường chuyến hàng này? Đồng ý" at bounding box center [200, 63] width 145 height 57
click at [246, 82] on button "Đồng ý" at bounding box center [248, 77] width 26 height 11
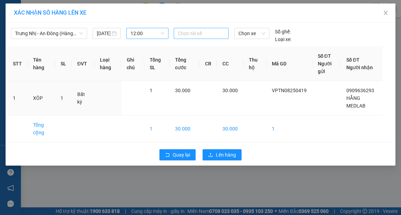
click at [199, 33] on div at bounding box center [202, 33] width 52 height 8
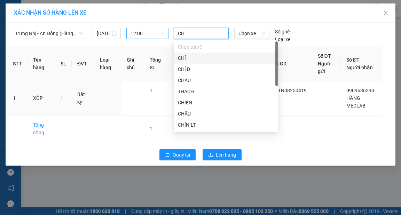
type input "CHA"
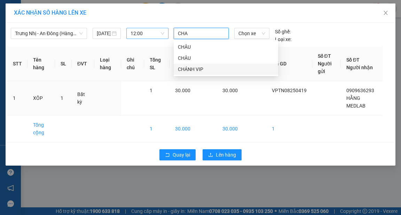
click at [195, 68] on div "CHÁNH VIP" at bounding box center [226, 69] width 96 height 8
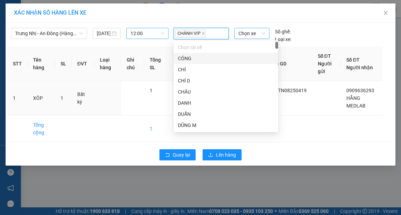
click at [253, 34] on span "Chọn xe" at bounding box center [252, 33] width 26 height 10
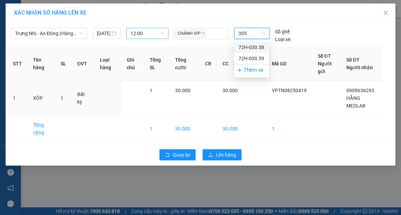
type input "3059"
click at [249, 47] on div "72H-030.59" at bounding box center [252, 48] width 26 height 8
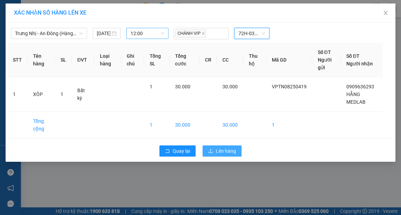
click at [230, 152] on span "Lên hàng" at bounding box center [226, 151] width 20 height 8
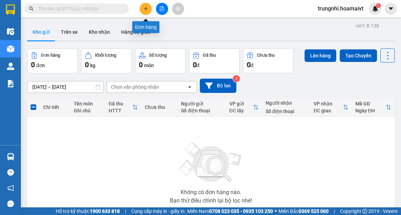
click at [145, 10] on icon "plus" at bounding box center [146, 8] width 5 height 5
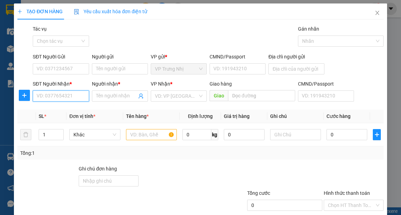
click at [54, 96] on input "SĐT Người Nhận *" at bounding box center [61, 96] width 56 height 11
type input "0935857788"
click at [75, 107] on div "0935857788 - DUNG" at bounding box center [60, 110] width 47 height 8
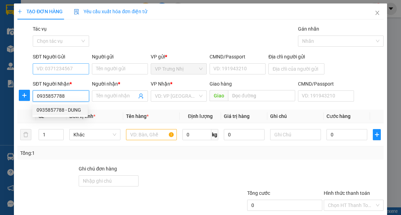
type input "DUNG"
type input "0935857788"
click at [63, 69] on input "SĐT Người Gửi" at bounding box center [61, 68] width 56 height 11
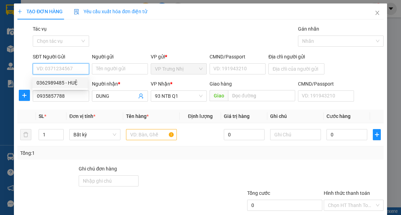
click at [73, 82] on div "0362989485 - HUỆ" at bounding box center [60, 83] width 47 height 8
type input "0362989485"
type input "HUỆ"
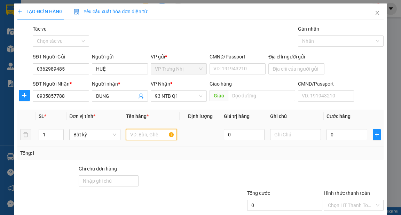
click at [141, 134] on input "text" at bounding box center [151, 134] width 51 height 11
type input "THUNG BK"
click at [344, 134] on input "0" at bounding box center [347, 134] width 41 height 11
type input "4"
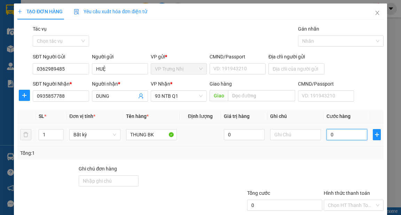
type input "4"
type input "40"
type input "40.000"
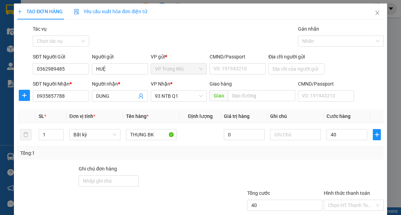
type input "40.000"
click at [332, 156] on div "Tổng: 1" at bounding box center [200, 153] width 361 height 8
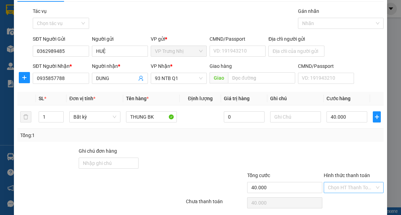
scroll to position [42, 0]
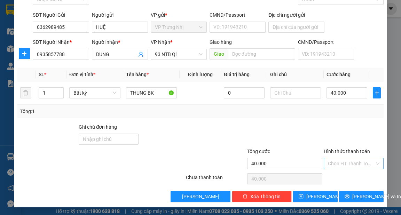
click at [340, 164] on input "Hình thức thanh toán" at bounding box center [351, 163] width 47 height 10
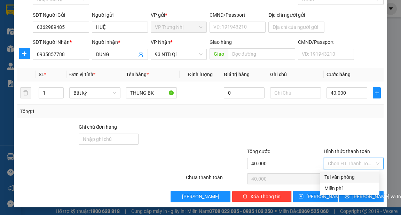
click at [336, 173] on div "Tại văn phòng" at bounding box center [349, 177] width 59 height 11
type input "0"
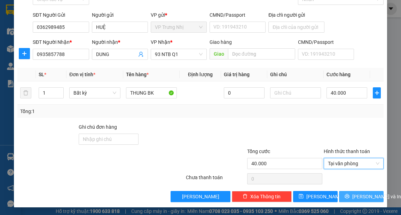
click at [353, 193] on span "[PERSON_NAME] và In" at bounding box center [376, 197] width 49 height 8
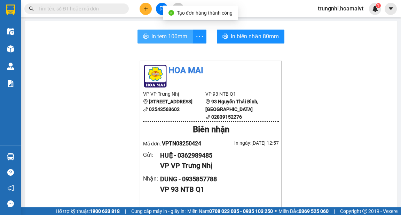
drag, startPoint x: 168, startPoint y: 38, endPoint x: 230, endPoint y: 77, distance: 73.4
click at [168, 38] on span "In tem 100mm" at bounding box center [170, 36] width 36 height 9
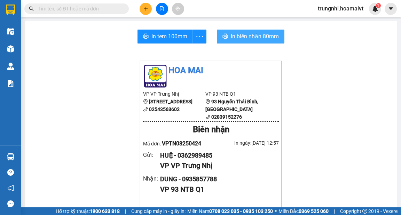
click at [257, 40] on span "In biên nhận 80mm" at bounding box center [255, 36] width 48 height 9
click at [141, 10] on button at bounding box center [146, 9] width 12 height 12
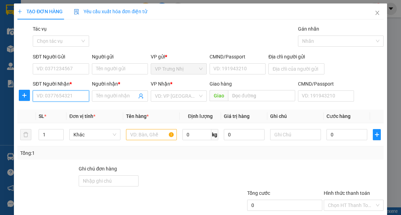
click at [56, 99] on input "SĐT Người Nhận *" at bounding box center [61, 96] width 56 height 11
type input "0792384567"
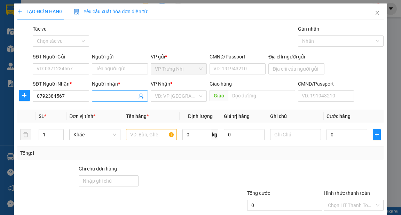
click at [103, 100] on span at bounding box center [120, 96] width 56 height 11
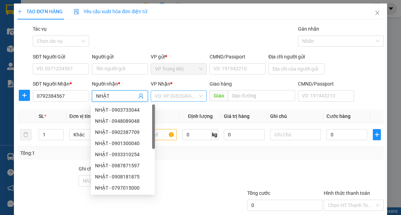
type input "NHẬT"
click at [175, 98] on input "search" at bounding box center [176, 96] width 43 height 10
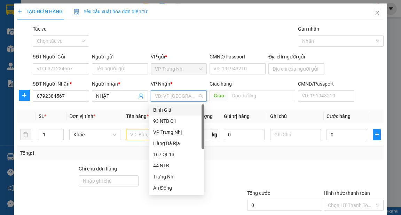
type input "9"
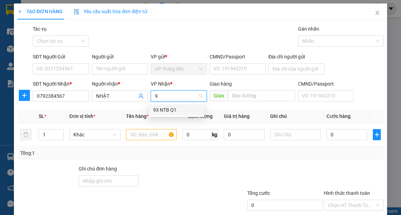
drag, startPoint x: 163, startPoint y: 108, endPoint x: 74, endPoint y: 72, distance: 96.3
click at [163, 108] on div "93 NTB Q1" at bounding box center [176, 110] width 47 height 8
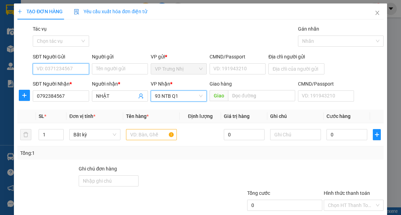
click at [67, 71] on input "SĐT Người Gửi" at bounding box center [61, 68] width 56 height 11
type input "0764836347"
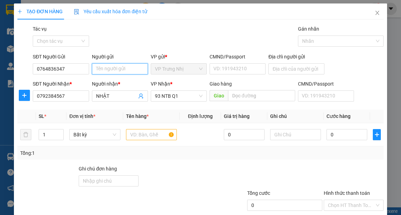
click at [104, 67] on input "Người gửi" at bounding box center [120, 68] width 56 height 11
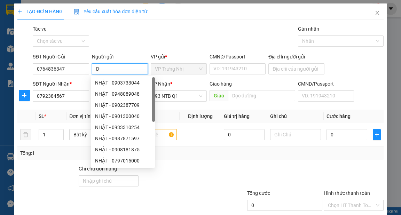
type input "D"
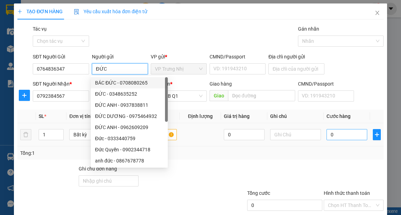
type input "ĐỨC"
click at [339, 138] on input "0" at bounding box center [347, 134] width 41 height 11
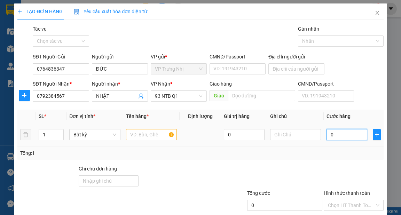
type input "3"
type input "30"
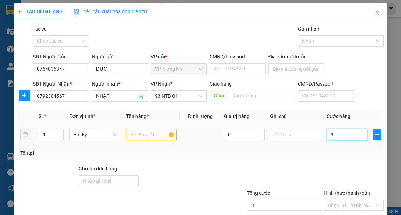
type input "30"
type input "30.000"
click at [142, 138] on input "text" at bounding box center [151, 134] width 51 height 11
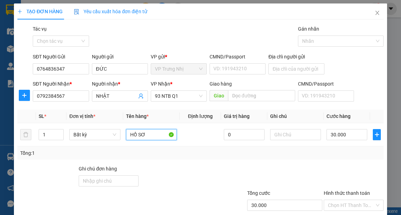
type input "HỒ SƠ"
click at [288, 163] on div "Transit Pickup Surcharge Ids Transit Deliver Surcharge Ids Transit Deliver Surc…" at bounding box center [200, 134] width 366 height 219
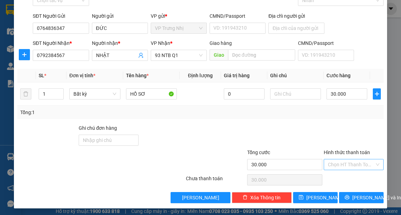
scroll to position [42, 0]
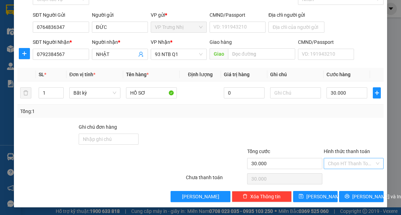
click at [350, 166] on input "Hình thức thanh toán" at bounding box center [351, 163] width 47 height 10
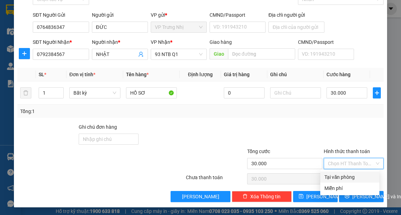
click at [346, 178] on div "Tại văn phòng" at bounding box center [350, 177] width 51 height 8
type input "0"
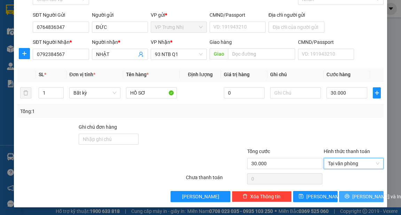
click at [362, 199] on span "[PERSON_NAME] và In" at bounding box center [376, 197] width 49 height 8
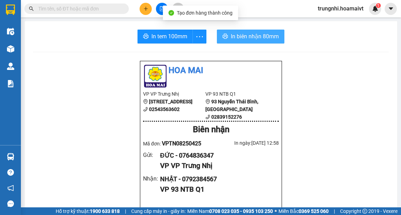
click at [253, 34] on span "In biên nhận 80mm" at bounding box center [255, 36] width 48 height 9
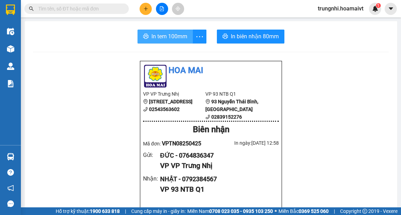
click at [164, 41] on button "In tem 100mm" at bounding box center [165, 37] width 55 height 14
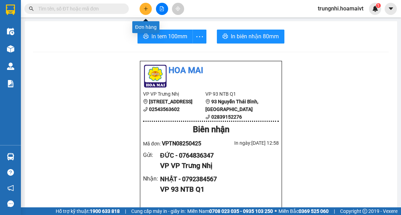
click at [144, 8] on icon "plus" at bounding box center [146, 8] width 5 height 5
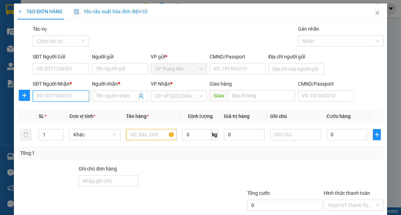
click at [53, 98] on input "SĐT Người Nhận *" at bounding box center [61, 96] width 56 height 11
type input "0944662663"
click at [74, 109] on div "0944662663 - HOÀI BẮC" at bounding box center [64, 110] width 54 height 8
type input "HOÀI BẮC"
type input "0944662663"
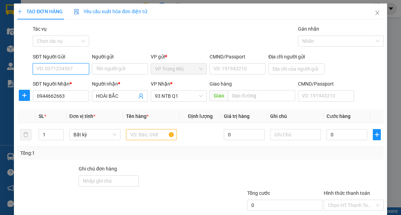
click at [54, 70] on input "SĐT Người Gửi" at bounding box center [61, 68] width 56 height 11
click at [72, 84] on div "0903816851 - VAN" at bounding box center [60, 83] width 47 height 8
type input "0903816851"
type input "VAN"
click at [135, 130] on input "text" at bounding box center [151, 134] width 51 height 11
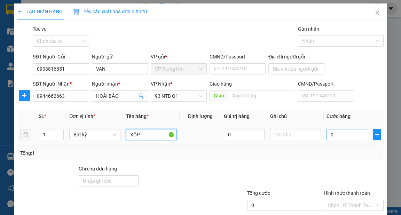
type input "XÔP"
click at [341, 137] on input "0" at bounding box center [347, 134] width 41 height 11
type input "30"
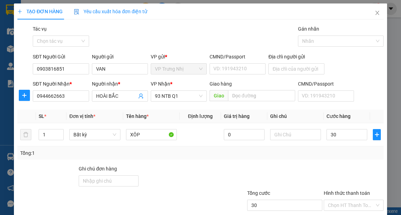
type input "30.000"
click at [337, 156] on div "Tổng: 1" at bounding box center [200, 153] width 361 height 8
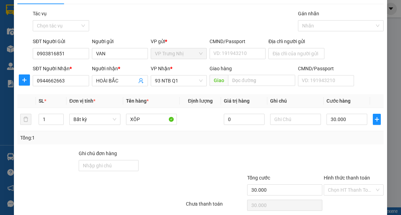
scroll to position [28, 0]
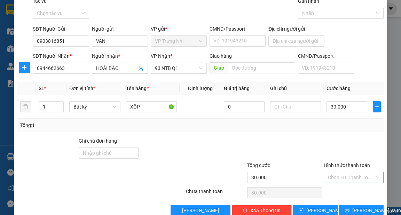
click at [335, 176] on input "Hình thức thanh toán" at bounding box center [351, 177] width 47 height 10
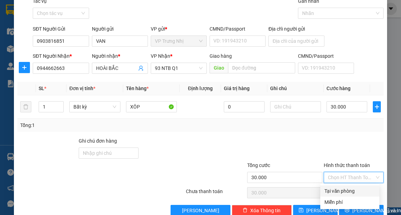
click at [335, 189] on div "Tại văn phòng" at bounding box center [350, 191] width 51 height 8
type input "0"
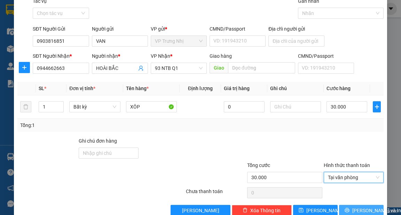
click at [362, 212] on span "[PERSON_NAME] và In" at bounding box center [376, 211] width 49 height 8
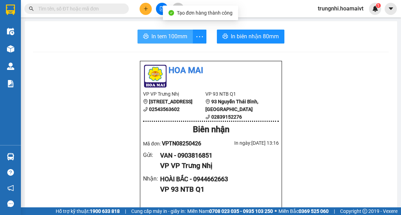
click at [138, 40] on button "In tem 100mm" at bounding box center [165, 37] width 55 height 14
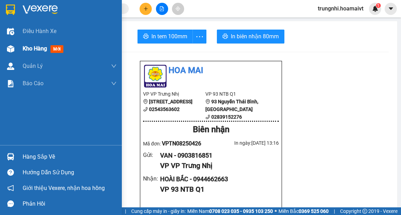
click at [33, 50] on span "Kho hàng" at bounding box center [35, 48] width 24 height 7
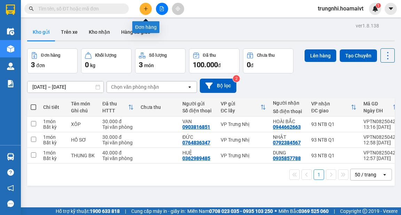
click at [146, 11] on button at bounding box center [146, 9] width 12 height 12
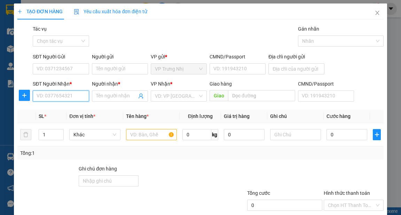
click at [72, 96] on input "SĐT Người Nhận *" at bounding box center [61, 96] width 56 height 11
type input "0785997248"
click at [77, 108] on div "0785997248 - QUYÊN" at bounding box center [60, 110] width 47 height 8
type input "QUYÊN"
type input "0785997248"
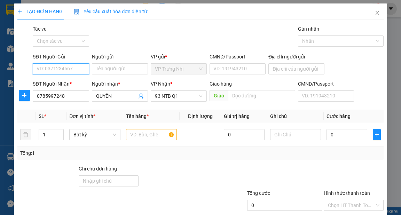
click at [73, 70] on input "SĐT Người Gửi" at bounding box center [61, 68] width 56 height 11
click at [72, 79] on div "0918642090 - Bình" at bounding box center [60, 83] width 47 height 8
type input "0918642090"
type input "Bình"
click at [147, 135] on input "text" at bounding box center [151, 134] width 51 height 11
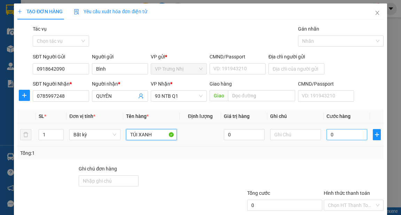
type input "TÚI XANH"
click at [338, 133] on input "0" at bounding box center [347, 134] width 41 height 11
click at [296, 139] on input "text" at bounding box center [295, 134] width 51 height 11
type input "STN (R40)"
click at [339, 136] on input "0" at bounding box center [347, 134] width 41 height 11
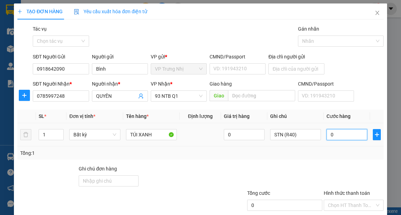
type input "3"
type input "30"
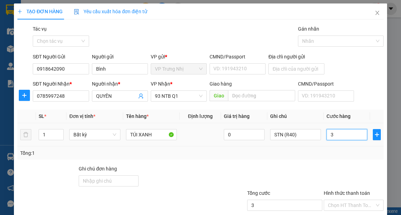
type input "30"
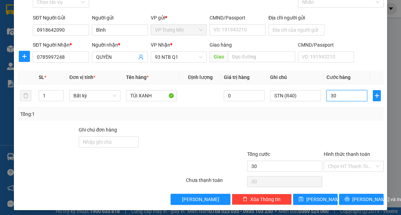
scroll to position [42, 0]
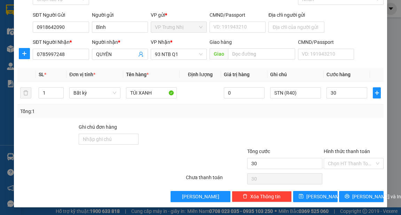
type input "30.000"
click at [308, 128] on div at bounding box center [277, 135] width 92 height 24
click at [347, 162] on input "Hình thức thanh toán" at bounding box center [351, 163] width 47 height 10
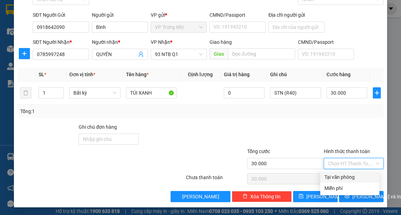
click at [351, 176] on div "Tại văn phòng" at bounding box center [350, 177] width 51 height 8
type input "0"
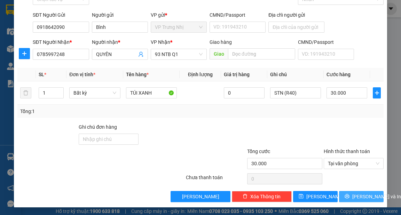
click at [362, 198] on span "[PERSON_NAME] và In" at bounding box center [376, 197] width 49 height 8
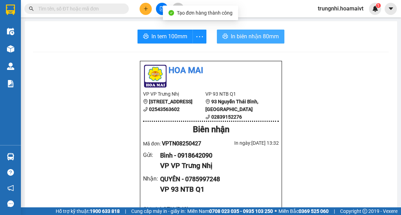
click at [255, 35] on span "In biên nhận 80mm" at bounding box center [255, 36] width 48 height 9
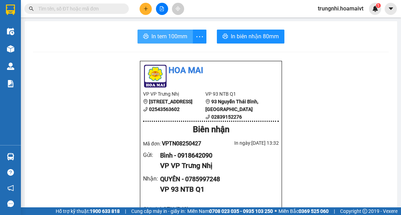
click at [166, 36] on span "In tem 100mm" at bounding box center [170, 36] width 36 height 9
drag, startPoint x: 160, startPoint y: 31, endPoint x: 170, endPoint y: 40, distance: 13.5
click at [161, 31] on button "In tem 100mm" at bounding box center [165, 37] width 55 height 14
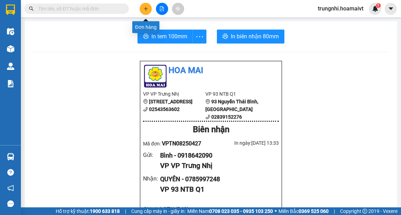
click at [147, 7] on icon "plus" at bounding box center [146, 8] width 5 height 5
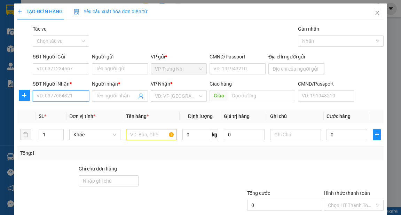
click at [75, 96] on input "SĐT Người Nhận *" at bounding box center [61, 96] width 56 height 11
type input "0"
click at [375, 9] on span "Close" at bounding box center [378, 13] width 20 height 20
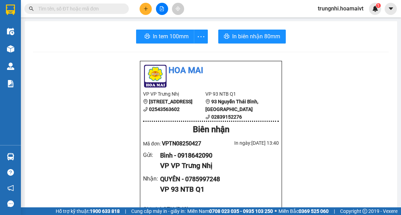
click at [72, 9] on input "text" at bounding box center [79, 9] width 82 height 8
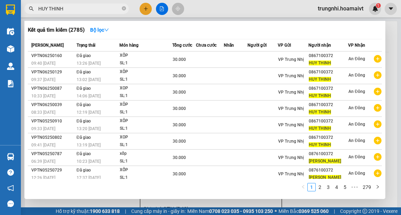
type input "HUY THINH"
click at [144, 8] on div at bounding box center [200, 107] width 401 height 215
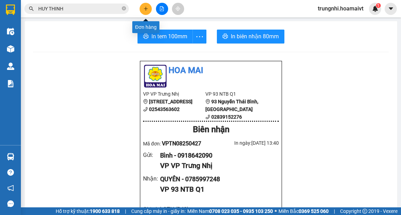
click at [145, 9] on icon "plus" at bounding box center [146, 8] width 5 height 5
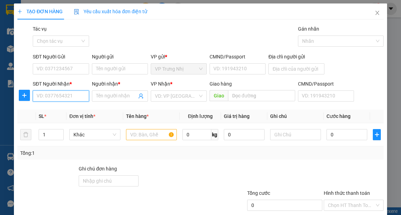
click at [76, 96] on input "SĐT Người Nhận *" at bounding box center [61, 96] width 56 height 11
type input "0867100372"
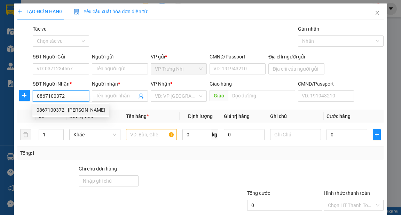
click at [67, 107] on div "0867100372 - HUY THINH" at bounding box center [71, 110] width 69 height 8
type input "HUY THINH"
type input "087096017048"
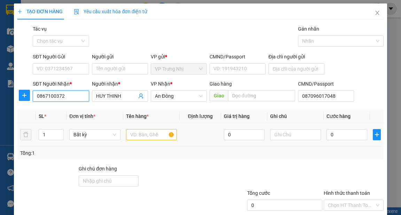
type input "0867100372"
click at [147, 132] on input "text" at bounding box center [151, 134] width 51 height 11
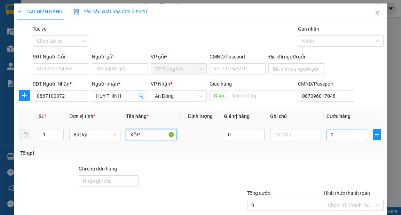
type input "XỐP"
click at [327, 131] on input "0" at bounding box center [347, 134] width 41 height 11
type input "3"
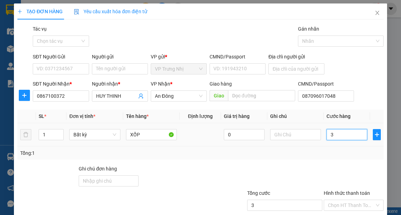
type input "30"
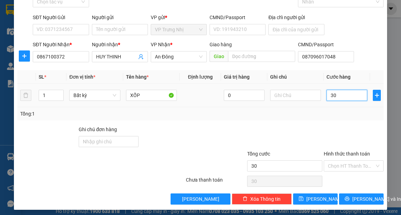
scroll to position [42, 0]
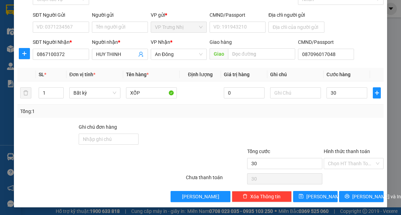
type input "30.000"
click at [291, 121] on div "Transit Pickup Surcharge Ids Transit Deliver Surcharge Ids Transit Deliver Surc…" at bounding box center [200, 92] width 366 height 219
click at [284, 115] on div "Tổng: 1" at bounding box center [200, 111] width 366 height 13
click at [313, 114] on div "Tổng: 1" at bounding box center [200, 112] width 361 height 8
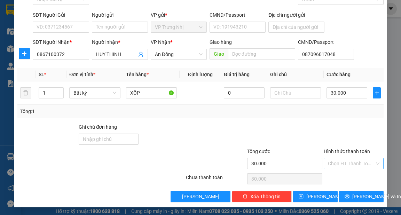
click at [347, 158] on input "Hình thức thanh toán" at bounding box center [351, 163] width 47 height 10
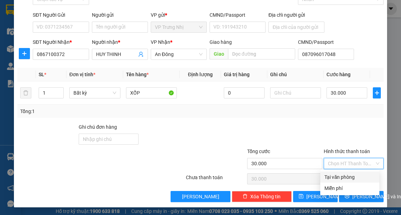
click at [341, 177] on div "Tại văn phòng" at bounding box center [350, 177] width 51 height 8
type input "0"
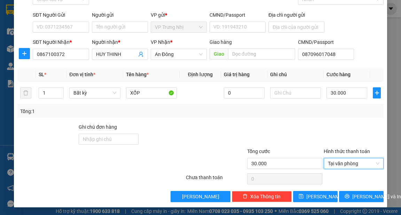
click at [329, 129] on div at bounding box center [353, 135] width 61 height 24
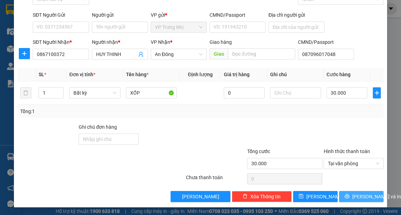
click at [355, 196] on span "[PERSON_NAME] và In" at bounding box center [376, 197] width 49 height 8
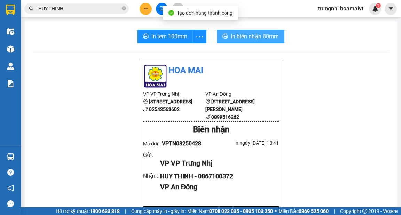
click at [261, 38] on span "In biên nhận 80mm" at bounding box center [255, 36] width 48 height 9
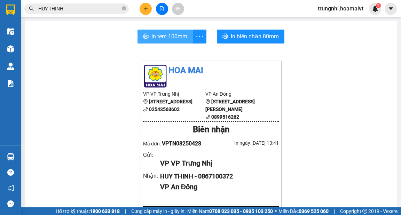
click at [170, 37] on span "In tem 100mm" at bounding box center [170, 36] width 36 height 9
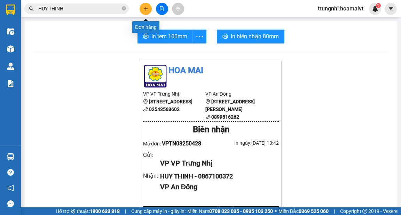
click at [148, 9] on button at bounding box center [146, 9] width 12 height 12
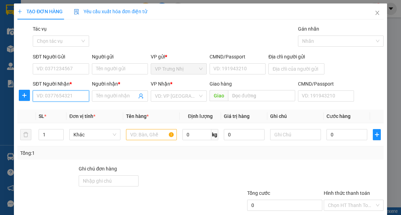
click at [61, 98] on input "SĐT Người Nhận *" at bounding box center [61, 96] width 56 height 11
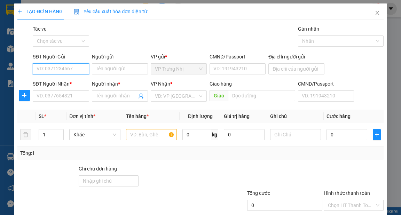
click at [65, 71] on input "SĐT Người Gửi" at bounding box center [61, 68] width 56 height 11
drag, startPoint x: 76, startPoint y: 67, endPoint x: 1, endPoint y: 93, distance: 79.0
click at [0, 93] on div "TẠO ĐƠN HÀNG Yêu cầu xuất hóa đơn điện tử Transit Pickup Surcharge Ids Transit …" at bounding box center [200, 107] width 401 height 215
type input "0918116826"
click at [379, 9] on span "Close" at bounding box center [378, 13] width 20 height 20
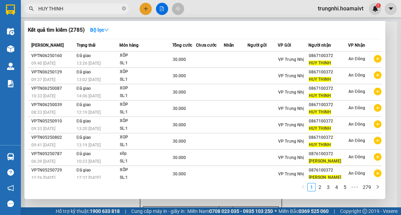
click at [80, 11] on input "HUY THINH" at bounding box center [79, 9] width 82 height 8
drag, startPoint x: 81, startPoint y: 11, endPoint x: 1, endPoint y: 21, distance: 80.1
click at [0, 20] on section "Kết quả tìm kiếm ( 2785 ) Bộ lọc Mã ĐH Trạng thái Món hàng Tổng cước Chưa cước …" at bounding box center [200, 107] width 401 height 215
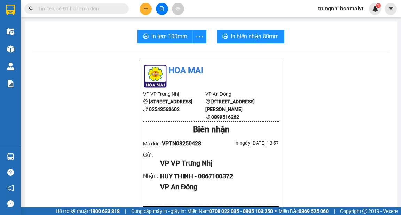
paste input "0918116826"
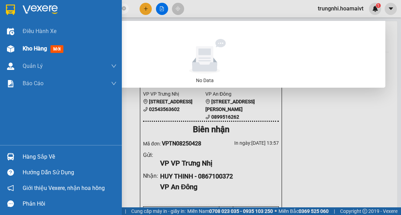
drag, startPoint x: 70, startPoint y: 8, endPoint x: 0, endPoint y: 56, distance: 84.4
click at [0, 55] on section "Kết quả tìm kiếm ( 0 ) Bộ lọc No Data 0918116826 trungnhi.hoamaivt 1 Điều hành …" at bounding box center [200, 107] width 401 height 215
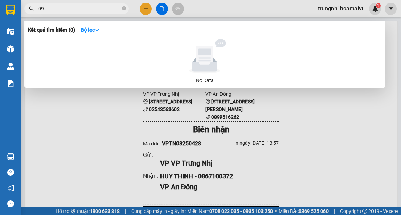
type input "0"
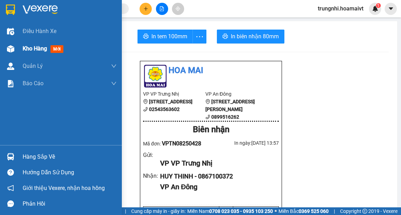
click at [31, 49] on span "Kho hàng" at bounding box center [35, 48] width 24 height 7
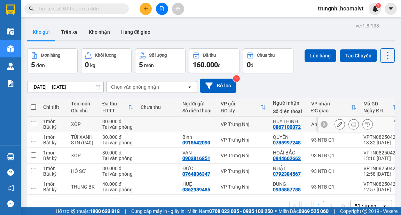
click at [36, 123] on input "checkbox" at bounding box center [33, 123] width 5 height 5
checkbox input "true"
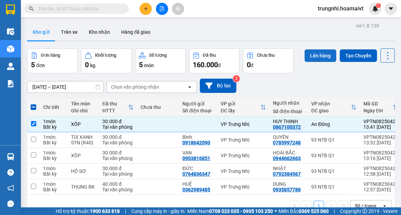
click at [319, 53] on button "Lên hàng" at bounding box center [321, 55] width 32 height 13
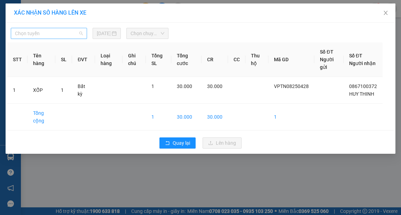
click at [78, 33] on span "Chọn tuyến" at bounding box center [49, 33] width 68 height 10
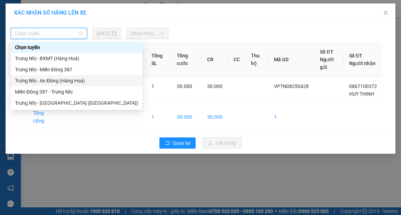
click at [68, 79] on div "Trưng Nhị - An Đông (Hàng Hoá)" at bounding box center [76, 81] width 123 height 8
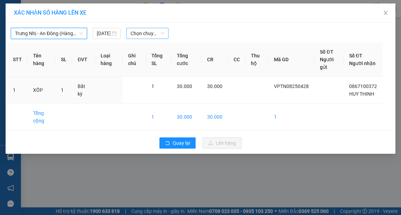
click at [161, 32] on span "Chọn chuyến" at bounding box center [148, 33] width 34 height 10
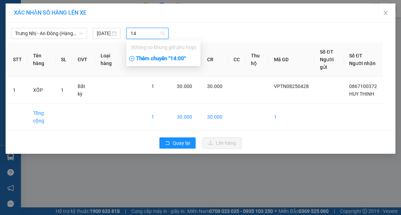
type input "14"
click at [177, 59] on div "Thêm chuyến " 14:00 "" at bounding box center [163, 59] width 74 height 12
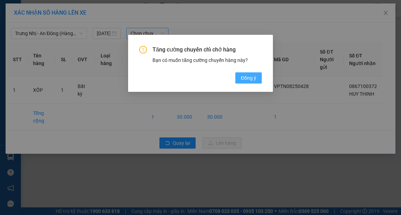
click at [246, 76] on span "Đồng ý" at bounding box center [248, 78] width 15 height 8
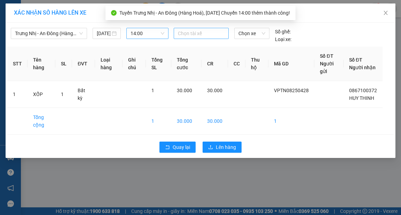
click at [199, 31] on div at bounding box center [202, 33] width 52 height 8
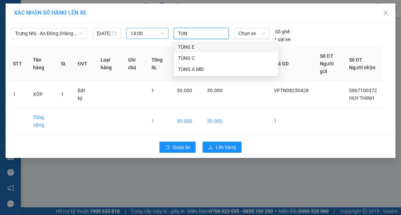
type input "TUNG"
click at [191, 47] on div "TÙNG E" at bounding box center [226, 47] width 96 height 8
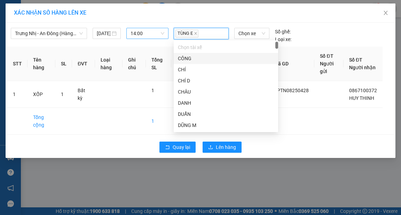
click at [213, 22] on div "XÁC NHẬN SỐ HÀNG LÊN XE" at bounding box center [201, 12] width 390 height 19
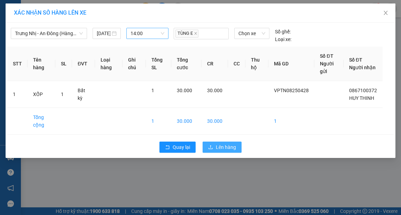
click at [233, 146] on span "Lên hàng" at bounding box center [226, 148] width 20 height 8
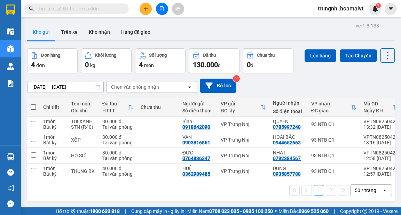
click at [102, 10] on input "text" at bounding box center [79, 9] width 82 height 8
type input "350580"
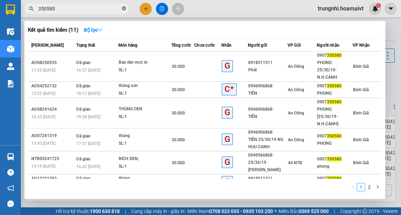
click at [124, 9] on icon "close-circle" at bounding box center [124, 8] width 4 height 4
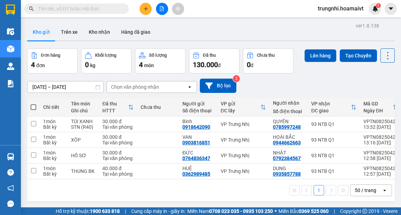
click at [117, 8] on input "text" at bounding box center [79, 9] width 82 height 8
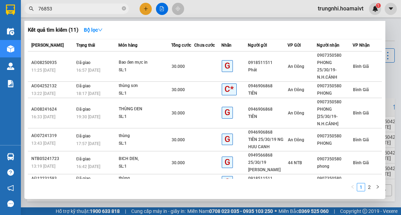
type input "768536"
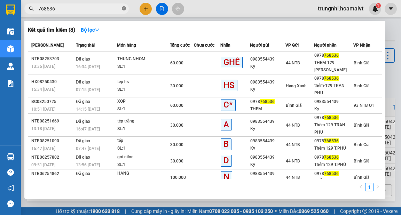
click at [124, 8] on icon "close-circle" at bounding box center [124, 8] width 4 height 4
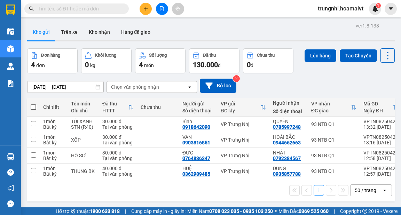
click at [31, 108] on span at bounding box center [34, 107] width 6 height 6
click at [33, 104] on input "checkbox" at bounding box center [33, 104] width 0 height 0
checkbox input "true"
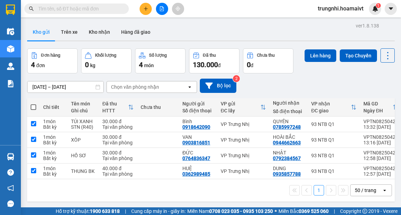
checkbox input "true"
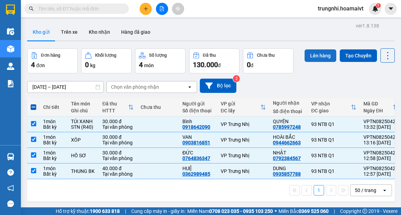
click at [321, 55] on button "Lên hàng" at bounding box center [321, 55] width 32 height 13
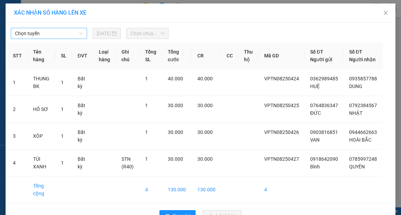
click at [42, 34] on span "Chọn tuyến" at bounding box center [49, 33] width 68 height 10
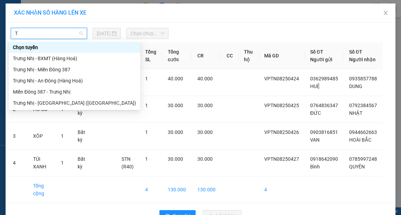
type input "TR"
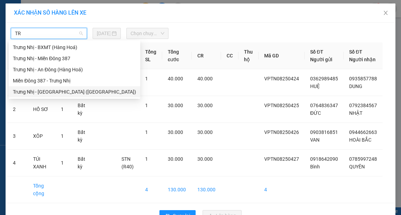
click at [55, 92] on div "Trưng Nhị - Sài Gòn (Hàng Hoá)" at bounding box center [74, 92] width 123 height 8
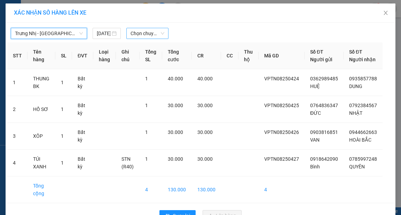
click at [143, 34] on span "Chọn chuyến" at bounding box center [148, 33] width 34 height 10
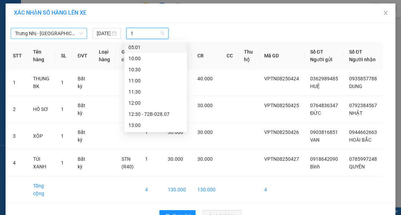
type input "14"
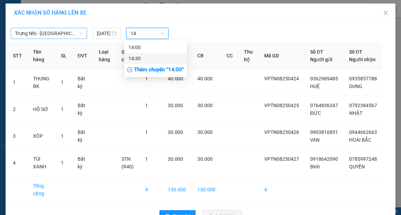
click at [144, 58] on div "14:30" at bounding box center [156, 59] width 54 height 8
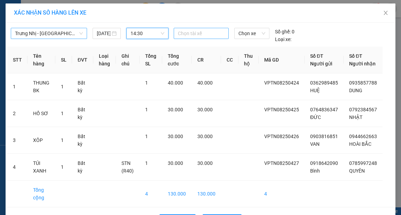
click at [189, 32] on div at bounding box center [202, 33] width 52 height 8
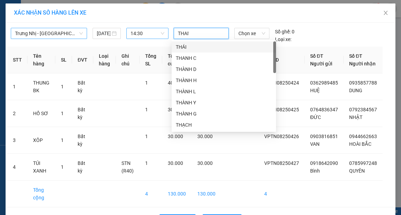
type input "THANH"
click at [208, 46] on div "THANH C" at bounding box center [224, 47] width 96 height 8
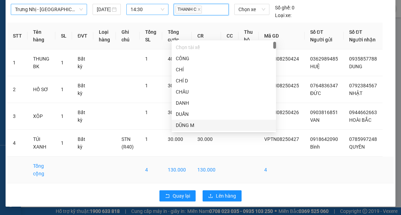
scroll to position [31, 0]
click at [232, 195] on span "Lên hàng" at bounding box center [226, 196] width 20 height 8
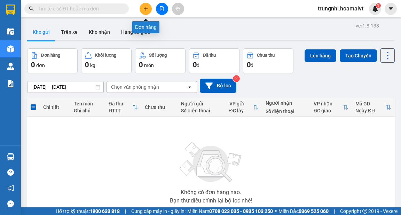
click at [148, 10] on icon "plus" at bounding box center [146, 8] width 5 height 5
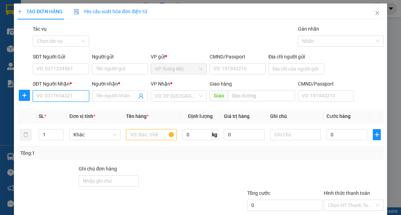
click at [75, 94] on input "SĐT Người Nhận *" at bounding box center [61, 96] width 56 height 11
click at [46, 95] on input "SĐT Người Nhận *" at bounding box center [61, 96] width 56 height 11
click at [69, 100] on input "SĐT Người Nhận *" at bounding box center [61, 96] width 56 height 11
type input "0834091394"
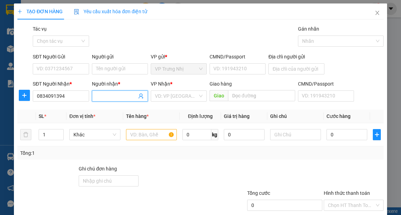
click at [113, 99] on input "Người nhận *" at bounding box center [116, 96] width 41 height 8
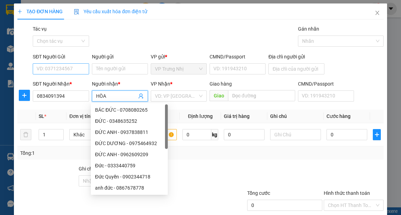
type input "HÒA"
click at [81, 71] on input "SĐT Người Gửi" at bounding box center [61, 68] width 56 height 11
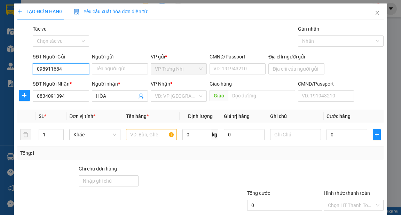
type input "0989116844"
click at [54, 84] on div "0989116844 - BINH" at bounding box center [60, 83] width 47 height 8
type input "BINH"
type input "0989116844"
click at [180, 96] on input "search" at bounding box center [176, 96] width 43 height 10
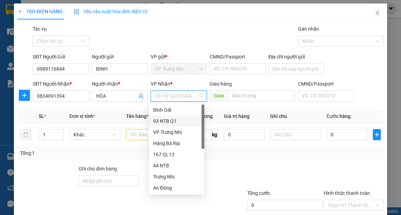
click at [174, 120] on div "93 NTB Q1" at bounding box center [176, 121] width 47 height 8
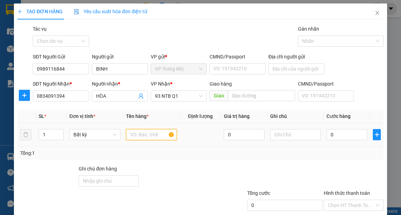
click at [153, 132] on input "text" at bounding box center [151, 134] width 51 height 11
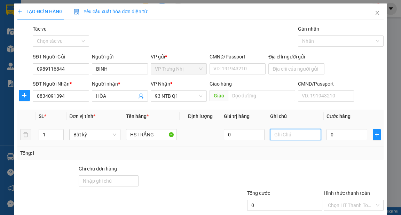
click at [277, 133] on input "text" at bounding box center [295, 134] width 51 height 11
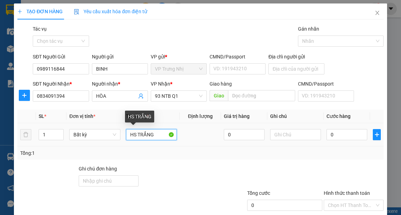
click at [160, 132] on input "HS TRẮNG" at bounding box center [151, 134] width 51 height 11
type input "HS"
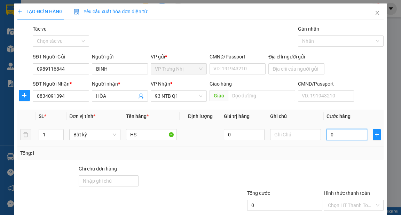
click at [352, 130] on input "0" at bounding box center [347, 134] width 41 height 11
type input "3"
type input "30"
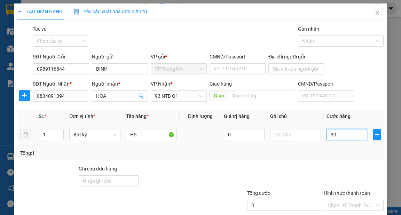
type input "30"
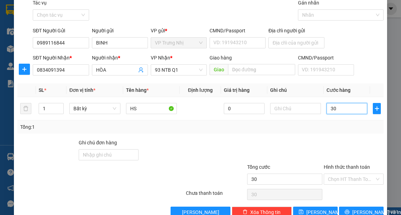
scroll to position [42, 0]
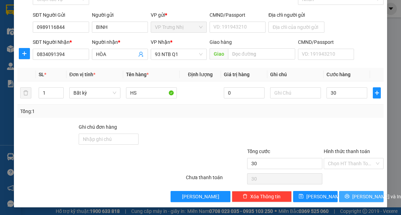
click at [368, 196] on span "[PERSON_NAME] và In" at bounding box center [376, 197] width 49 height 8
type input "30.000"
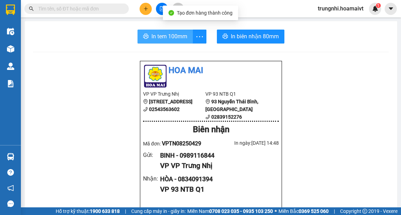
click at [164, 38] on span "In tem 100mm" at bounding box center [170, 36] width 36 height 9
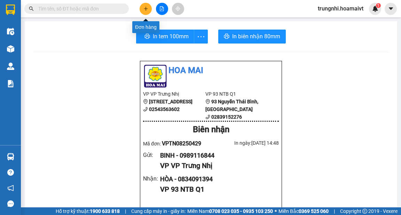
click at [145, 7] on icon "plus" at bounding box center [146, 8] width 5 height 5
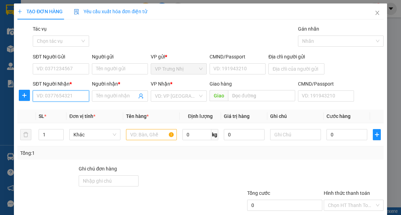
click at [59, 94] on input "SĐT Người Nhận *" at bounding box center [61, 96] width 56 height 11
type input "0938252313"
click at [72, 111] on div "0938252313 - Thắng" at bounding box center [60, 110] width 47 height 8
type input "Thắng"
type input "0938252313"
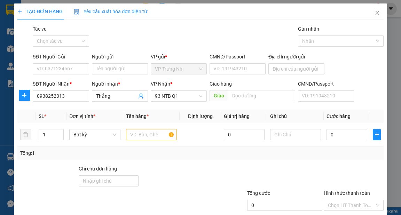
click at [69, 61] on div "SĐT Người Gửi" at bounding box center [61, 58] width 56 height 10
click at [68, 68] on input "SĐT Người Gửi" at bounding box center [61, 68] width 56 height 11
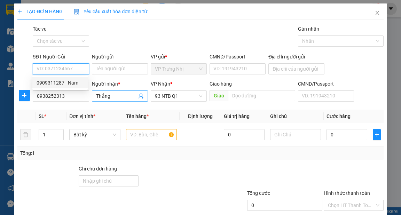
drag, startPoint x: 76, startPoint y: 85, endPoint x: 116, endPoint y: 97, distance: 41.5
click at [77, 85] on div "0909311287 - Nam" at bounding box center [60, 83] width 47 height 8
type input "0909311287"
type input "Nam"
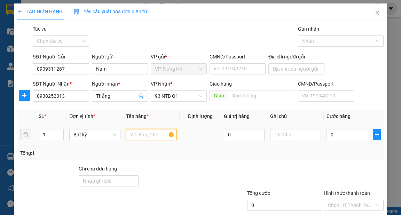
click at [148, 131] on input "text" at bounding box center [151, 134] width 51 height 11
type input "THƯ"
type input "2"
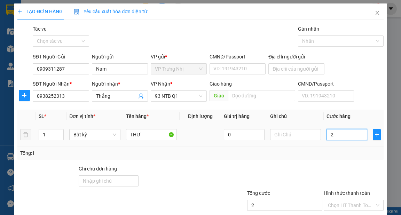
type input "20"
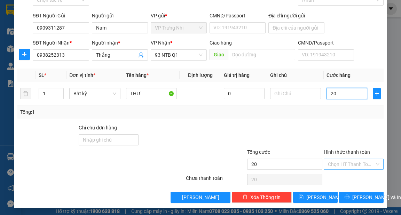
scroll to position [42, 0]
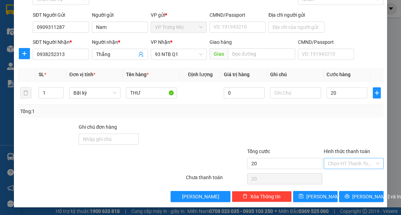
type input "20.000"
drag, startPoint x: 344, startPoint y: 165, endPoint x: 343, endPoint y: 176, distance: 10.2
click at [344, 166] on input "Hình thức thanh toán" at bounding box center [351, 163] width 47 height 10
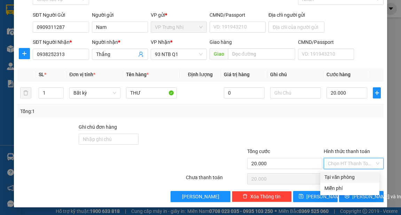
drag, startPoint x: 342, startPoint y: 177, endPoint x: 343, endPoint y: 183, distance: 6.0
click at [342, 179] on div "Tại văn phòng" at bounding box center [350, 177] width 51 height 8
type input "0"
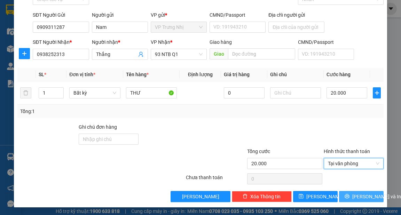
drag, startPoint x: 351, startPoint y: 196, endPoint x: 361, endPoint y: 200, distance: 10.8
click at [351, 196] on button "[PERSON_NAME] và In" at bounding box center [361, 196] width 45 height 11
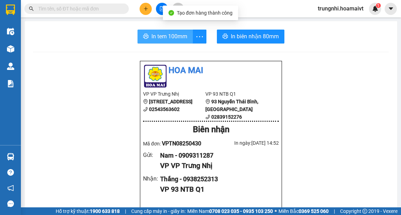
click at [154, 36] on span "In tem 100mm" at bounding box center [170, 36] width 36 height 9
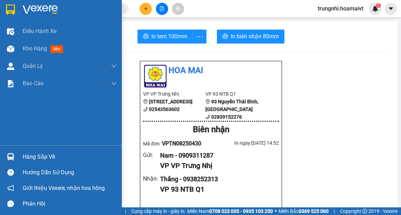
click at [6, 47] on div at bounding box center [11, 49] width 12 height 12
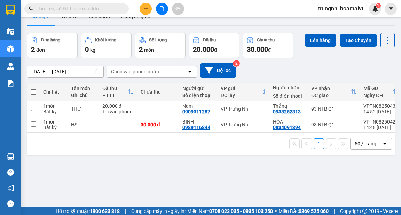
scroll to position [28, 0]
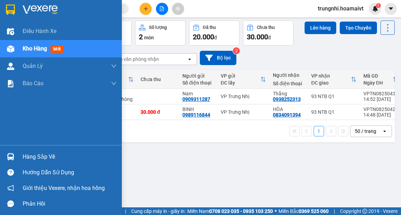
click at [43, 53] on div "Kho hàng mới" at bounding box center [45, 48] width 44 height 9
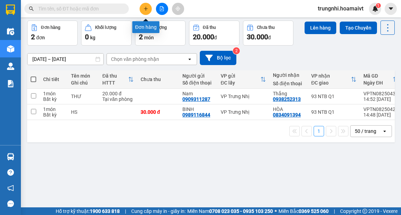
click at [144, 10] on icon "plus" at bounding box center [146, 8] width 5 height 5
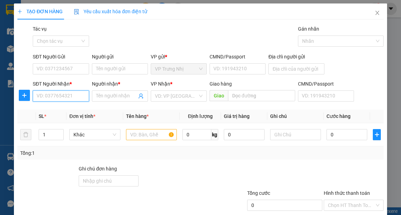
click at [54, 94] on input "SĐT Người Nhận *" at bounding box center [61, 96] width 56 height 11
type input "0979511865"
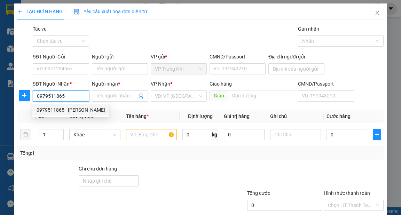
click at [77, 107] on div "0979511865 - HƯƠNG" at bounding box center [71, 110] width 69 height 8
type input "HƯƠNG"
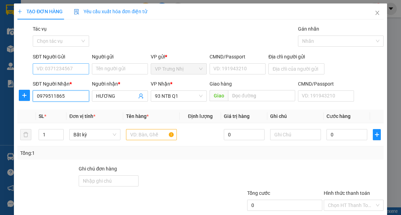
type input "0979511865"
click at [77, 72] on input "SĐT Người Gửi" at bounding box center [61, 68] width 56 height 11
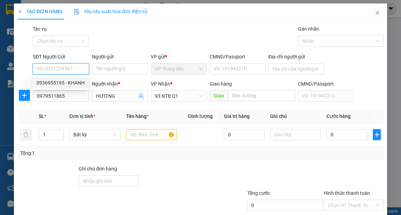
click at [77, 82] on div "0936955195 - KHANH" at bounding box center [61, 83] width 48 height 8
type input "0936955195"
type input "KHANH"
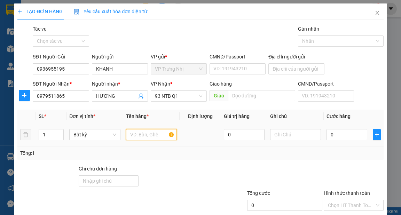
click at [152, 135] on input "text" at bounding box center [151, 134] width 51 height 11
type input "HS"
click at [332, 135] on input "0" at bounding box center [347, 134] width 41 height 11
type input "3"
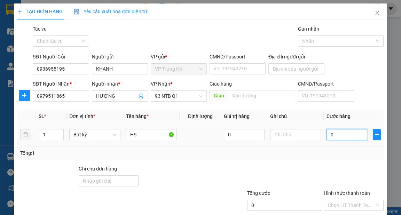
type input "3"
type input "30"
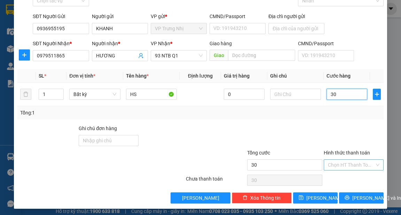
scroll to position [42, 0]
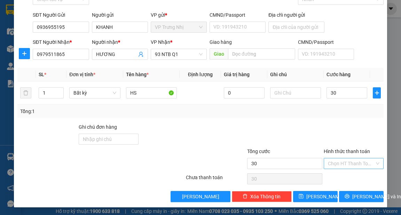
click at [348, 165] on input "Hình thức thanh toán" at bounding box center [351, 163] width 47 height 10
type input "30.000"
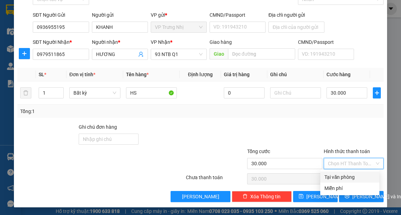
click at [348, 175] on div "Tại văn phòng" at bounding box center [350, 177] width 51 height 8
type input "0"
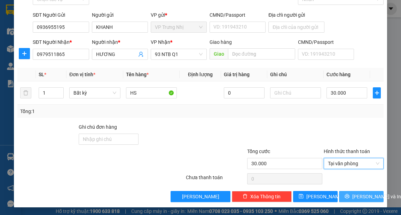
click at [357, 196] on span "[PERSON_NAME] và In" at bounding box center [376, 197] width 49 height 8
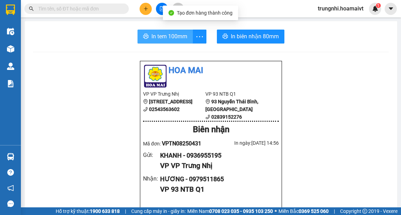
click at [164, 33] on span "In tem 100mm" at bounding box center [170, 36] width 36 height 9
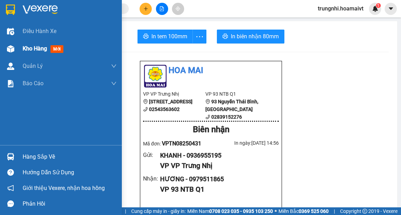
click at [22, 51] on div "Kho hàng mới" at bounding box center [61, 48] width 122 height 17
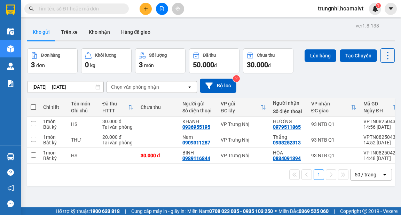
click at [147, 9] on icon "plus" at bounding box center [146, 8] width 5 height 5
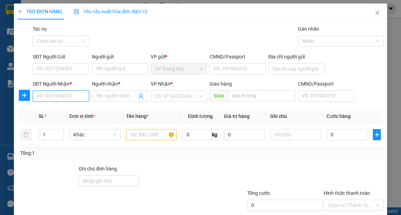
click at [55, 95] on input "SĐT Người Nhận *" at bounding box center [61, 96] width 56 height 11
type input "0918713639"
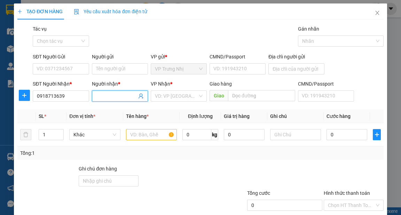
click at [120, 95] on input "Người nhận *" at bounding box center [116, 96] width 41 height 8
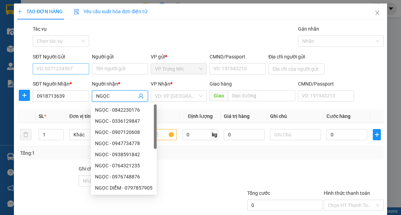
type input "NGỌC"
click at [55, 67] on input "SĐT Người Gửi" at bounding box center [61, 68] width 56 height 11
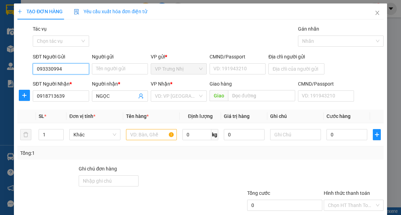
type input "0933309949"
drag, startPoint x: 64, startPoint y: 81, endPoint x: 68, endPoint y: 83, distance: 4.9
click at [64, 82] on div "0933309949 - HỒNG" at bounding box center [60, 83] width 47 height 8
type input "HỒNG"
type input "0933309949"
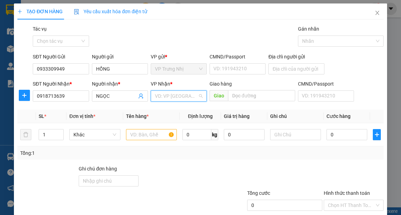
click at [171, 97] on input "search" at bounding box center [176, 96] width 43 height 10
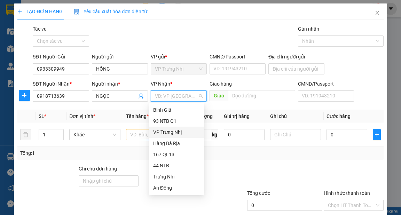
click at [170, 132] on div "VP Trưng Nhị" at bounding box center [176, 133] width 47 height 8
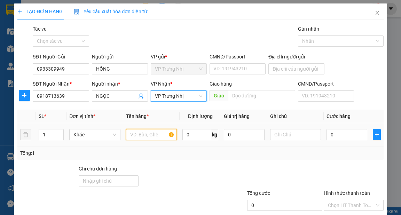
click at [158, 136] on input "text" at bounding box center [151, 134] width 51 height 11
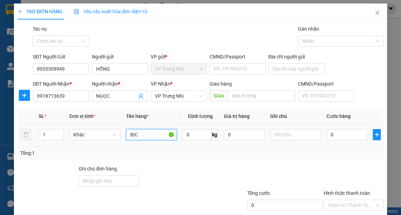
type input "BỊCH"
type input "30"
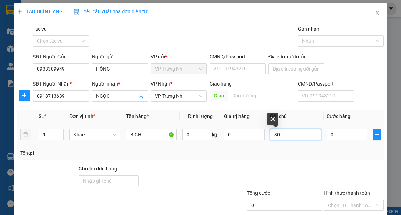
click at [293, 135] on input "30" at bounding box center [295, 134] width 51 height 11
click at [338, 133] on input "0" at bounding box center [347, 134] width 41 height 11
type input "3"
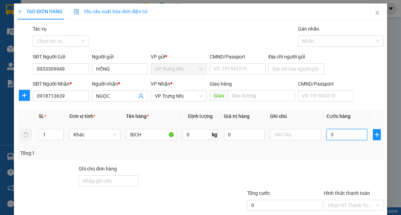
type input "3"
type input "30"
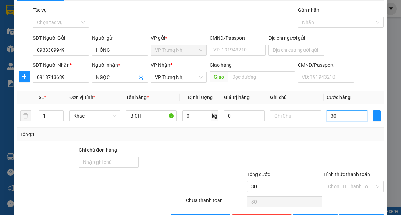
scroll to position [42, 0]
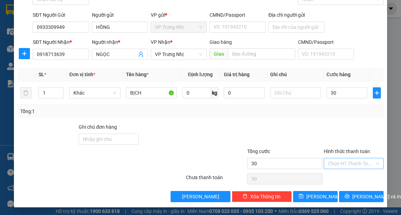
type input "30.000"
click at [356, 165] on input "Hình thức thanh toán" at bounding box center [351, 163] width 47 height 10
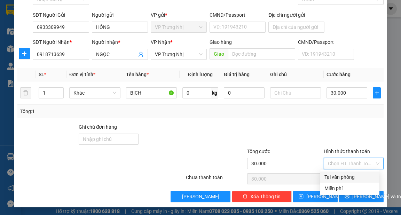
click at [354, 179] on div "Tại văn phòng" at bounding box center [350, 177] width 51 height 8
type input "0"
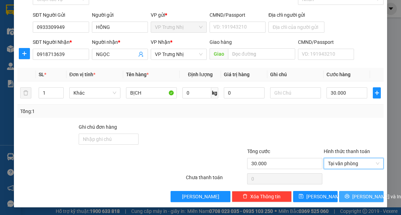
click at [364, 197] on span "[PERSON_NAME] và In" at bounding box center [376, 197] width 49 height 8
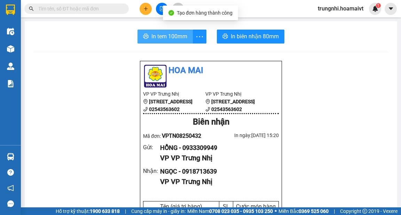
click at [178, 37] on span "In tem 100mm" at bounding box center [170, 36] width 36 height 9
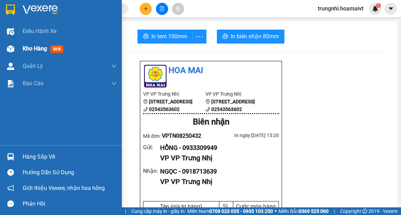
click at [20, 45] on div "Kho hàng mới" at bounding box center [61, 48] width 122 height 17
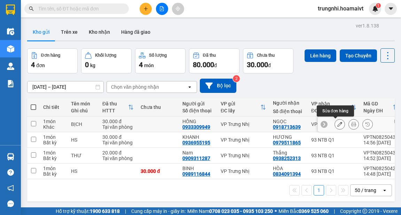
click at [338, 124] on icon at bounding box center [340, 124] width 5 height 5
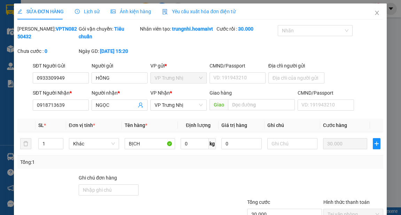
type input "0933309949"
type input "HỒNG"
type input "0918713639"
type input "NGỌC"
type input "30.000"
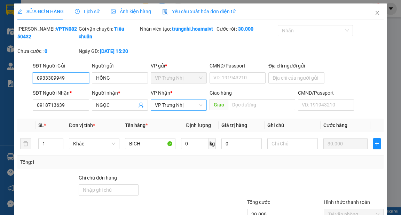
click at [180, 110] on span "VP Trưng Nhị" at bounding box center [179, 105] width 48 height 10
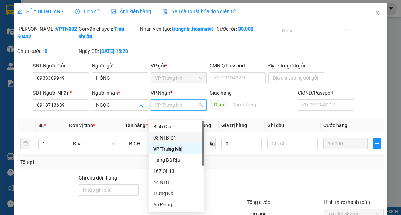
click at [172, 137] on div "93 NTB Q1" at bounding box center [176, 138] width 47 height 8
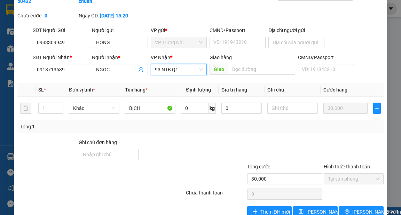
scroll to position [59, 0]
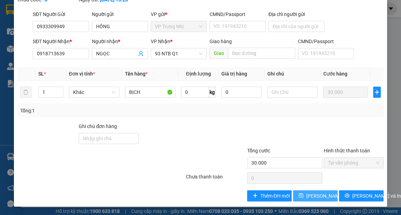
click at [321, 197] on span "Lưu thay đổi" at bounding box center [335, 196] width 56 height 8
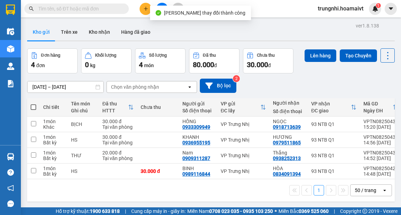
click at [32, 107] on span at bounding box center [34, 107] width 6 height 6
click at [33, 104] on input "checkbox" at bounding box center [33, 104] width 0 height 0
checkbox input "true"
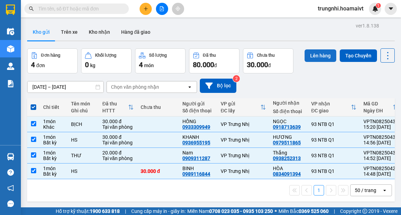
click at [323, 55] on button "Lên hàng" at bounding box center [321, 55] width 32 height 13
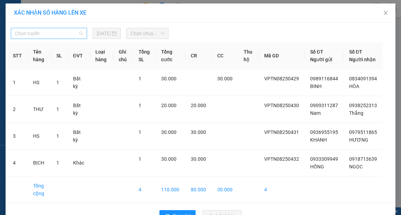
click at [59, 35] on span "Chọn tuyến" at bounding box center [49, 33] width 68 height 10
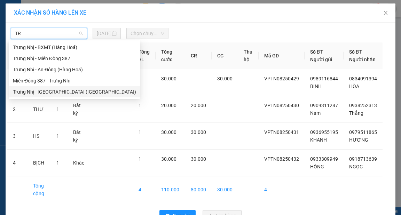
click at [58, 94] on div "Trưng Nhị - Sài Gòn (Hàng Hoá)" at bounding box center [74, 92] width 123 height 8
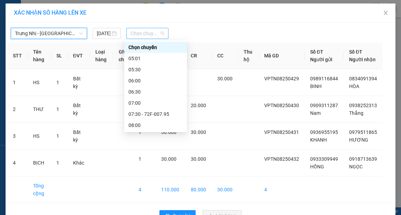
click at [143, 32] on span "Chọn chuyến" at bounding box center [148, 33] width 34 height 10
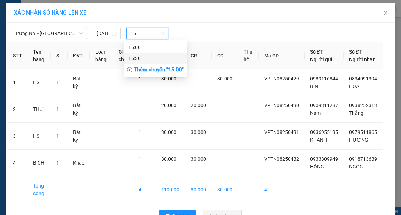
click at [132, 60] on div "15:30" at bounding box center [156, 59] width 54 height 8
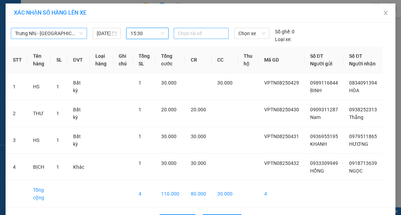
click at [191, 32] on div at bounding box center [202, 33] width 52 height 8
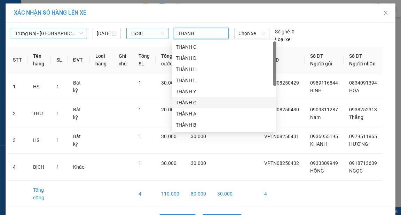
click at [185, 104] on div "THÀNH G" at bounding box center [224, 103] width 96 height 8
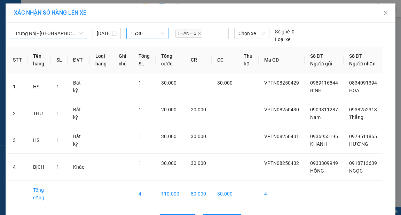
click at [355, 32] on div "Trưng Nhị - Sài Gòn (Hàng Hoá) 13/08/2025 15:30 THÀNH G Chọn xe Số ghế: 0 Loại …" at bounding box center [200, 33] width 387 height 19
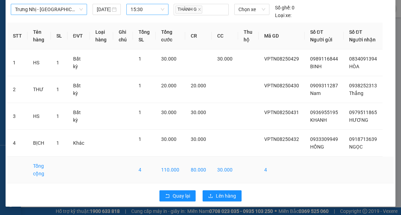
scroll to position [31, 0]
click at [227, 196] on span "Lên hàng" at bounding box center [226, 196] width 20 height 8
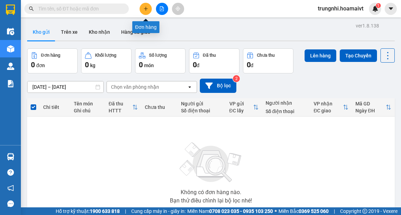
click at [147, 9] on icon "plus" at bounding box center [146, 8] width 5 height 5
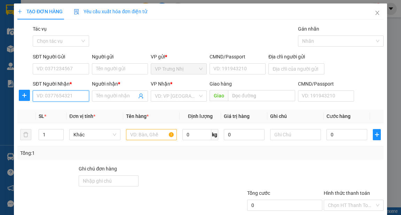
click at [66, 93] on input "SĐT Người Nhận *" at bounding box center [61, 96] width 56 height 11
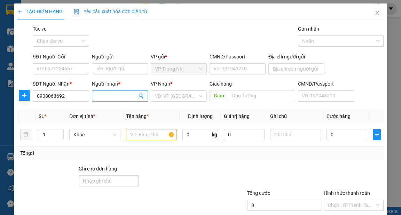
click at [110, 96] on input "Người nhận *" at bounding box center [116, 96] width 41 height 8
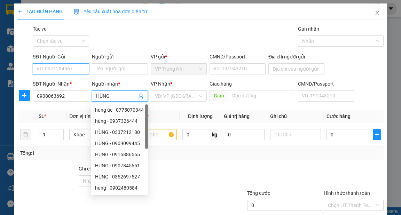
click at [77, 70] on input "SĐT Người Gửi" at bounding box center [61, 68] width 56 height 11
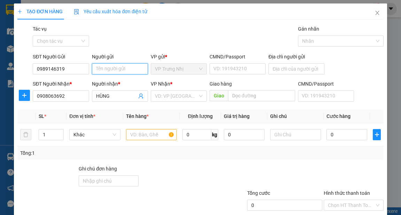
click at [113, 71] on input "Người gửi" at bounding box center [120, 68] width 56 height 11
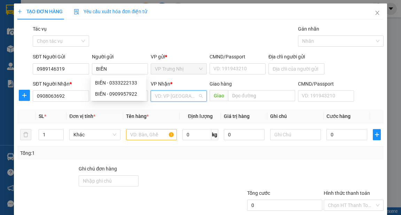
drag, startPoint x: 181, startPoint y: 96, endPoint x: 189, endPoint y: 98, distance: 8.5
click at [181, 98] on input "search" at bounding box center [176, 96] width 43 height 10
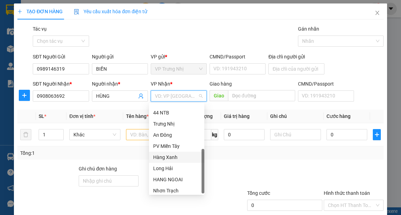
scroll to position [56, 0]
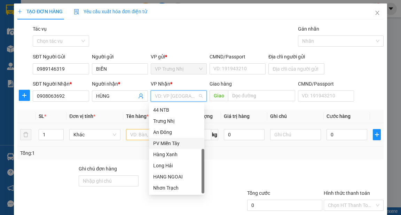
drag, startPoint x: 174, startPoint y: 142, endPoint x: 147, endPoint y: 135, distance: 27.3
click at [174, 143] on div "PV Miền Tây" at bounding box center [176, 144] width 47 height 8
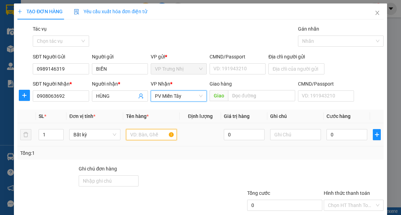
click at [147, 135] on input "text" at bounding box center [151, 134] width 51 height 11
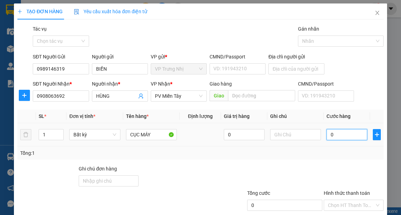
click at [349, 135] on input "0" at bounding box center [347, 134] width 41 height 11
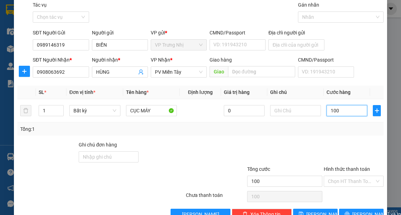
scroll to position [42, 0]
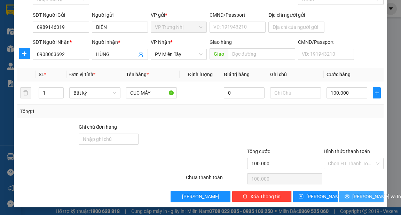
click at [373, 199] on button "[PERSON_NAME] và In" at bounding box center [361, 196] width 45 height 11
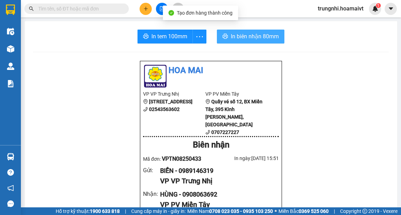
click at [238, 36] on span "In biên nhận 80mm" at bounding box center [255, 36] width 48 height 9
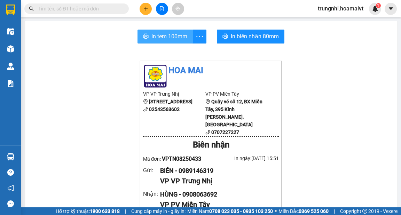
click at [156, 37] on span "In tem 100mm" at bounding box center [170, 36] width 36 height 9
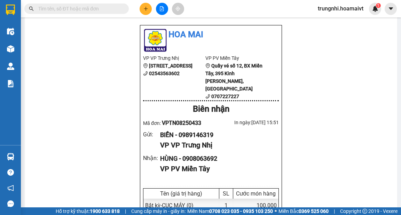
scroll to position [56, 0]
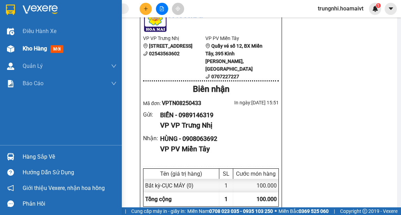
click at [26, 52] on div "Kho hàng mới" at bounding box center [45, 48] width 44 height 9
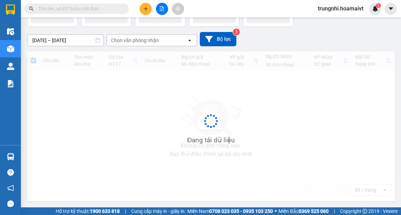
scroll to position [32, 0]
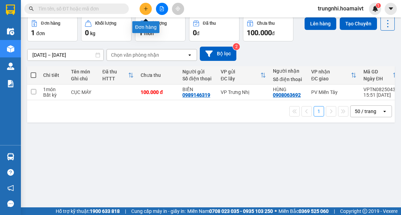
click at [148, 10] on icon "plus" at bounding box center [146, 8] width 5 height 5
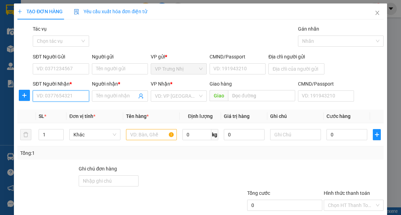
click at [77, 97] on input "SĐT Người Nhận *" at bounding box center [61, 96] width 56 height 11
click at [375, 13] on icon "close" at bounding box center [378, 13] width 6 height 6
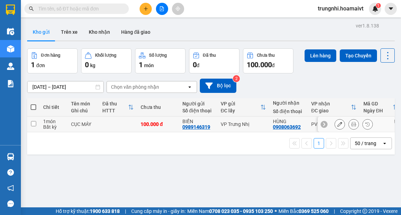
click at [338, 125] on icon at bounding box center [340, 124] width 5 height 5
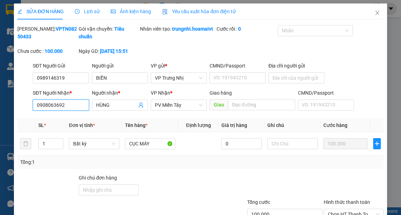
click at [76, 111] on input "0908063692" at bounding box center [61, 105] width 56 height 11
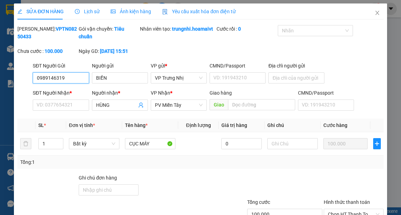
click at [72, 84] on input "0989146319" at bounding box center [61, 77] width 56 height 11
click at [65, 84] on input "SĐT Người Gửi" at bounding box center [61, 77] width 56 height 11
paste input "0908063692"
click at [110, 84] on input "BIỀN" at bounding box center [120, 77] width 56 height 11
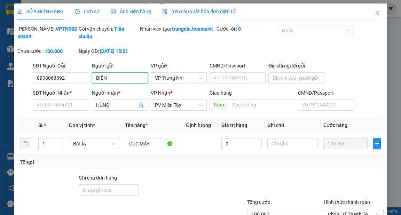
click at [110, 84] on input "BIỀN" at bounding box center [120, 77] width 56 height 11
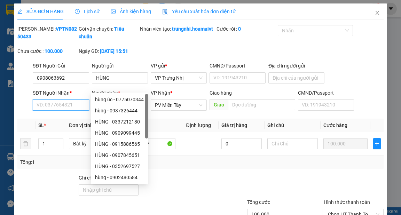
click at [77, 108] on input "SĐT Người Nhận *" at bounding box center [61, 105] width 56 height 11
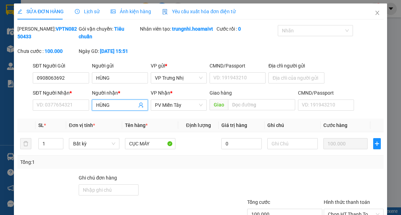
click at [127, 109] on input "HÙNG" at bounding box center [116, 105] width 41 height 8
click at [256, 50] on div "Mã ĐH: VPTN08250433 Gói vận chuyển: Tiêu chuẩn Nhân viên tạo: trungnhi.hoamaivt…" at bounding box center [200, 43] width 367 height 37
drag, startPoint x: 79, startPoint y: 106, endPoint x: 75, endPoint y: 114, distance: 9.0
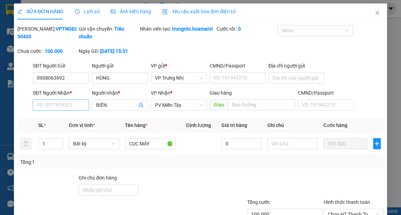
click at [76, 113] on div "SĐT Người Nhận * VD: 0377654321" at bounding box center [61, 101] width 56 height 24
click at [71, 111] on input "SĐT Người Nhận *" at bounding box center [61, 105] width 56 height 11
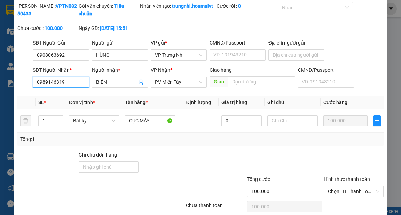
scroll to position [59, 0]
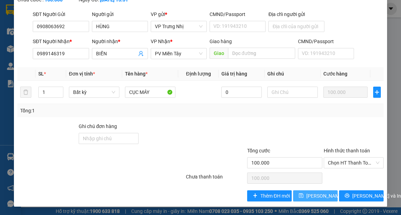
click at [312, 198] on span "Lưu thay đổi" at bounding box center [335, 196] width 56 height 8
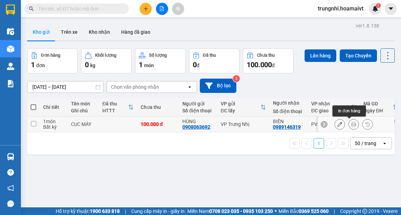
click at [351, 125] on icon at bounding box center [353, 124] width 5 height 5
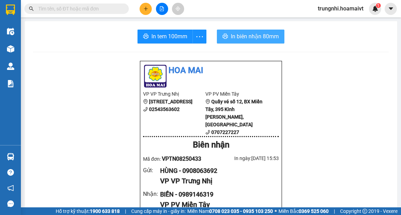
click at [245, 38] on span "In biên nhận 80mm" at bounding box center [255, 36] width 48 height 9
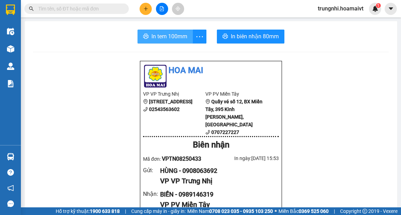
click at [176, 37] on span "In tem 100mm" at bounding box center [170, 36] width 36 height 9
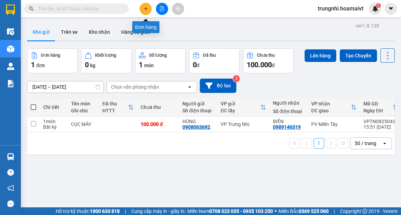
click at [148, 10] on icon "plus" at bounding box center [146, 8] width 5 height 5
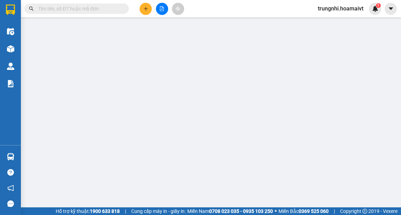
click at [49, 98] on div "TẠO ĐƠN HÀNG Yêu cầu xuất hóa đơn điện tử Transit Pickup Surcharge Ids Transit …" at bounding box center [200, 107] width 401 height 215
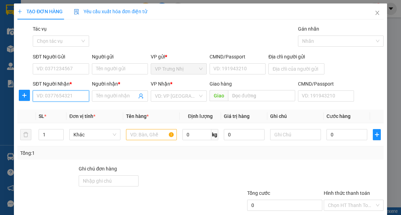
drag, startPoint x: 72, startPoint y: 98, endPoint x: 85, endPoint y: 97, distance: 12.9
click at [72, 98] on input "SĐT Người Nhận *" at bounding box center [61, 96] width 56 height 11
type input "0938566777"
click at [79, 110] on div "0938566777 - GIANG" at bounding box center [60, 110] width 47 height 8
type input "GIANG"
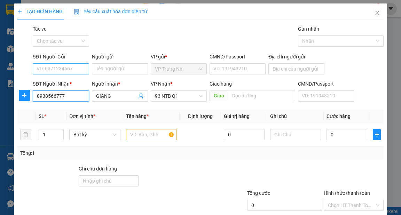
type input "0938566777"
click at [80, 70] on input "SĐT Người Gửi" at bounding box center [61, 68] width 56 height 11
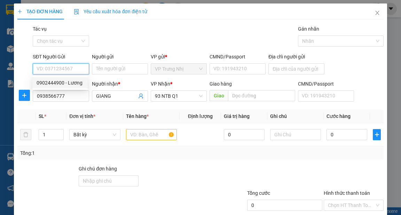
click at [85, 81] on div "0902444900 - Lương" at bounding box center [59, 82] width 55 height 11
type input "0902444900"
type input "Lương"
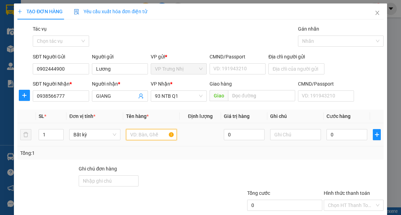
click at [147, 133] on input "text" at bounding box center [151, 134] width 51 height 11
type input "GÓI"
type input "3"
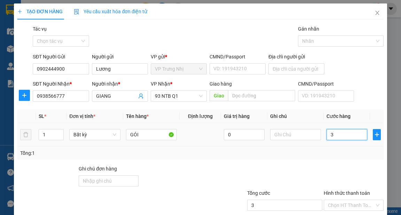
type input "30"
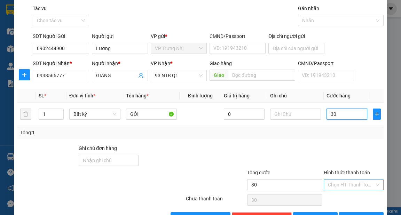
scroll to position [42, 0]
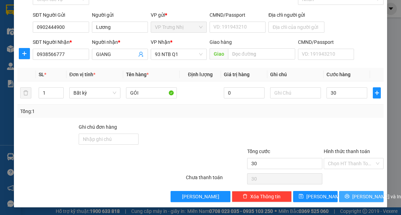
type input "30.000"
click at [355, 195] on span "[PERSON_NAME] và In" at bounding box center [376, 197] width 49 height 8
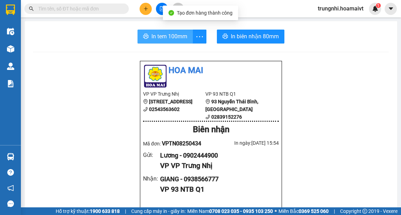
click at [182, 38] on span "In tem 100mm" at bounding box center [170, 36] width 36 height 9
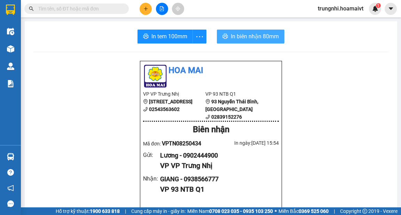
click at [267, 32] on span "In biên nhận 80mm" at bounding box center [255, 36] width 48 height 9
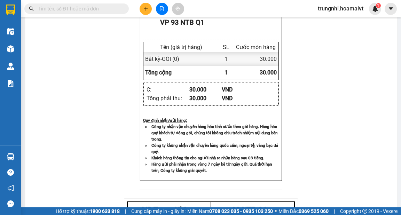
scroll to position [279, 0]
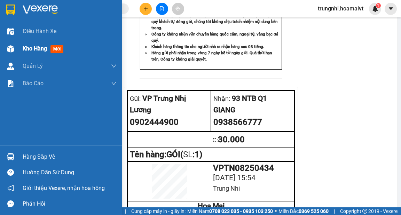
click at [11, 52] on img at bounding box center [10, 48] width 7 height 7
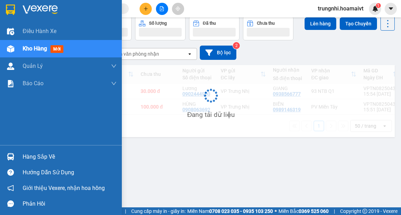
scroll to position [32, 0]
